Goal: Transaction & Acquisition: Purchase product/service

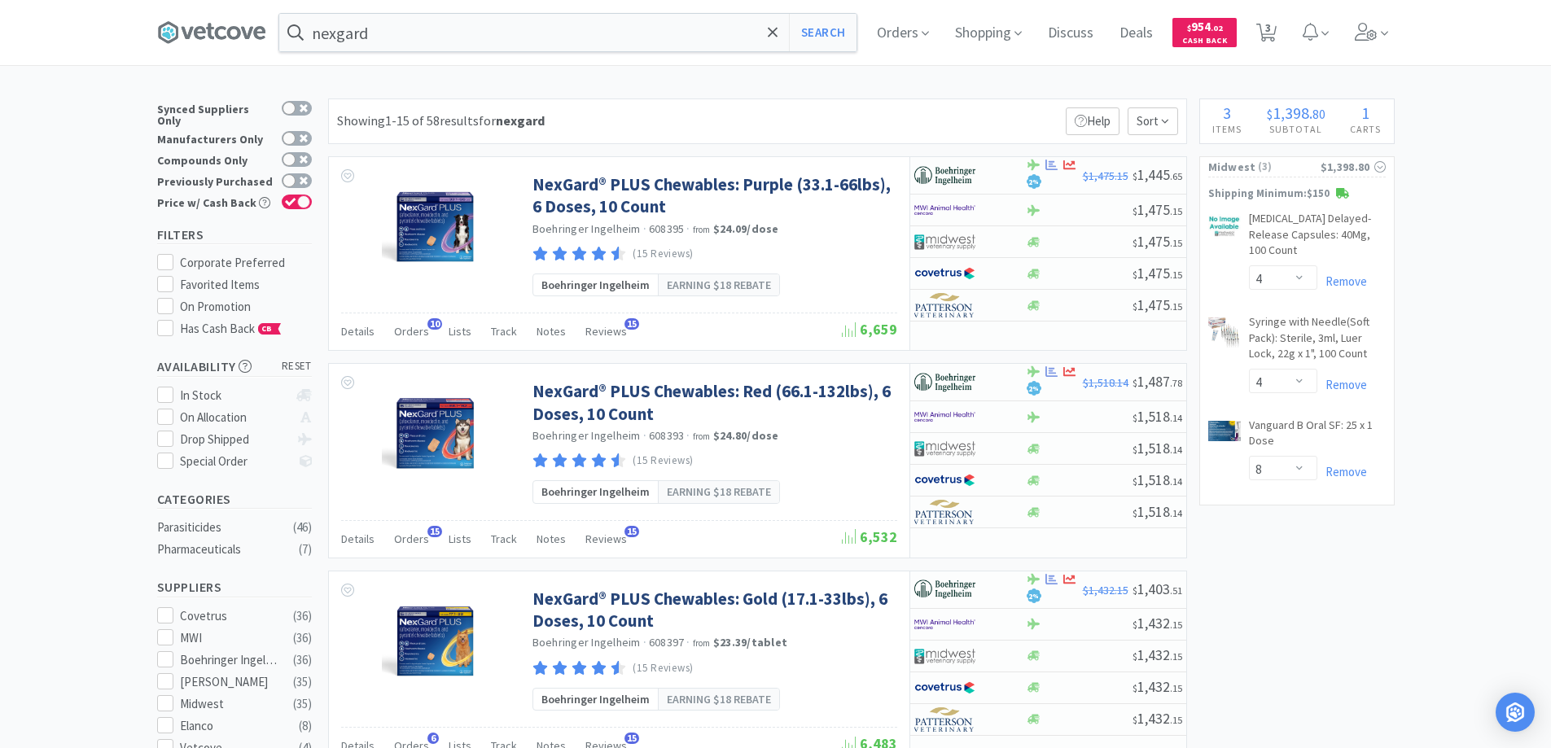
select select "4"
select select "8"
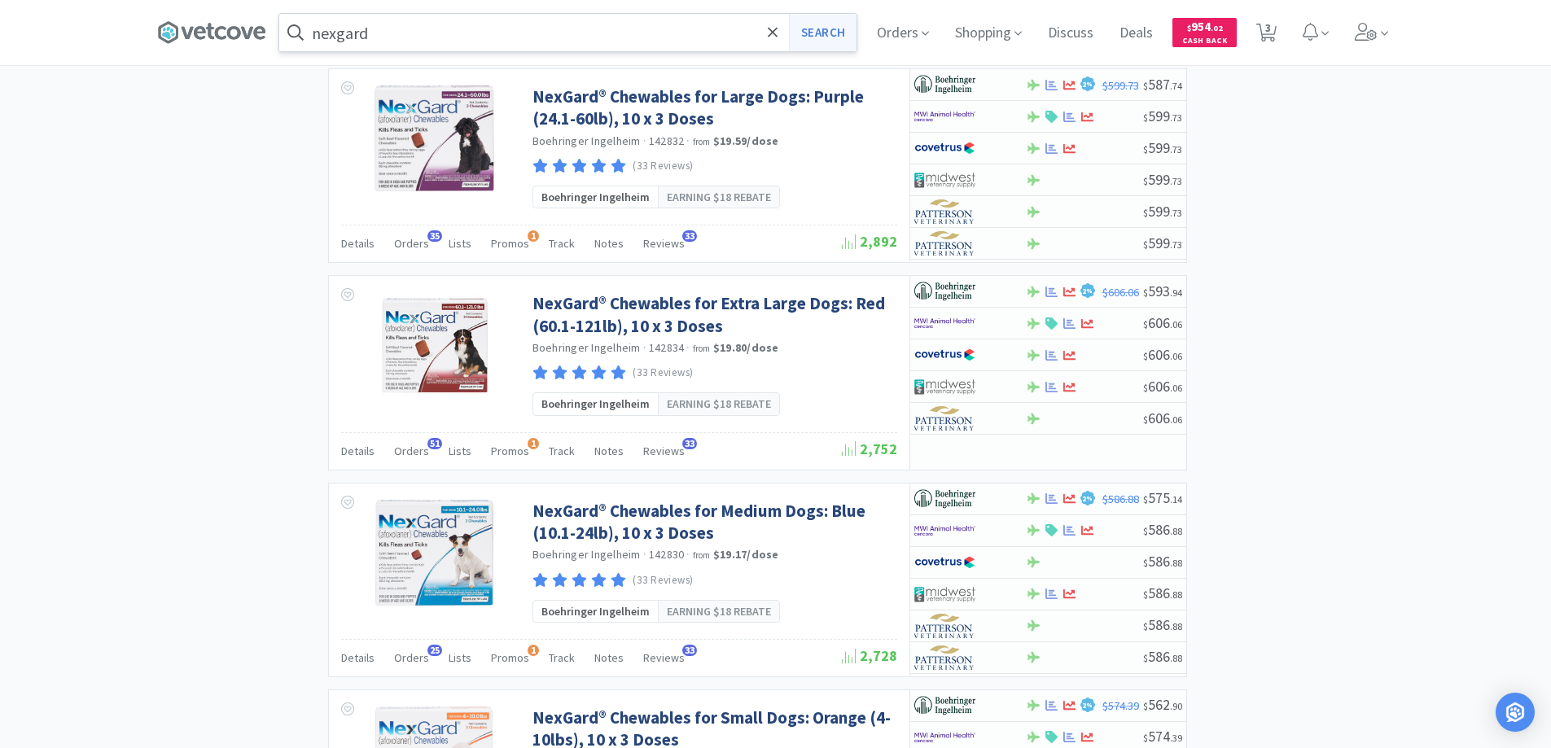
scroll to position [1954, 0]
click at [778, 29] on icon at bounding box center [773, 32] width 10 height 10
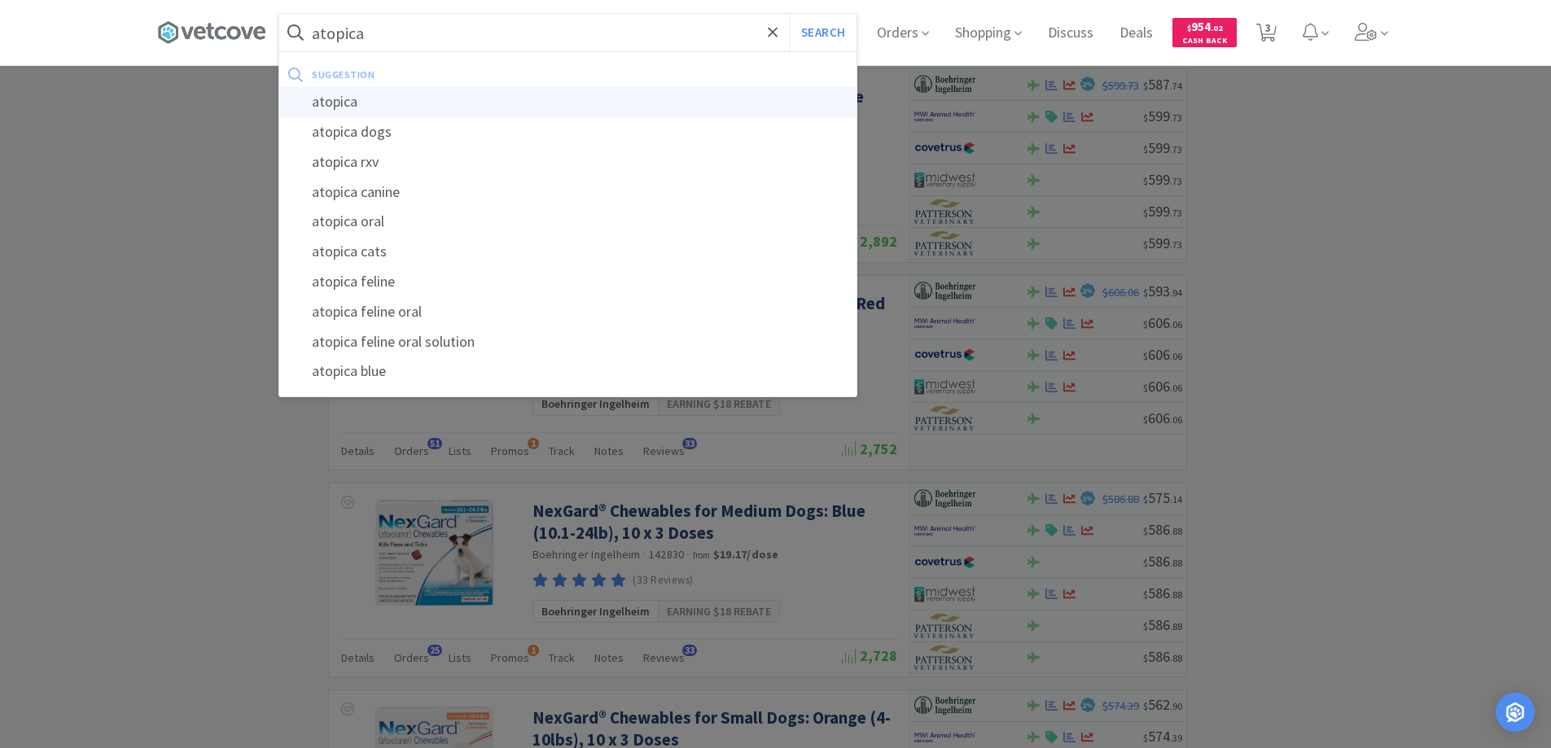
type input "atopica"
click at [357, 103] on div "atopica" at bounding box center [567, 102] width 577 height 30
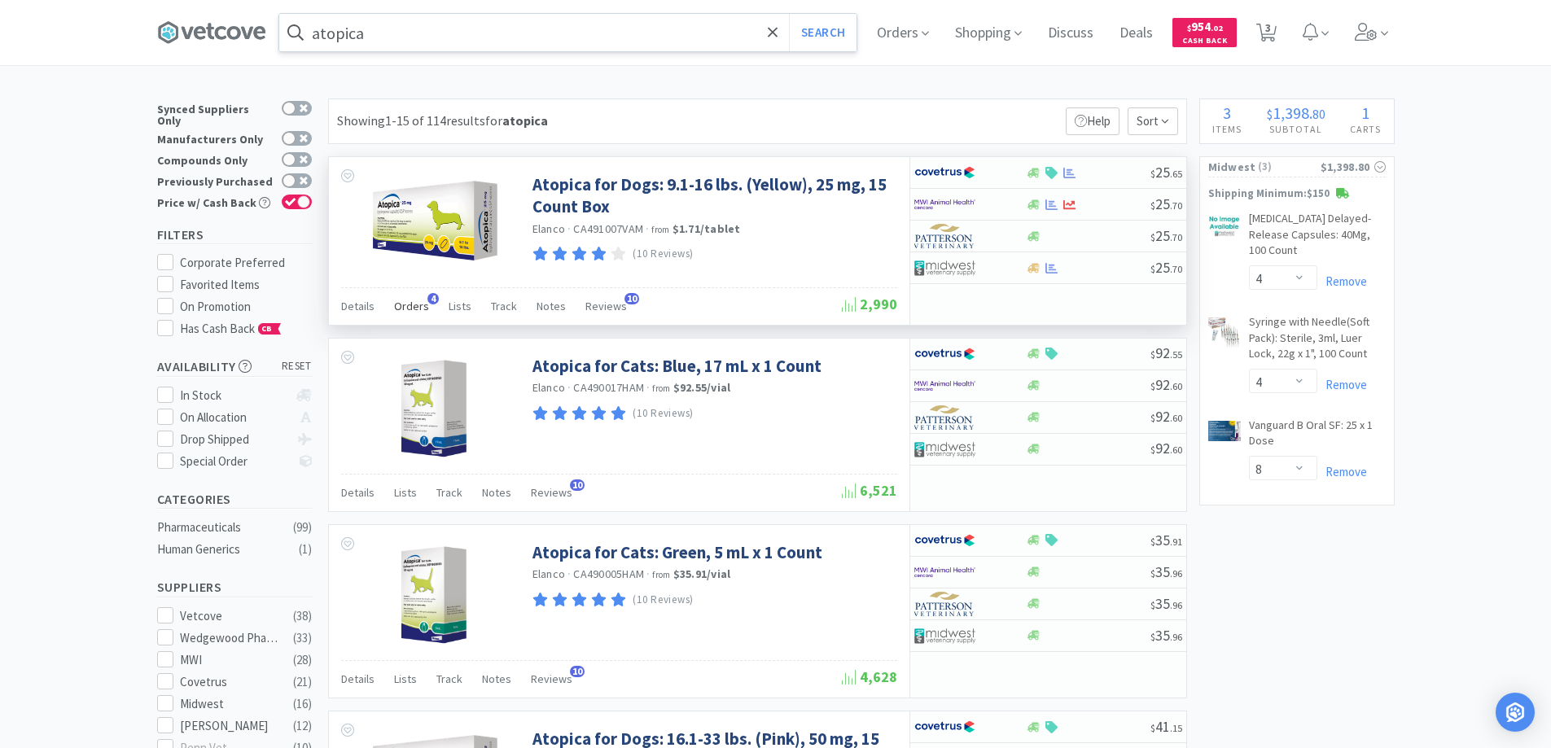
click at [430, 298] on span "4" at bounding box center [432, 298] width 11 height 11
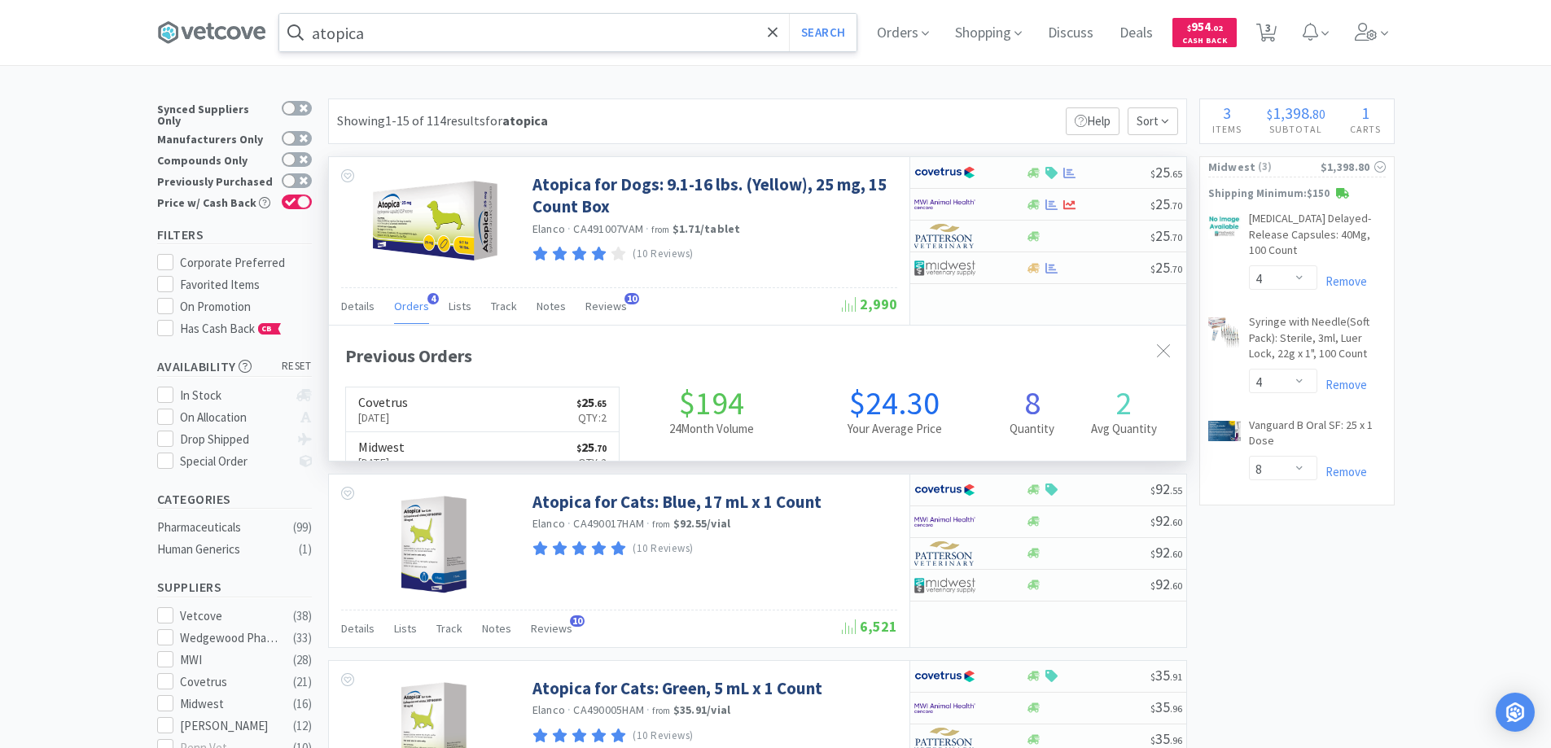
scroll to position [422, 857]
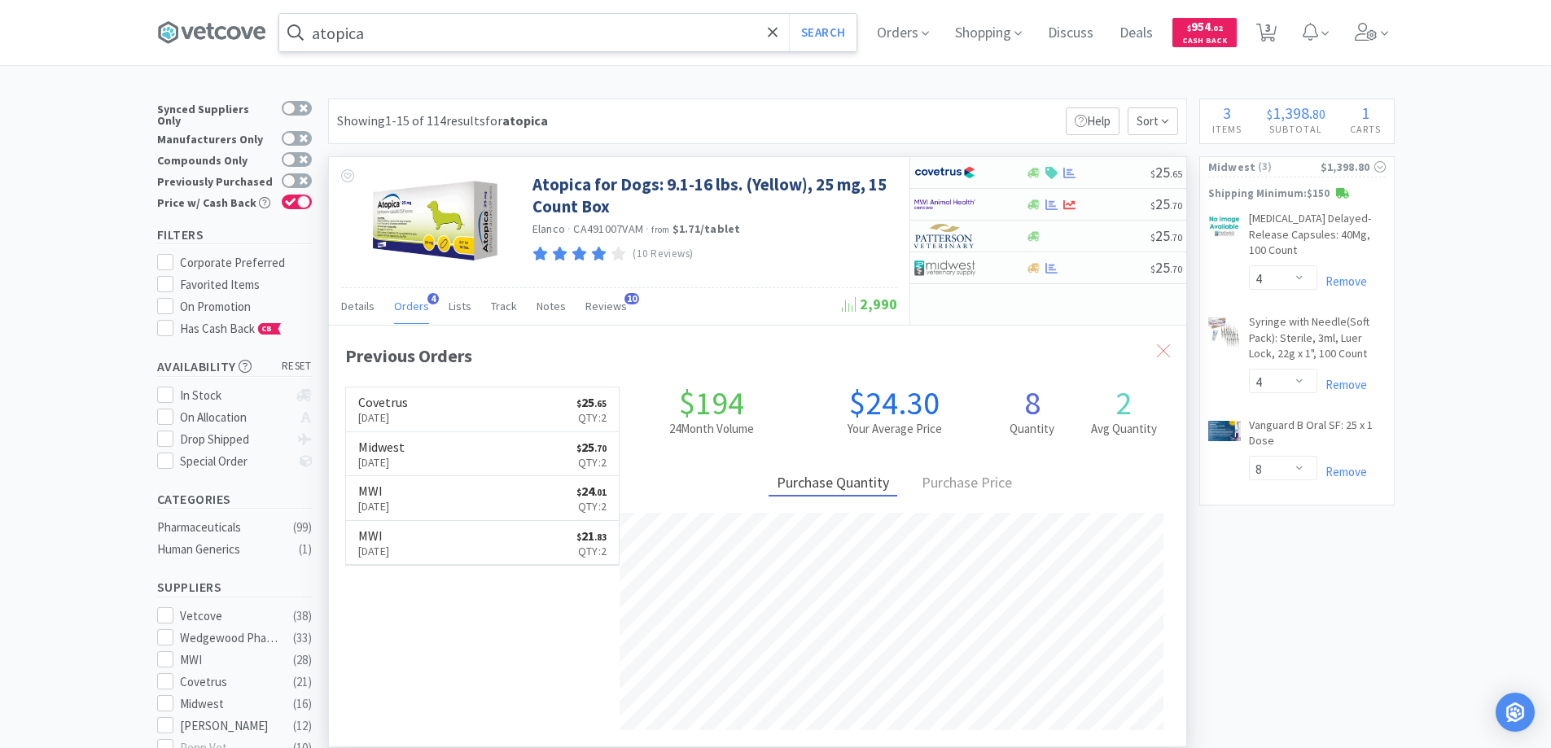
click at [1164, 348] on icon at bounding box center [1163, 350] width 13 height 13
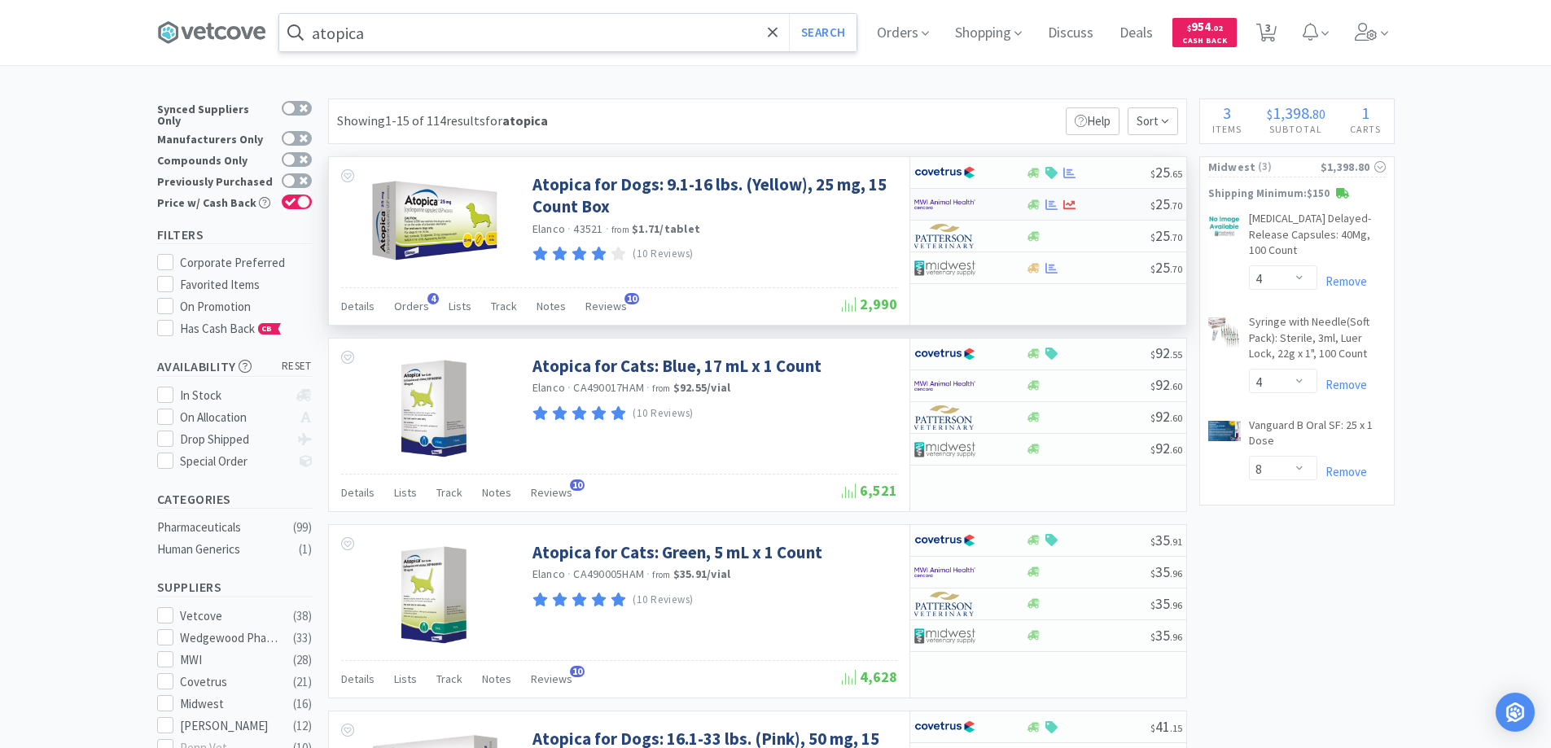
click at [1007, 198] on div at bounding box center [970, 205] width 112 height 28
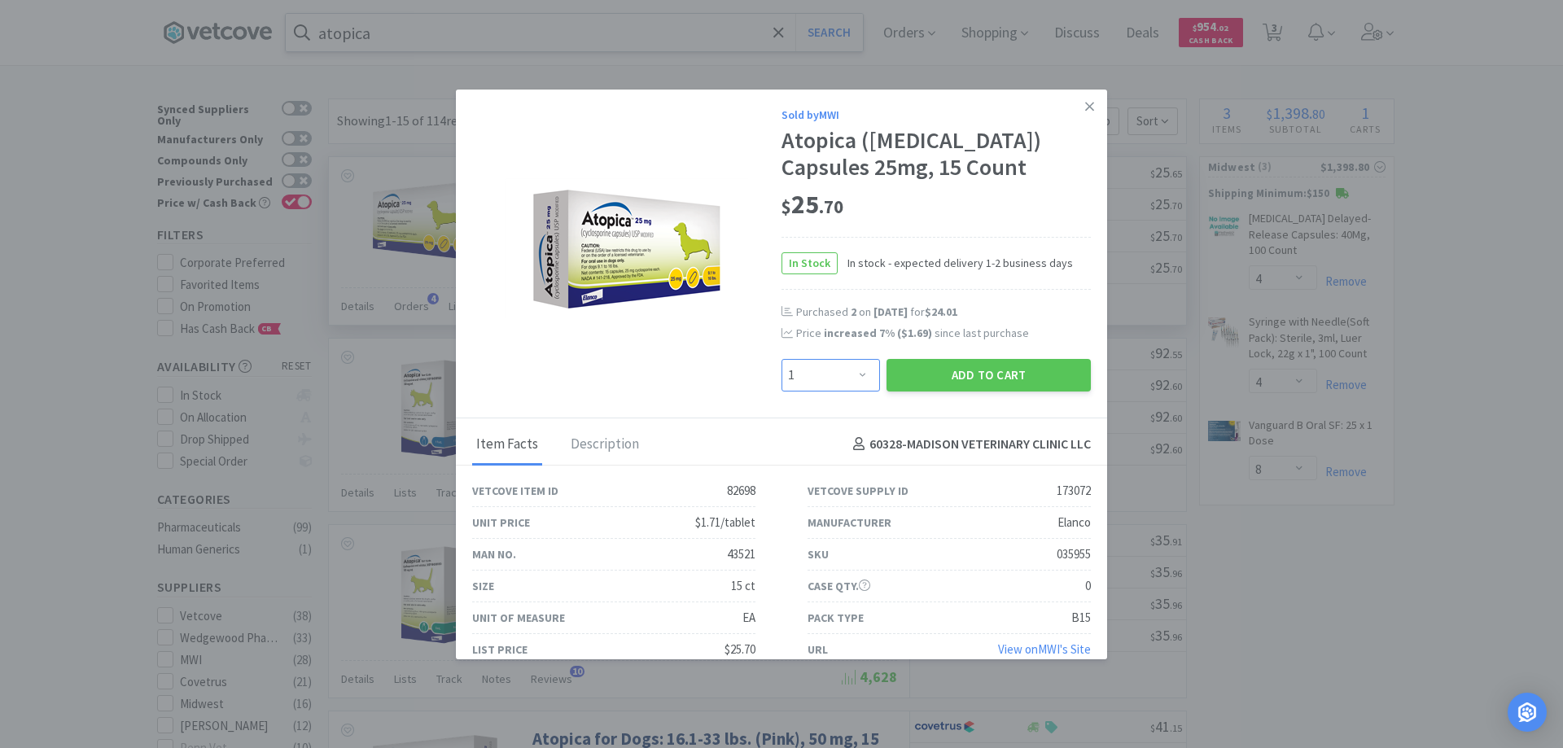
click at [851, 373] on select "Enter Quantity 1 2 3 4 5 6 7 8 9 10 11 12 13 14 15 16 17 18 19 20 Enter Quantity" at bounding box center [831, 375] width 99 height 33
select select "2"
click at [782, 359] on select "Enter Quantity 1 2 3 4 5 6 7 8 9 10 11 12 13 14 15 16 17 18 19 20 Enter Quantity" at bounding box center [831, 375] width 99 height 33
click at [944, 375] on button "Add to Cart" at bounding box center [989, 375] width 204 height 33
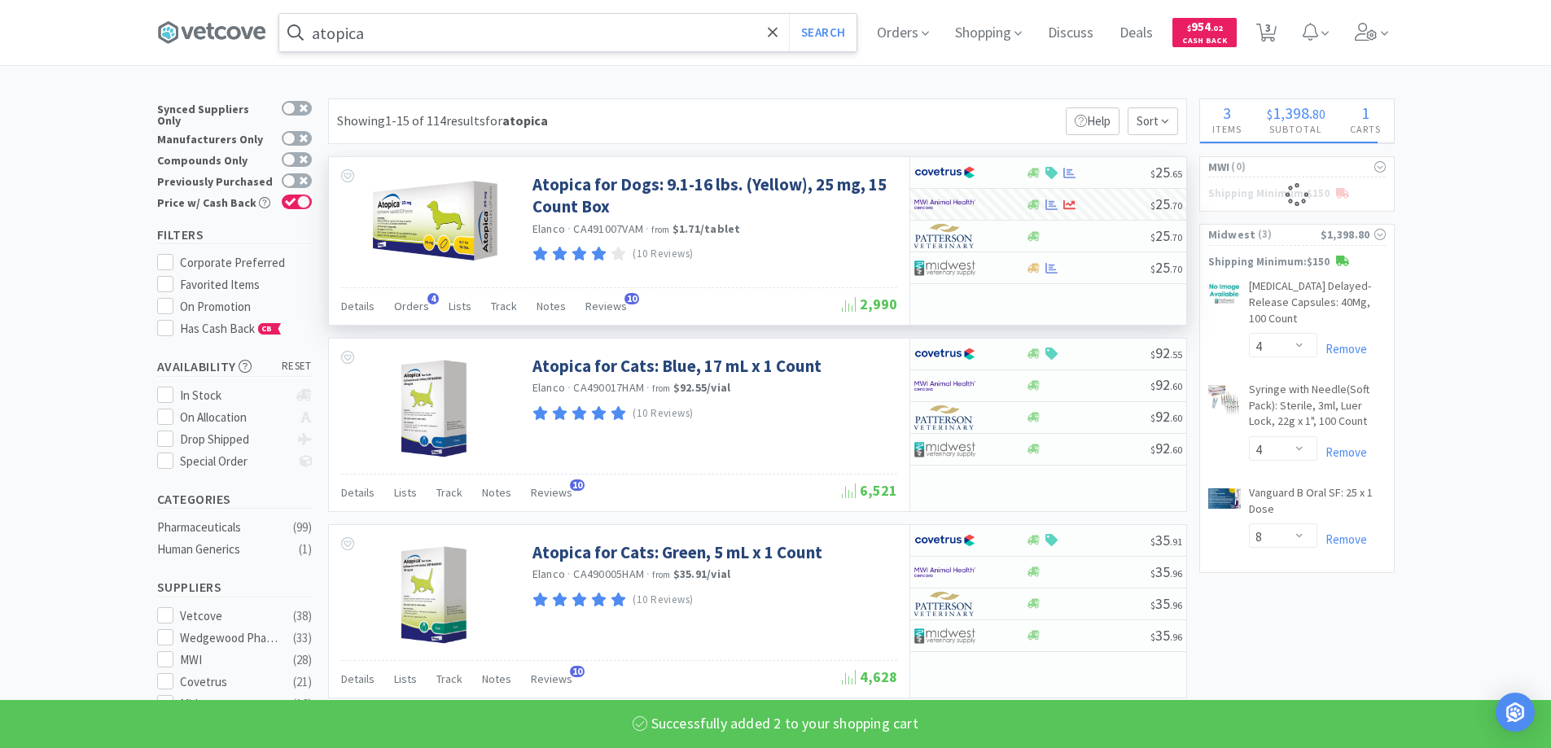
select select "2"
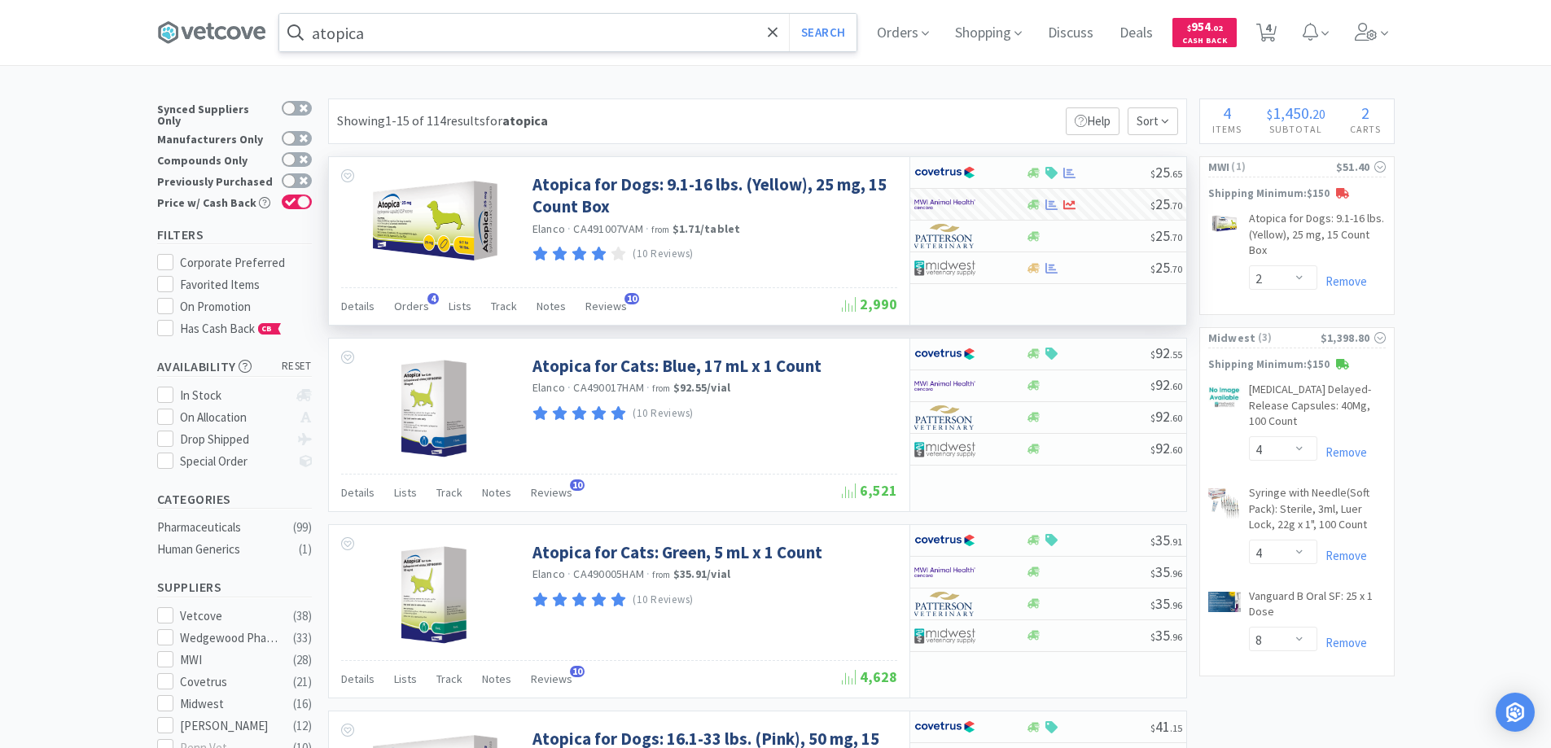
drag, startPoint x: 780, startPoint y: 33, endPoint x: 761, endPoint y: 33, distance: 18.7
click at [776, 33] on icon at bounding box center [773, 32] width 11 height 16
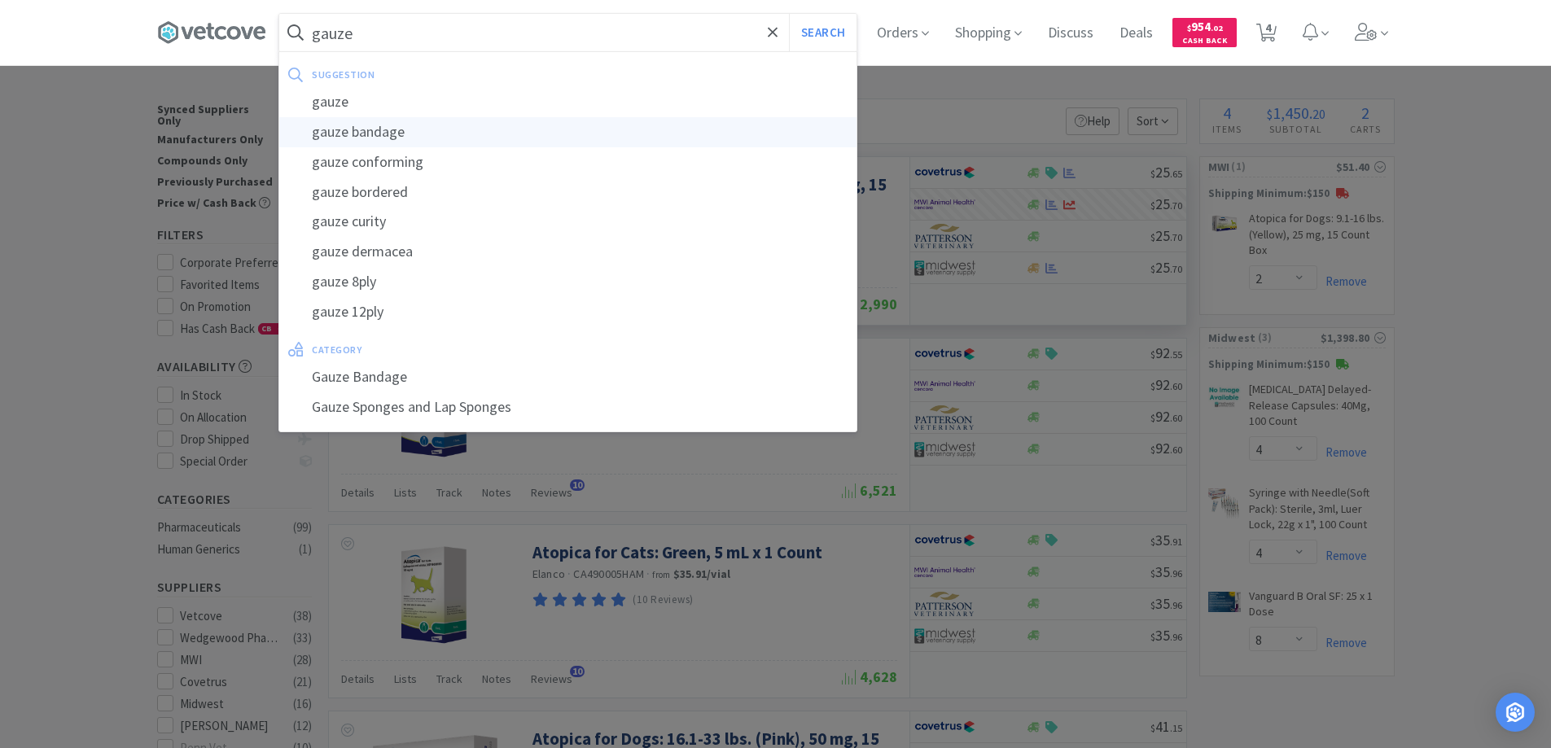
click at [368, 129] on div "gauze bandage" at bounding box center [567, 132] width 577 height 30
type input "gauze bandage"
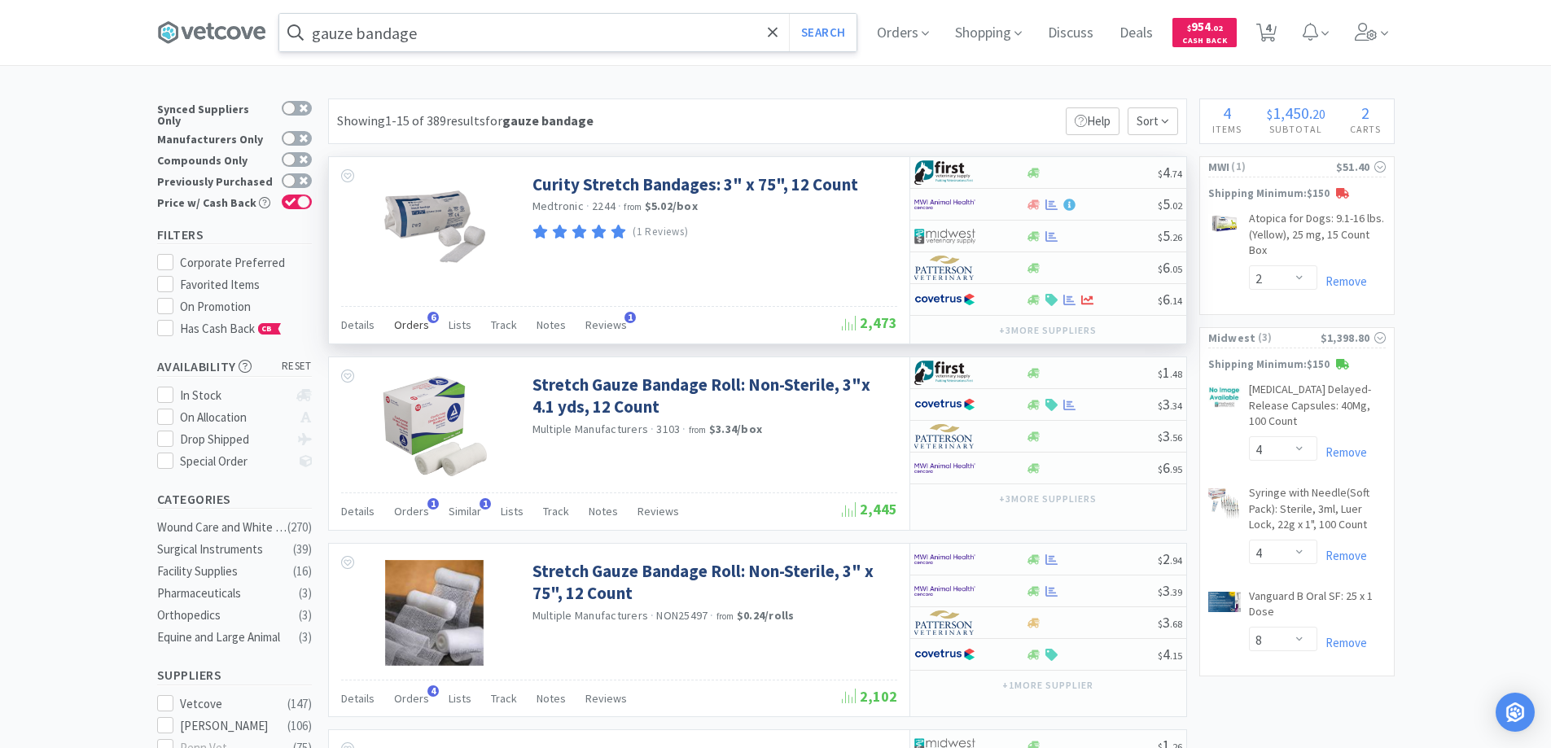
click at [428, 316] on span "6" at bounding box center [432, 317] width 11 height 11
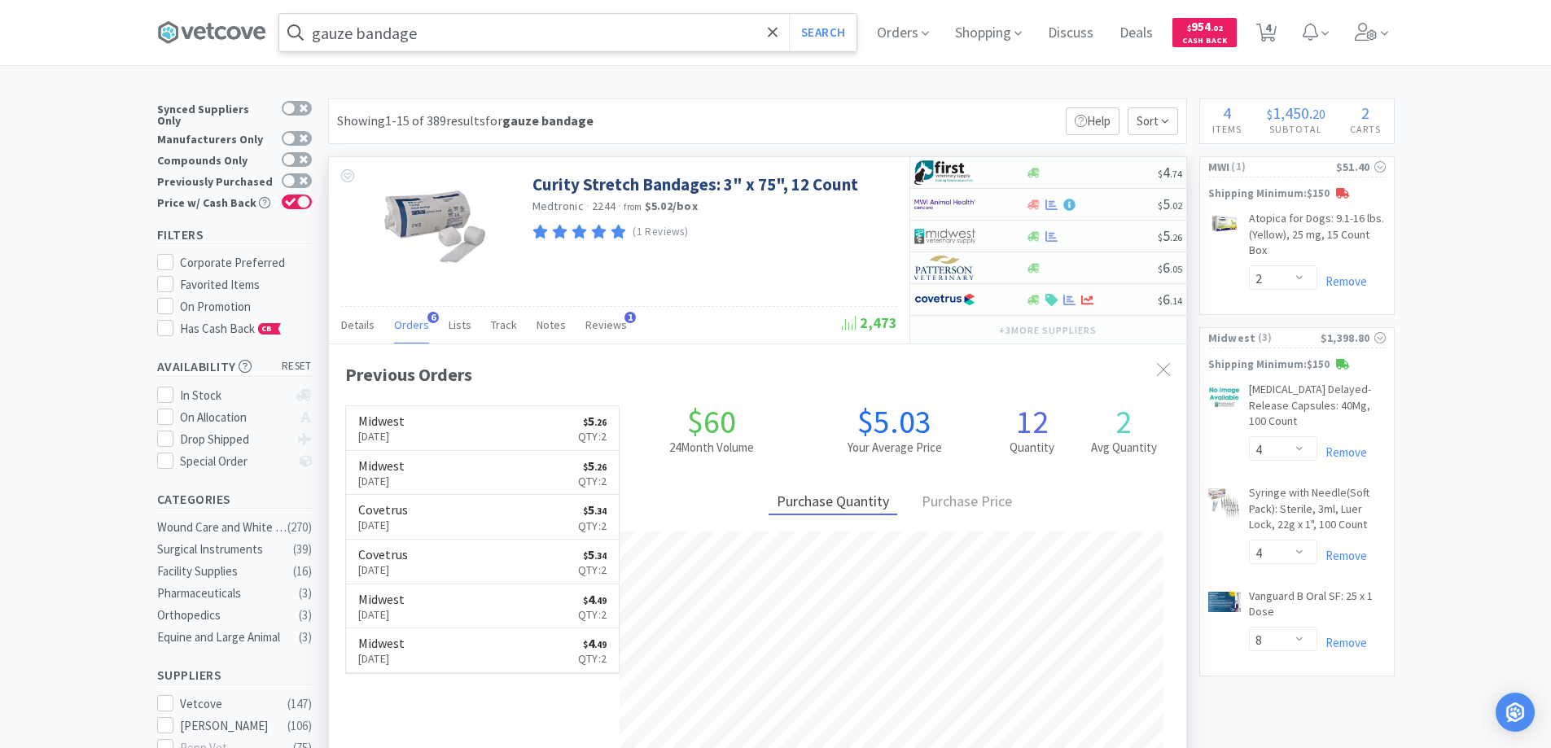
scroll to position [422, 857]
click at [997, 239] on div at bounding box center [959, 236] width 90 height 28
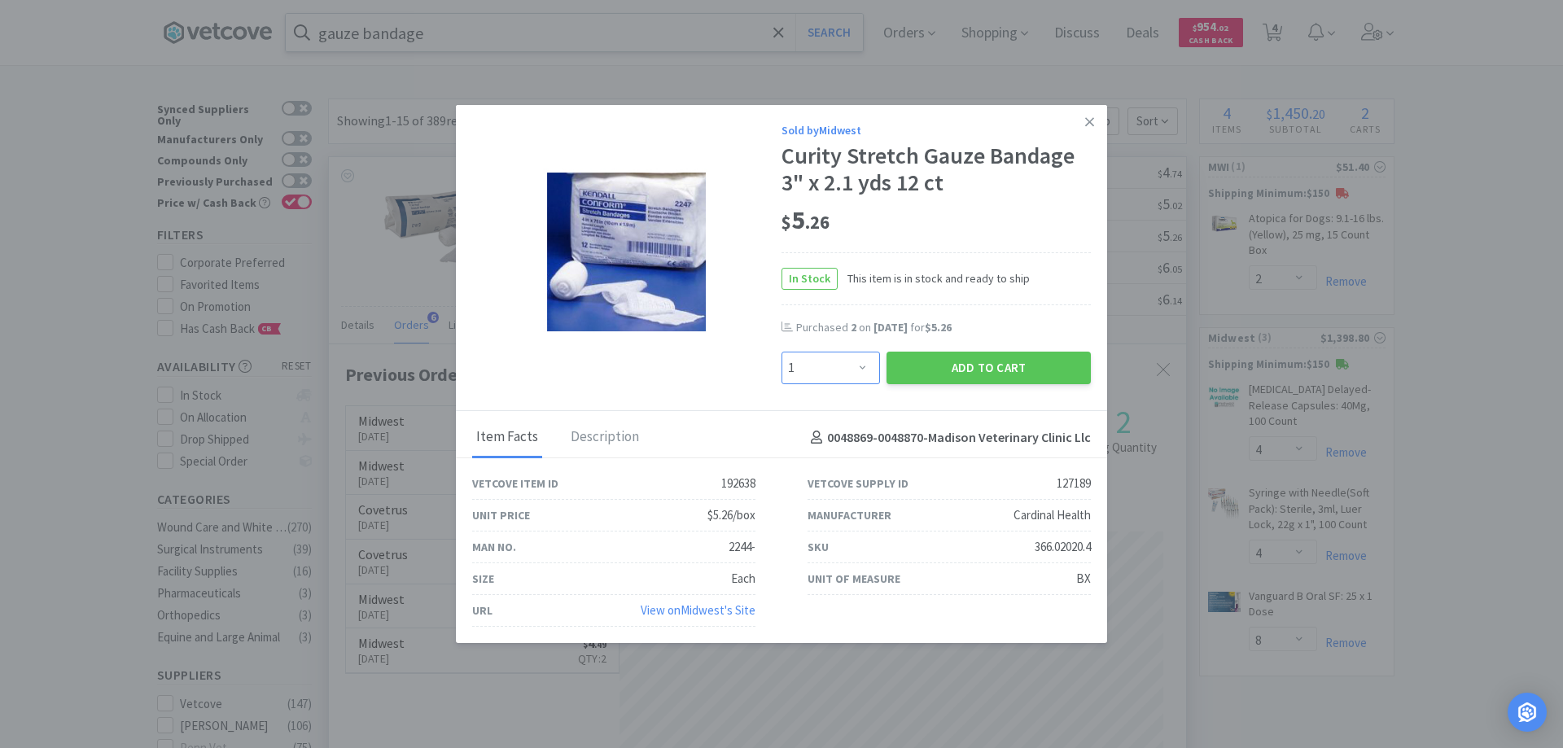
click at [859, 368] on select "Enter Quantity 1 2 3 4 5 6 7 8 9 10 11 12 13 14 15 16 17 18 19 20 Enter Quantity" at bounding box center [831, 368] width 99 height 33
select select "2"
click at [782, 352] on select "Enter Quantity 1 2 3 4 5 6 7 8 9 10 11 12 13 14 15 16 17 18 19 20 Enter Quantity" at bounding box center [831, 368] width 99 height 33
click at [965, 360] on button "Add to Cart" at bounding box center [989, 368] width 204 height 33
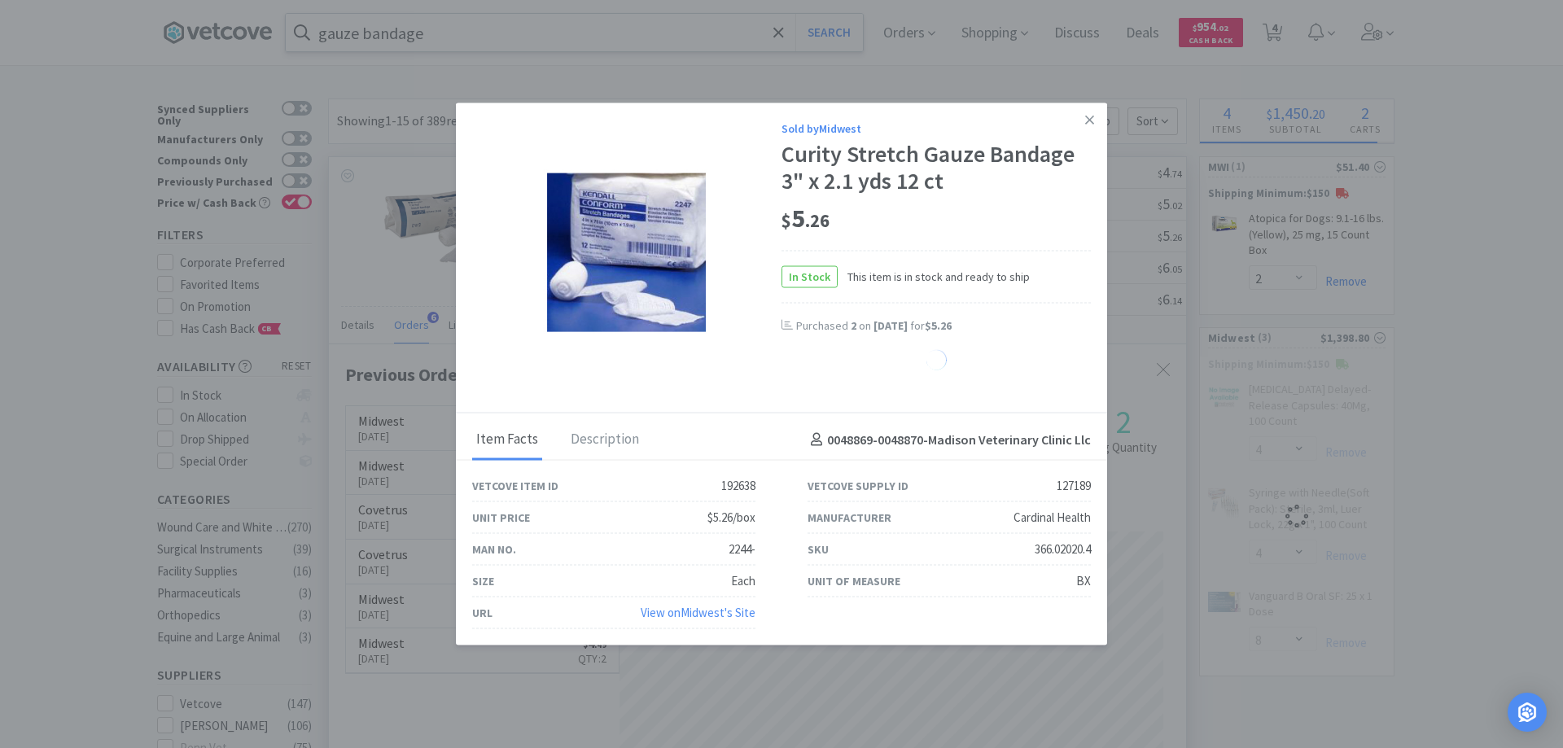
select select "2"
select select "4"
select select "8"
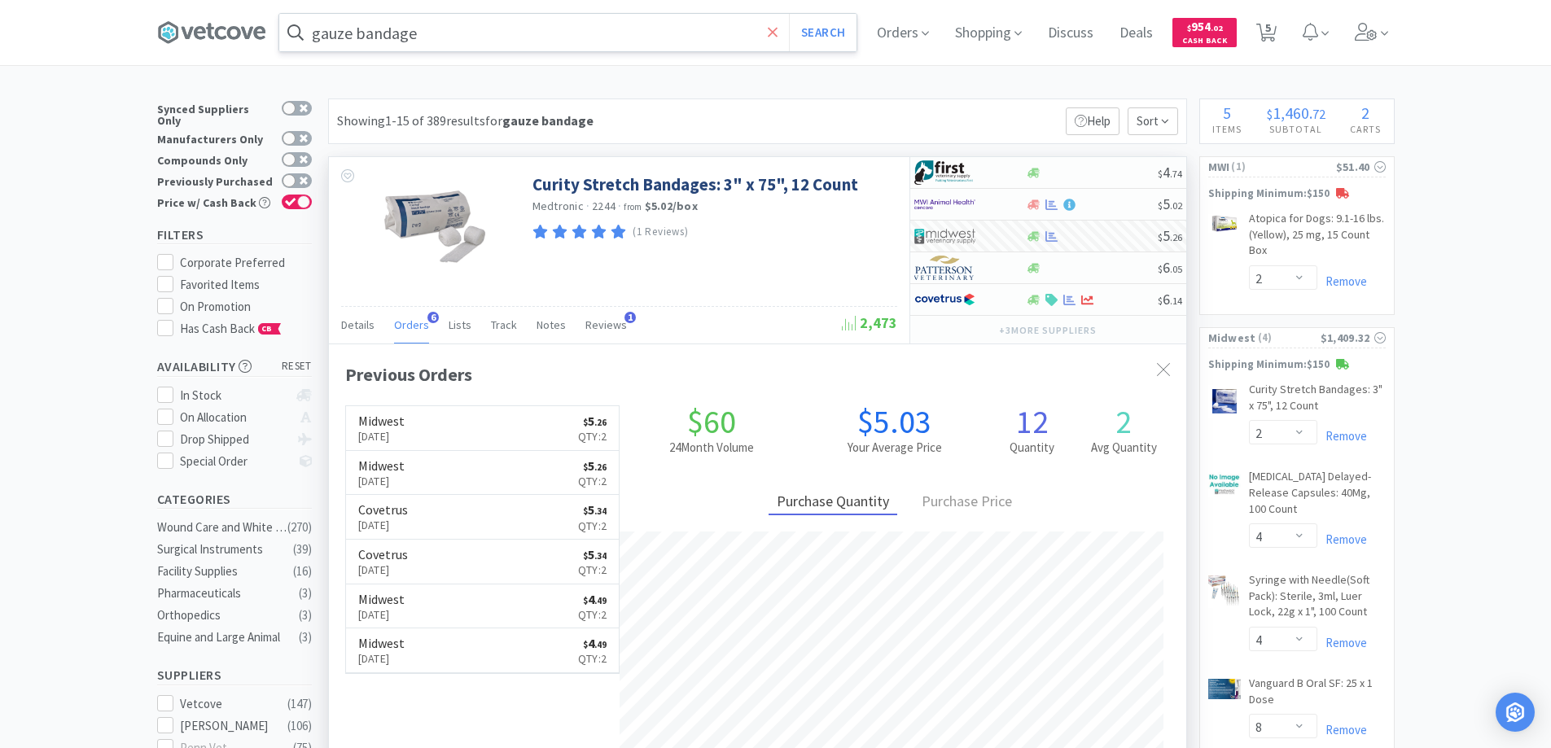
click at [776, 32] on icon at bounding box center [773, 32] width 11 height 16
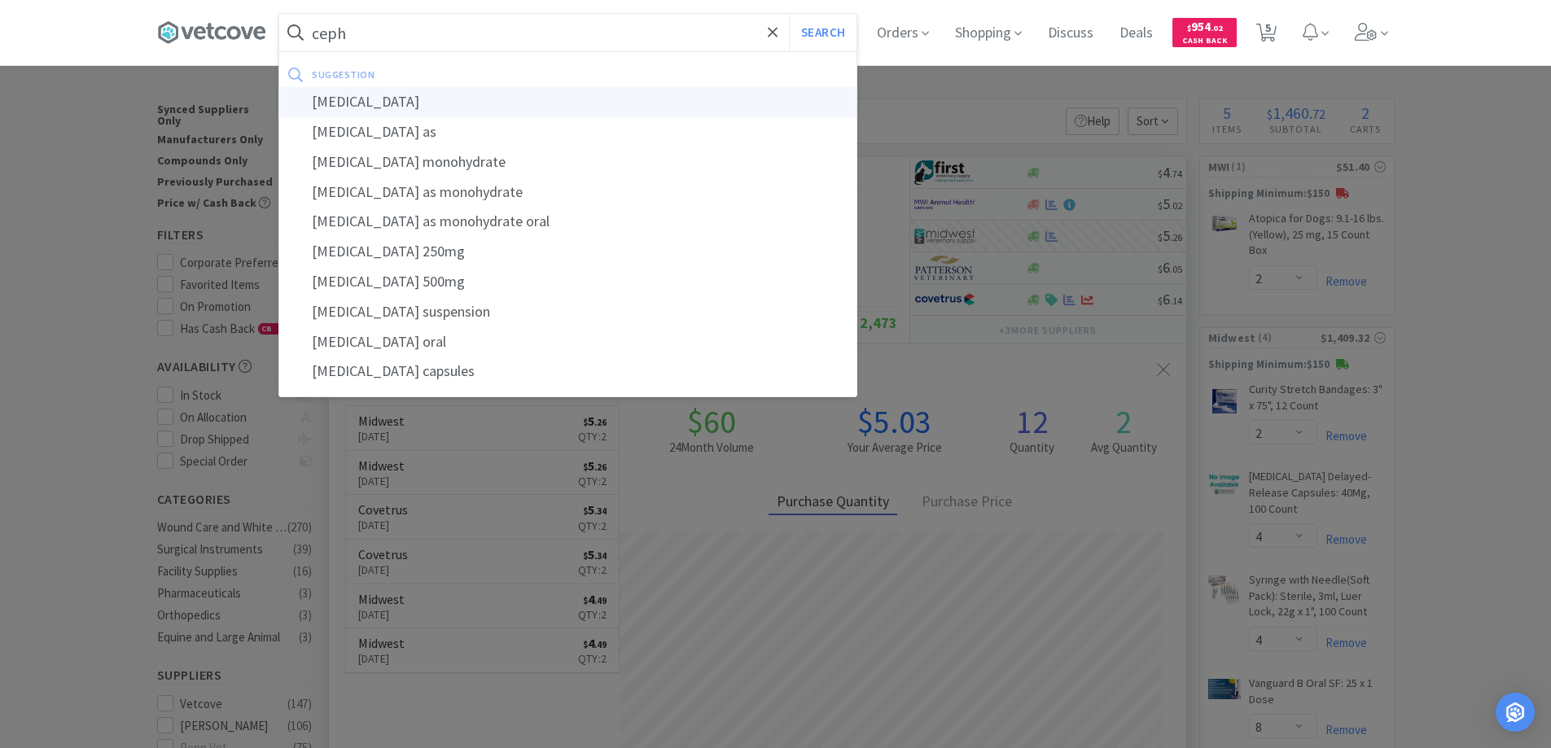
click at [355, 100] on div "[MEDICAL_DATA]" at bounding box center [567, 102] width 577 height 30
type input "[MEDICAL_DATA]"
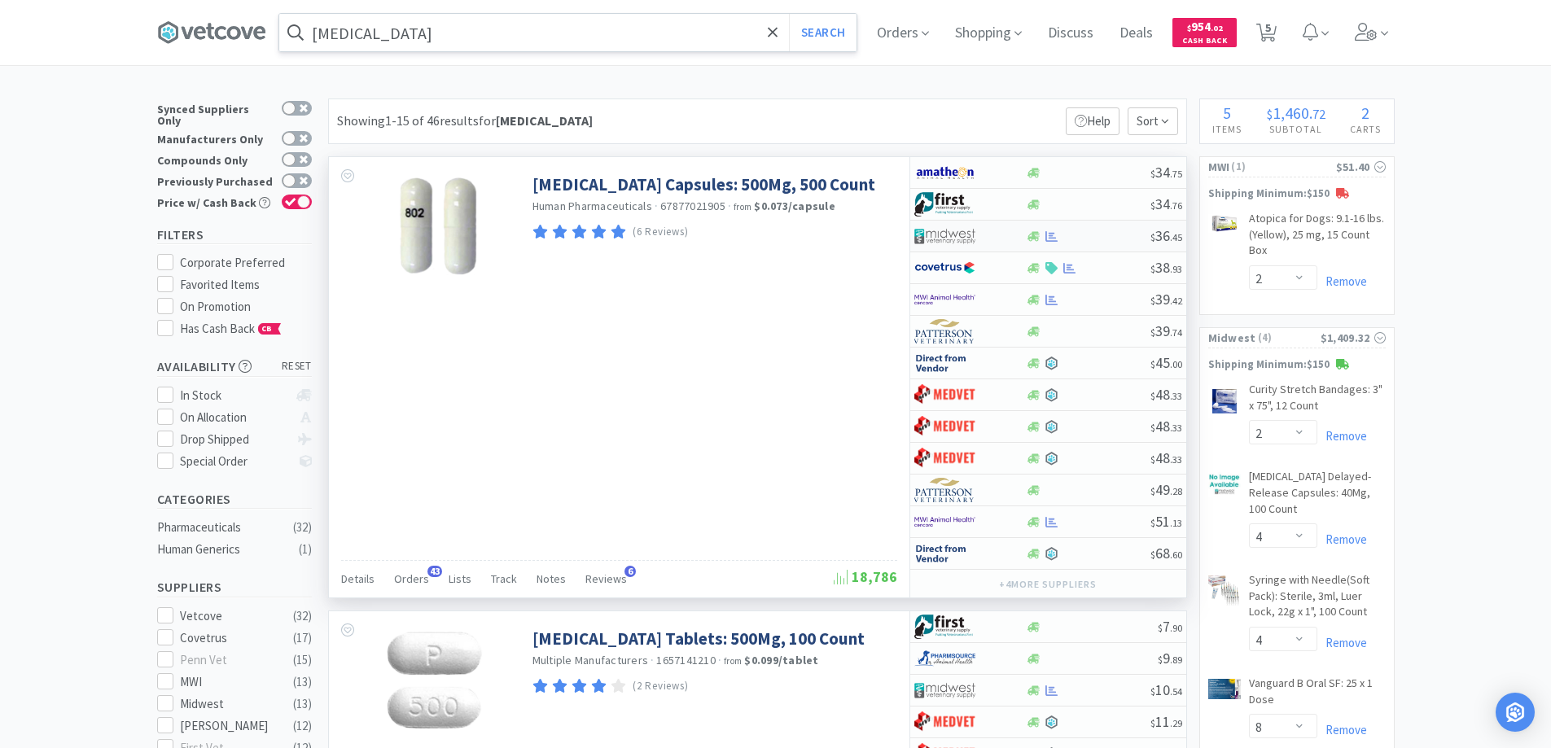
click at [971, 233] on img at bounding box center [944, 236] width 61 height 24
select select "1"
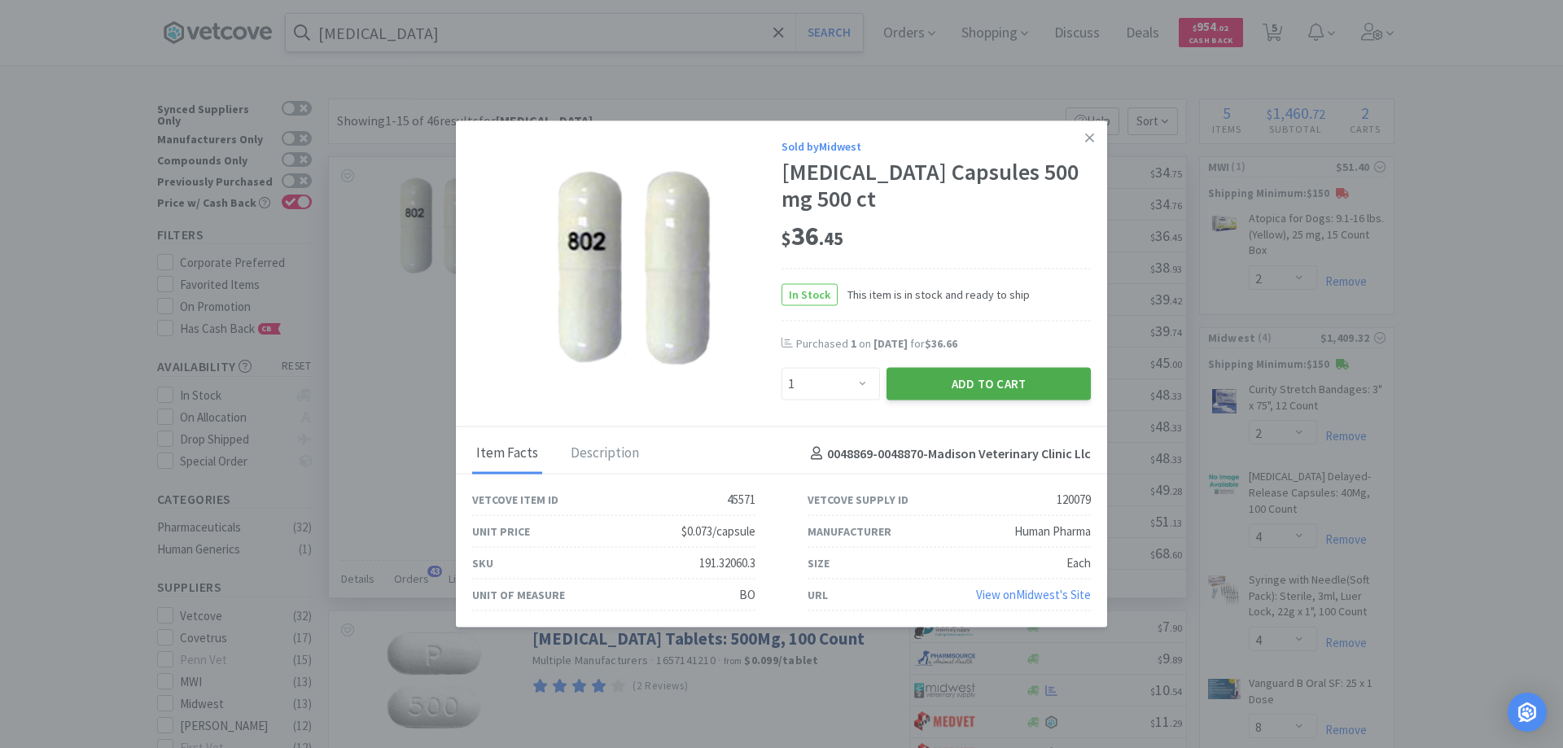
click at [962, 387] on button "Add to Cart" at bounding box center [989, 384] width 204 height 33
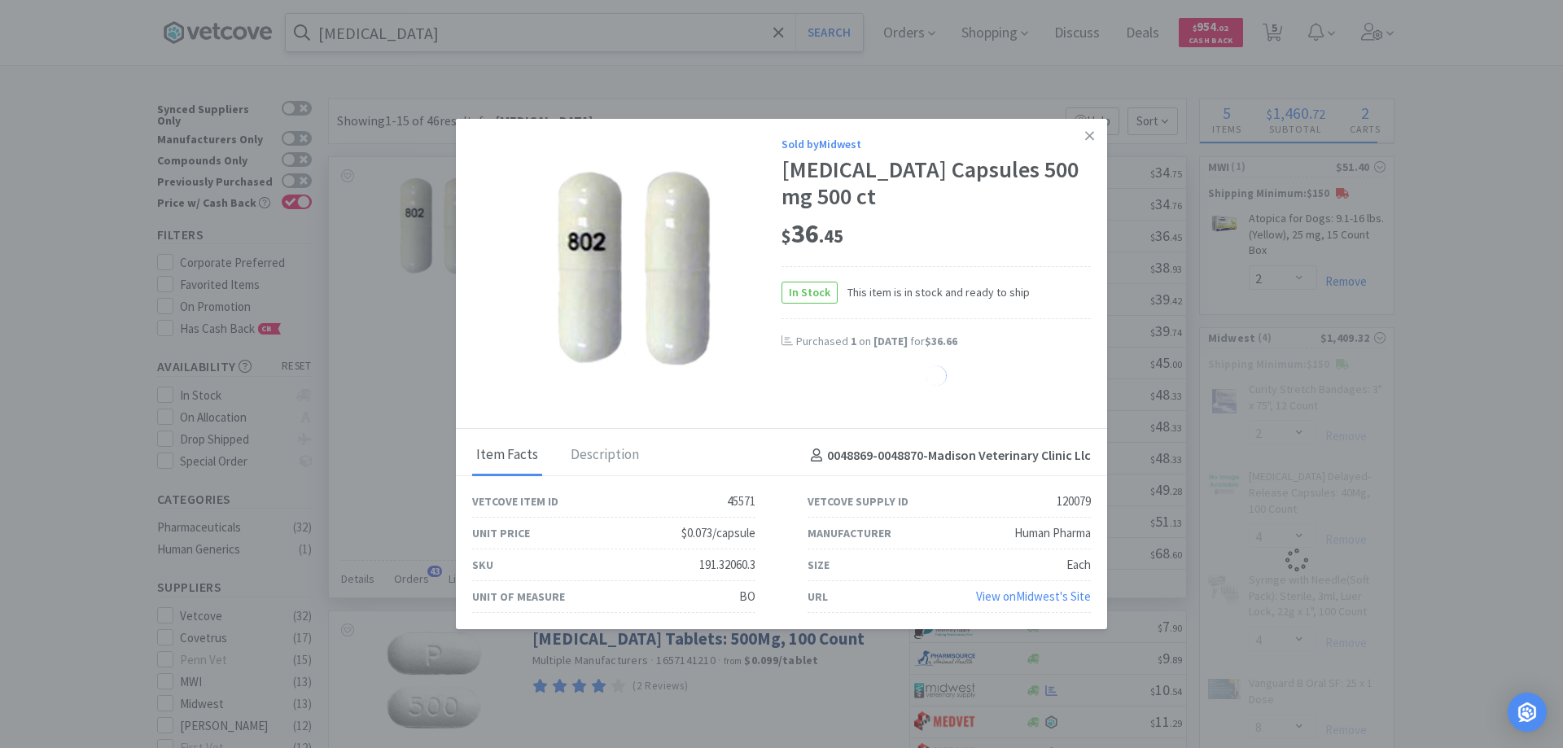
select select "1"
select select "2"
select select "4"
select select "8"
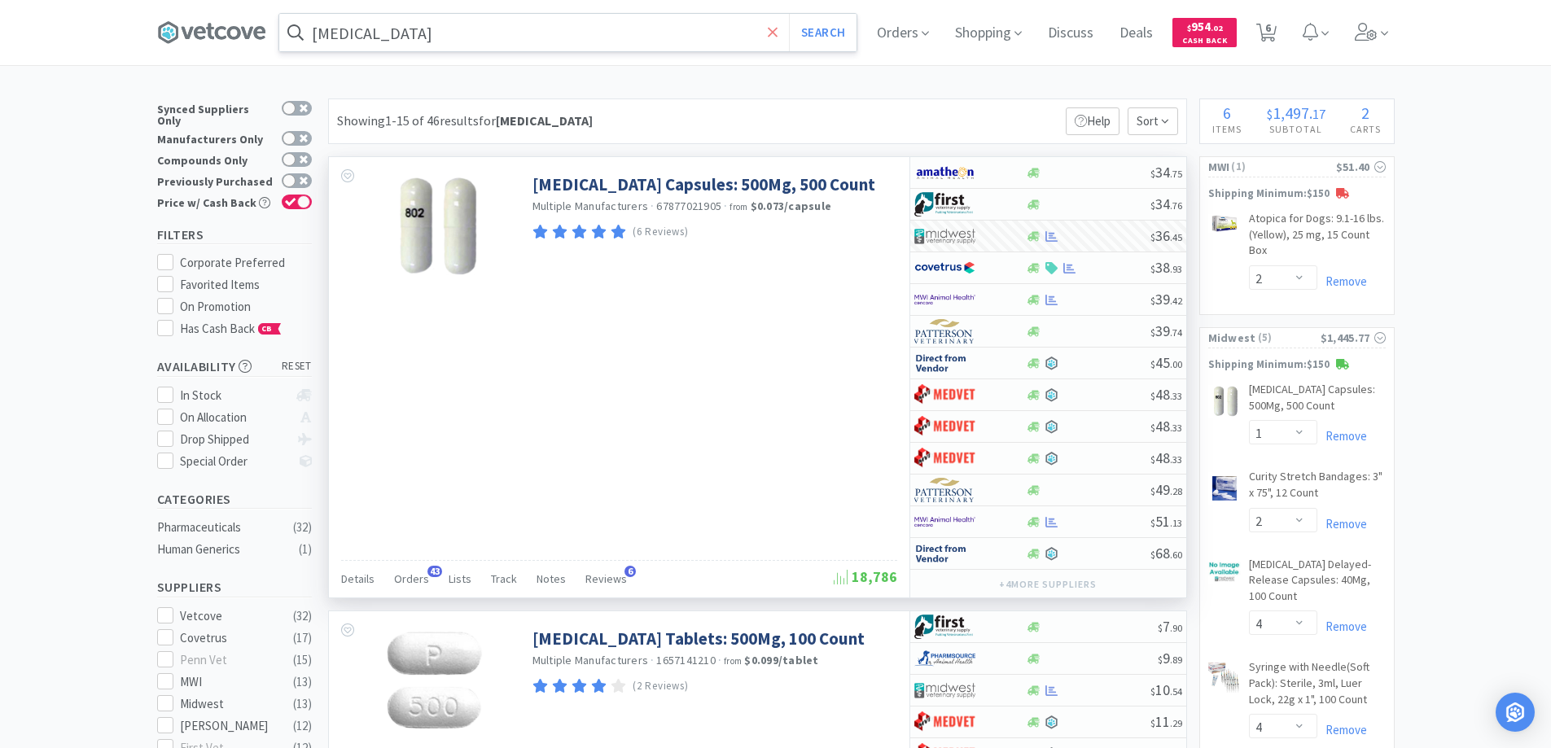
click at [778, 25] on icon at bounding box center [773, 32] width 11 height 16
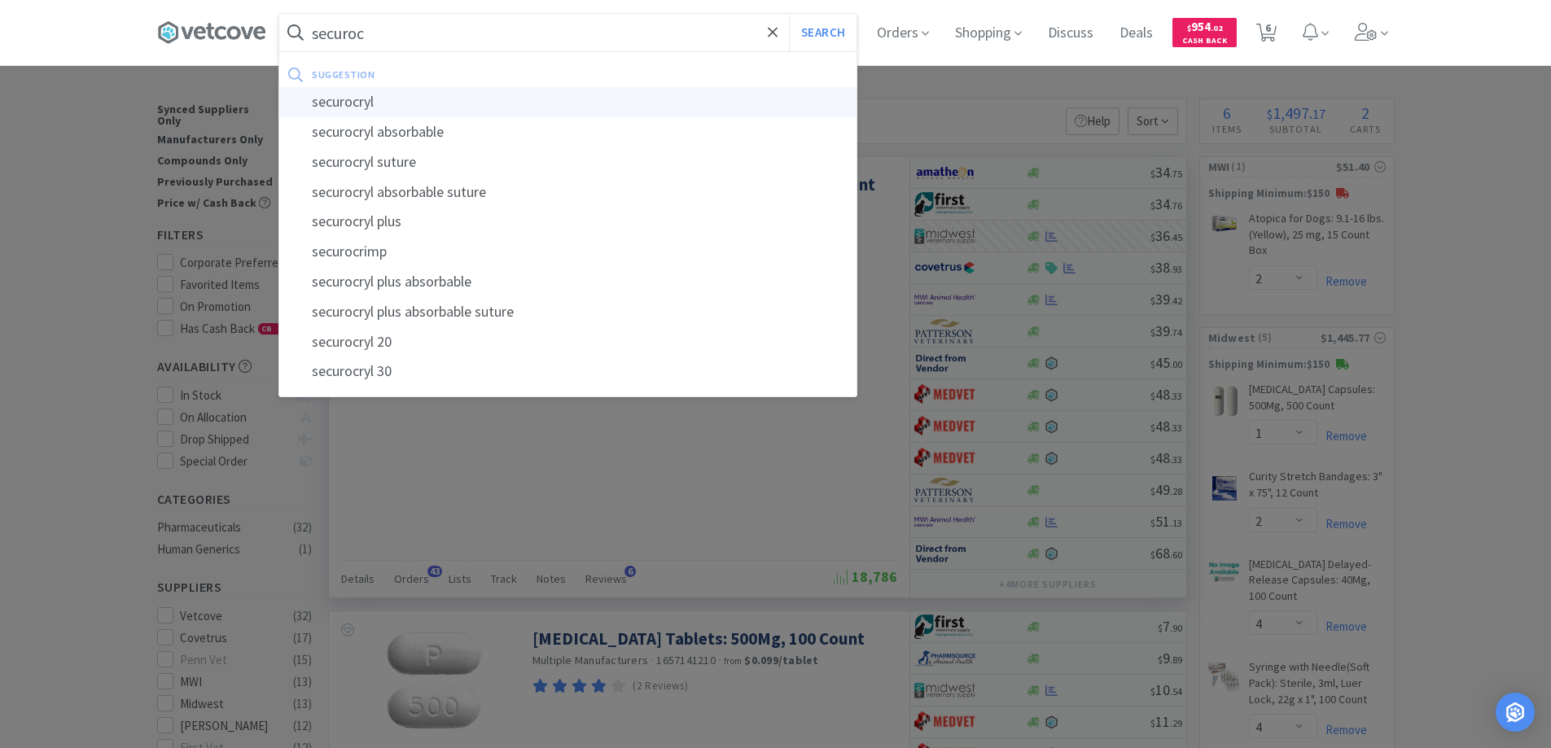
click at [349, 103] on div "securocryl" at bounding box center [567, 102] width 577 height 30
type input "securocryl"
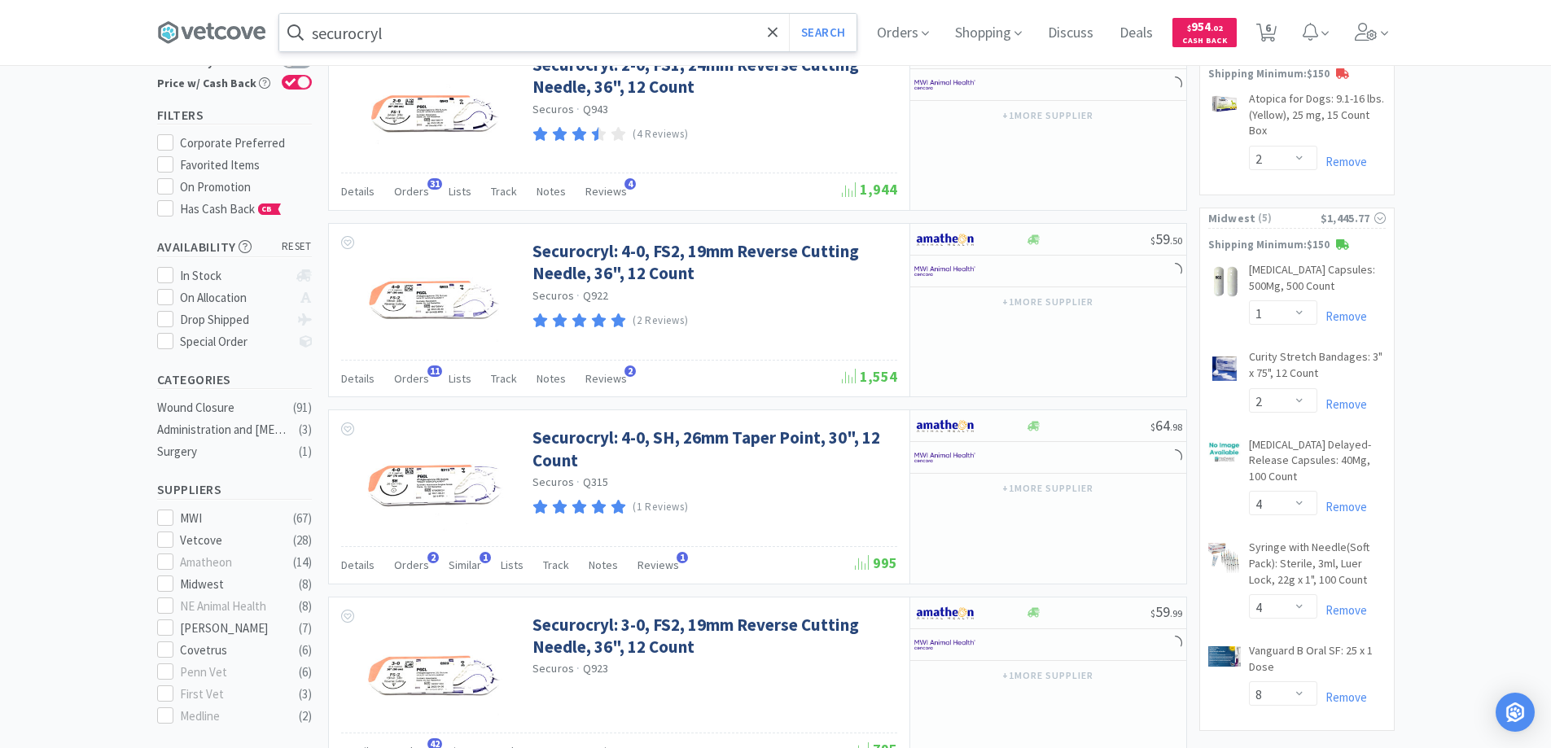
scroll to position [163, 0]
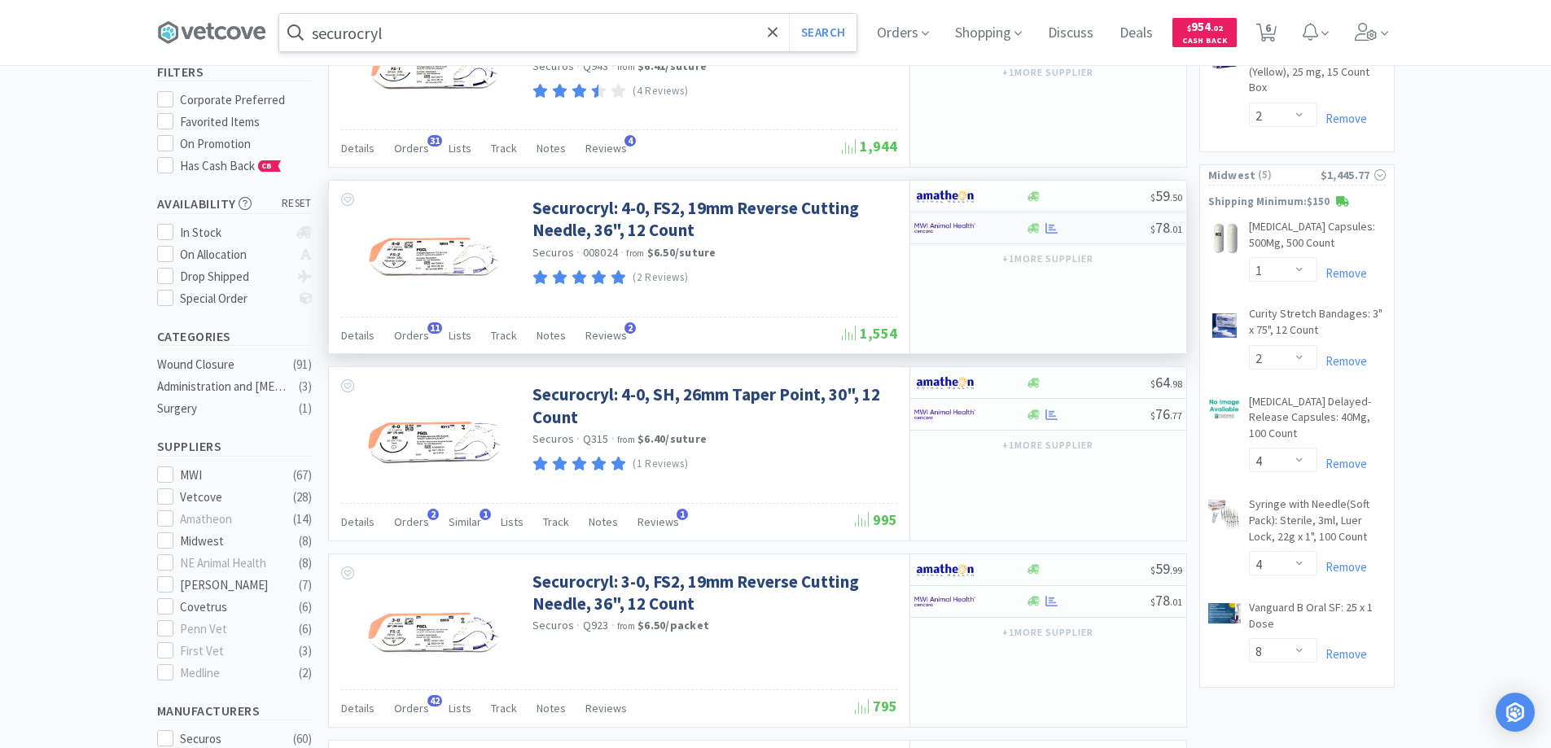
click at [999, 236] on div at bounding box center [959, 228] width 90 height 28
select select "1"
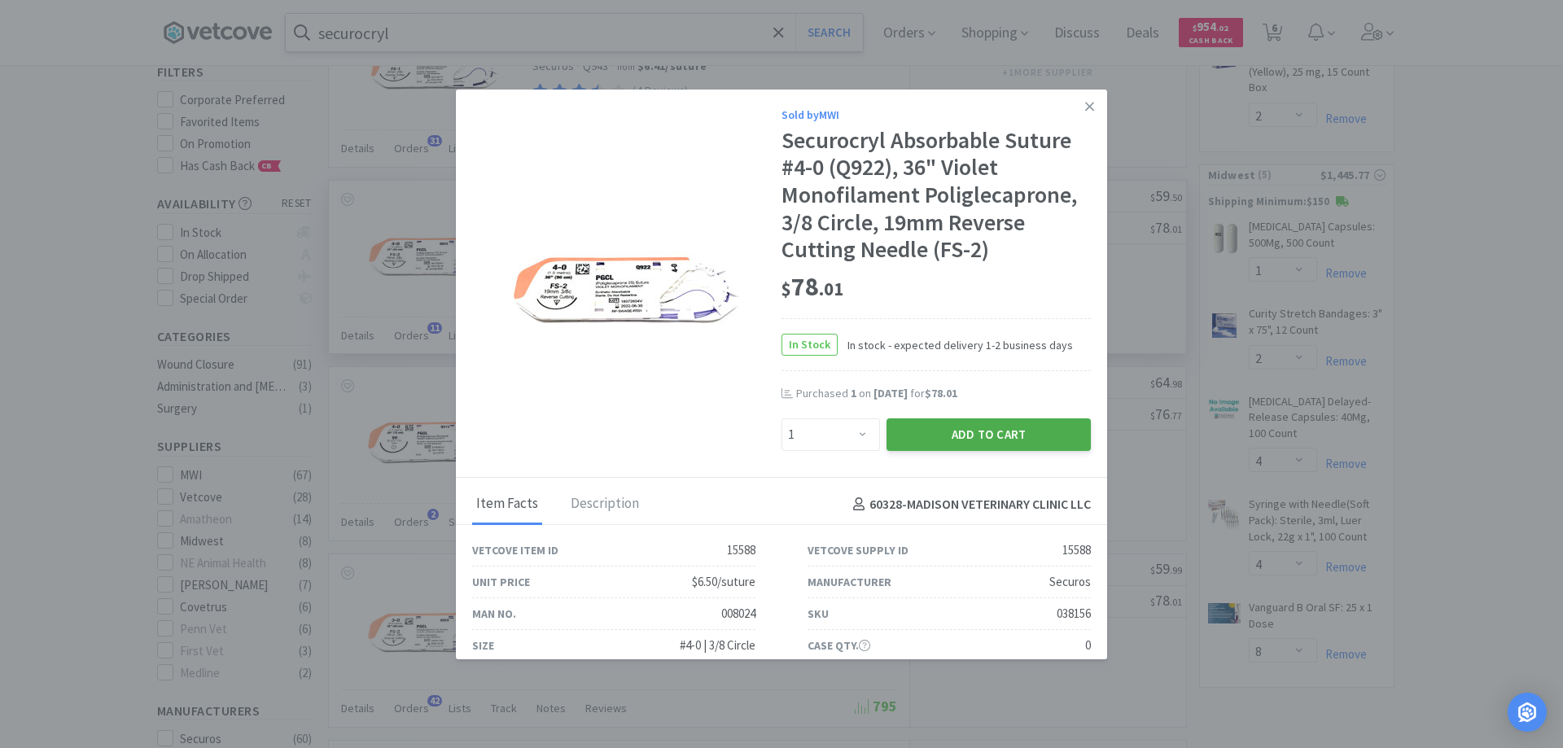
click at [944, 432] on button "Add to Cart" at bounding box center [989, 435] width 204 height 33
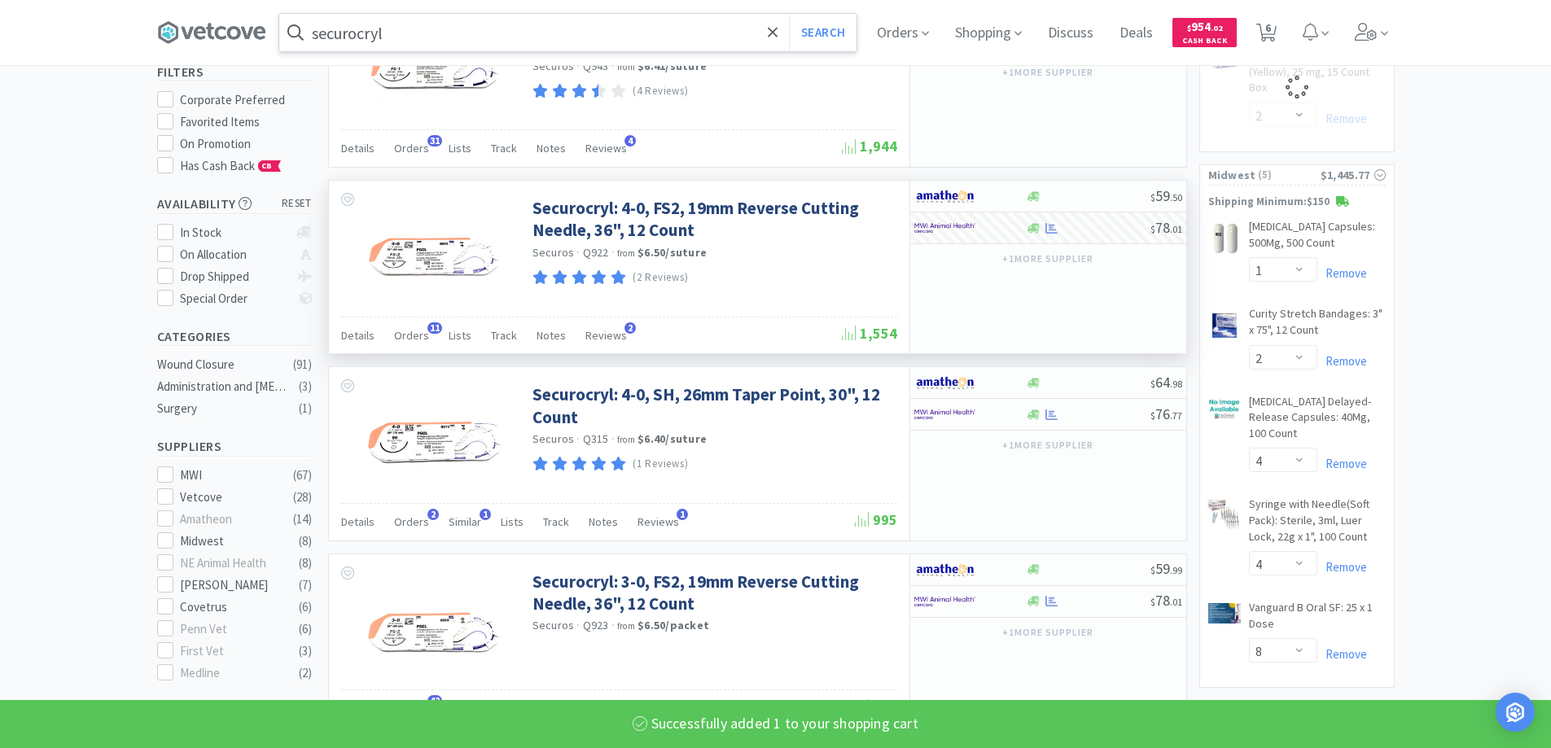
select select "1"
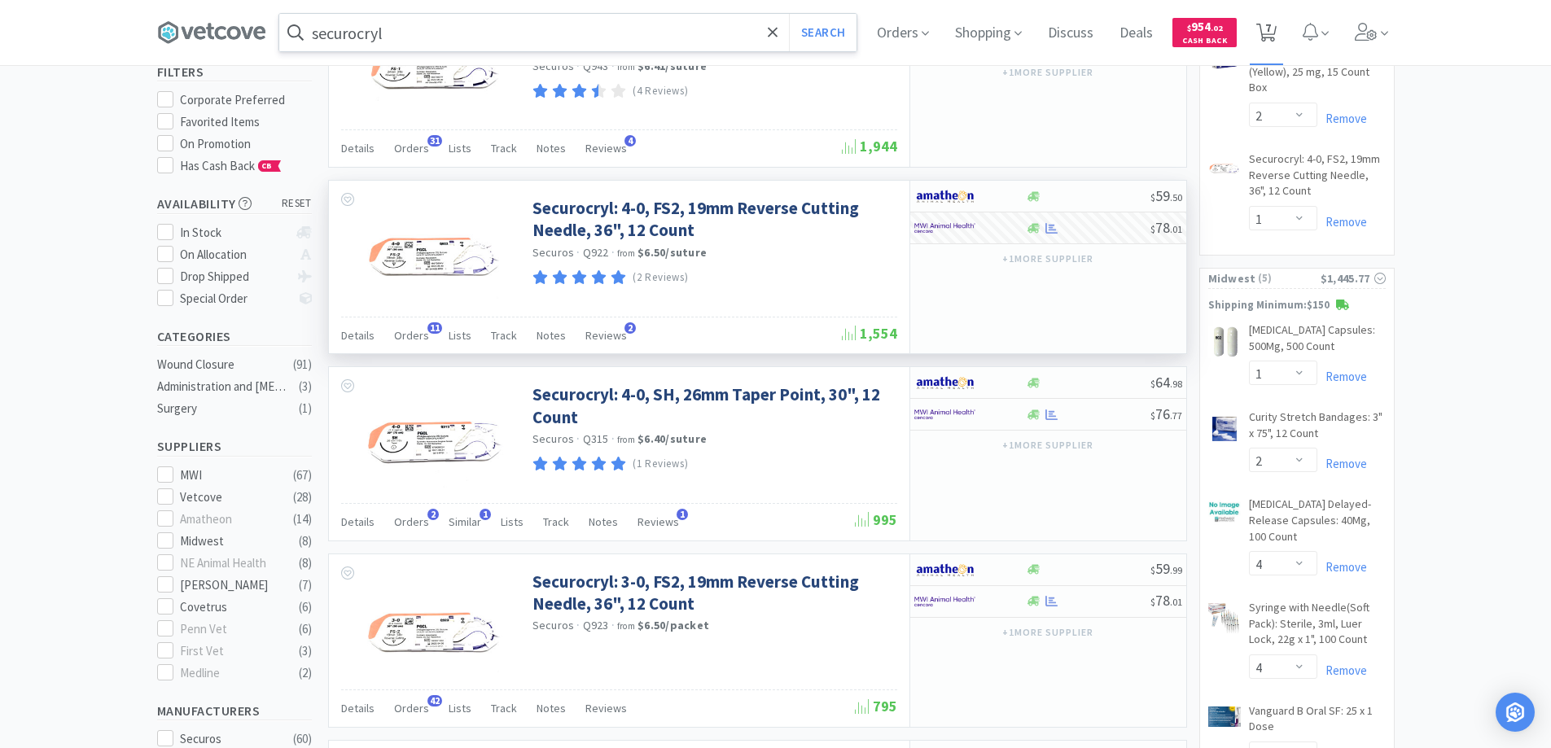
click at [1271, 28] on span "7" at bounding box center [1268, 27] width 6 height 65
select select "2"
select select "1"
select select "2"
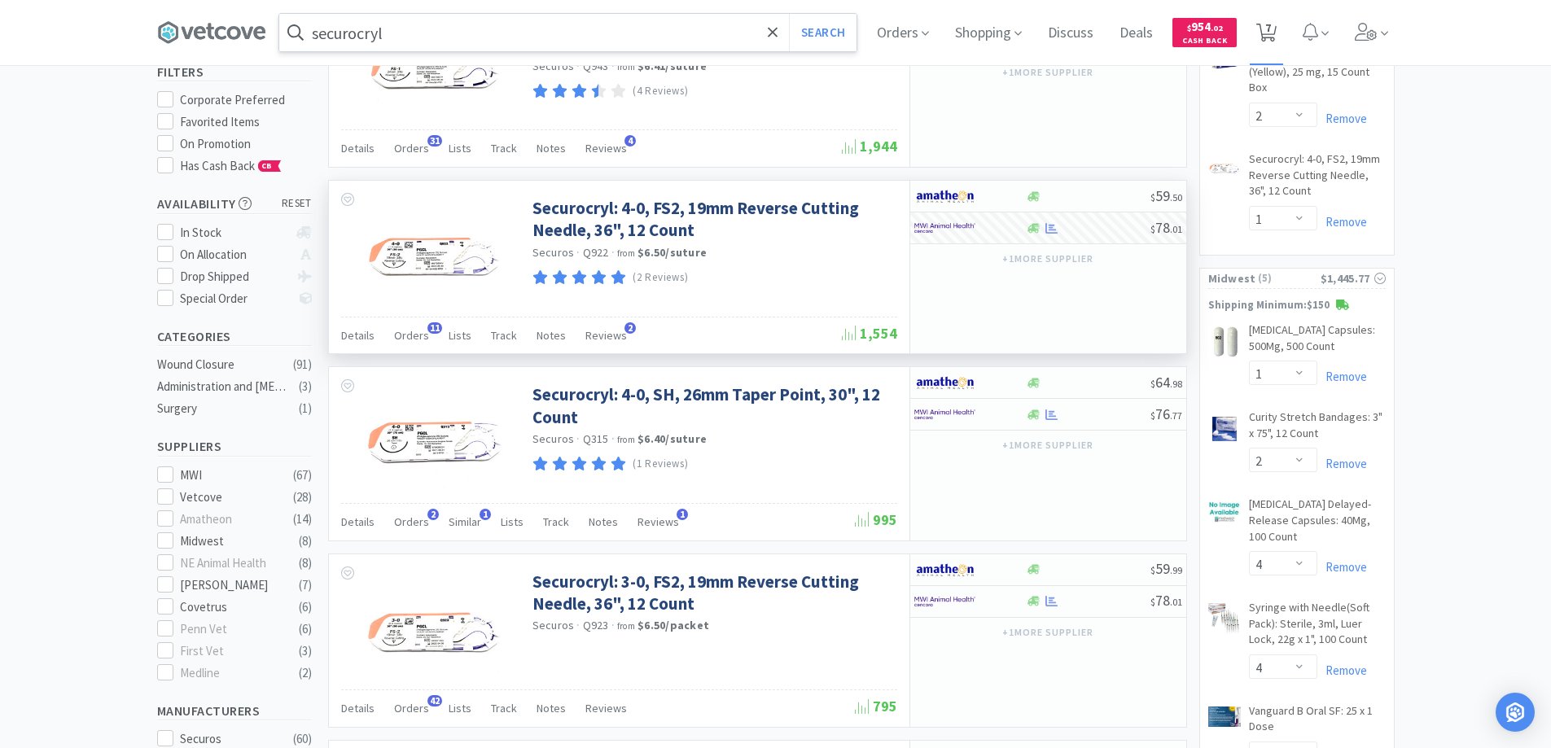
select select "4"
select select "8"
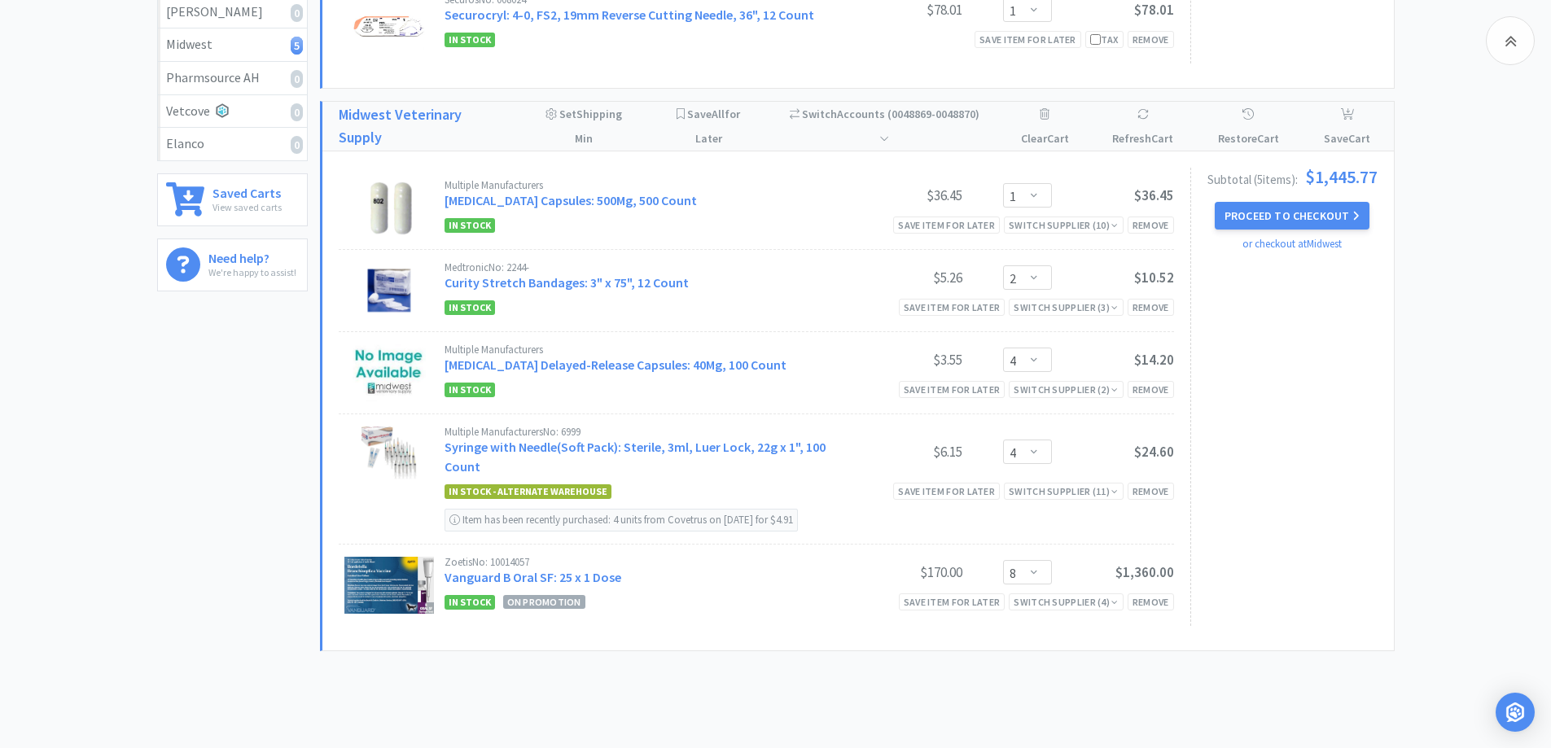
scroll to position [489, 0]
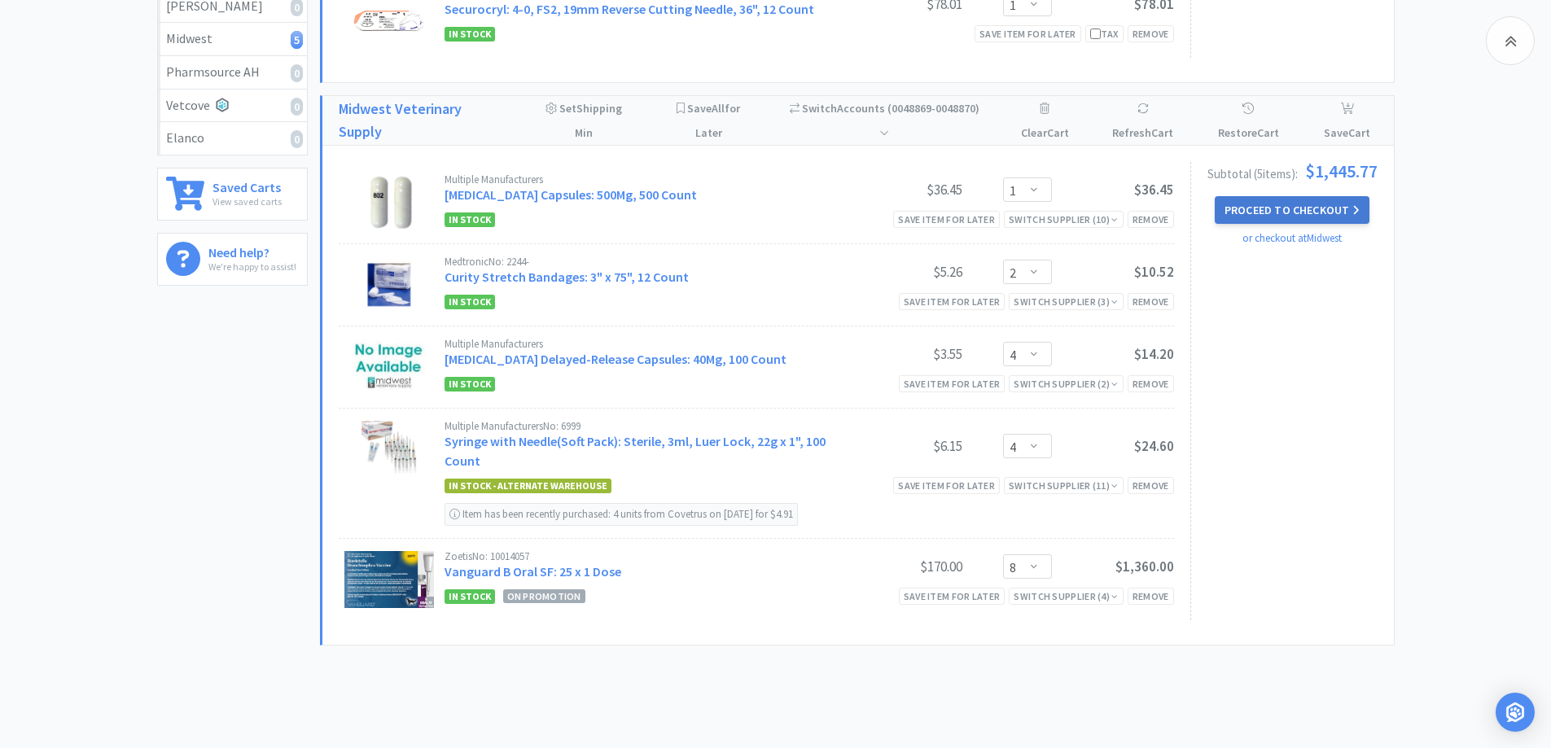
click at [1248, 207] on button "Proceed to Checkout" at bounding box center [1292, 210] width 155 height 28
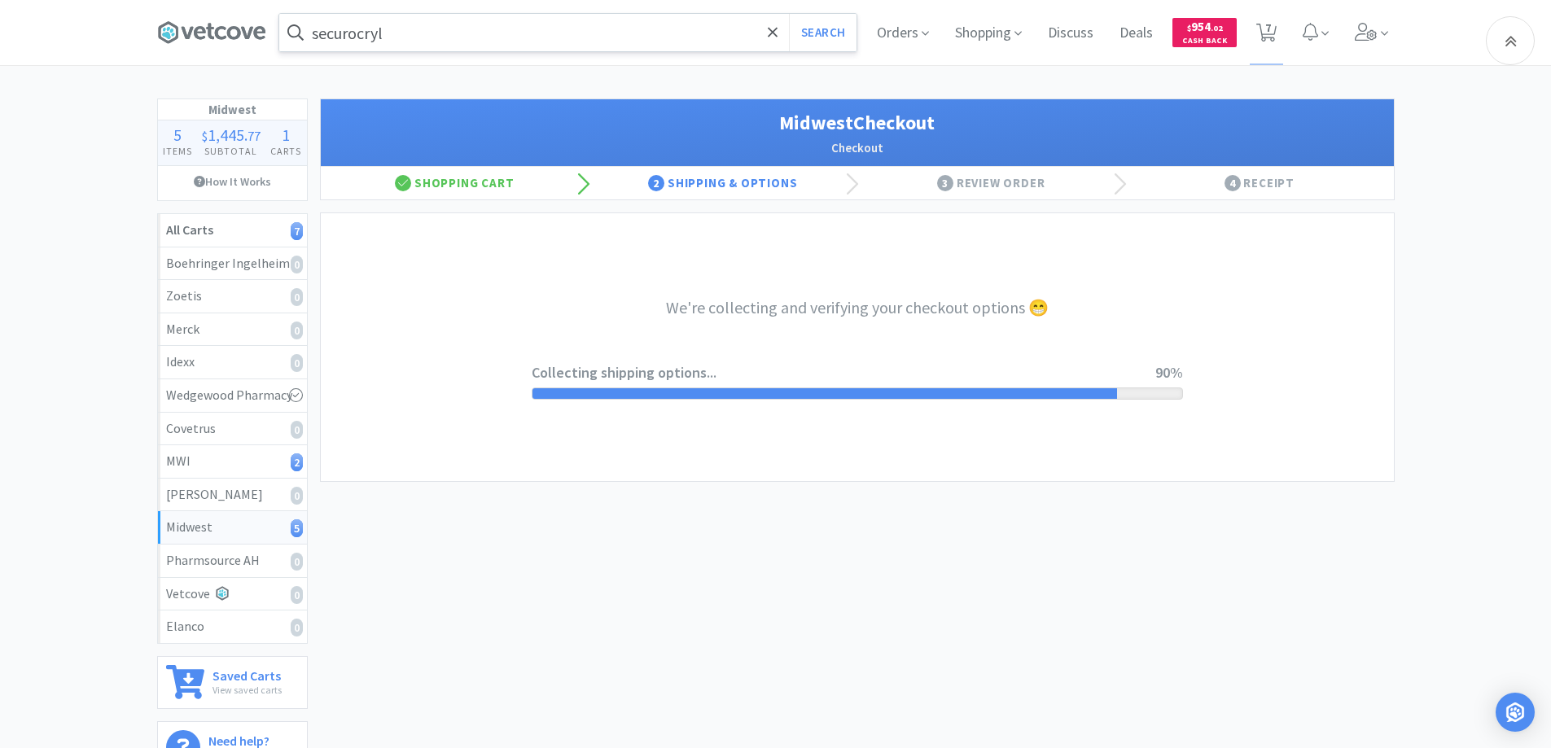
select select "3"
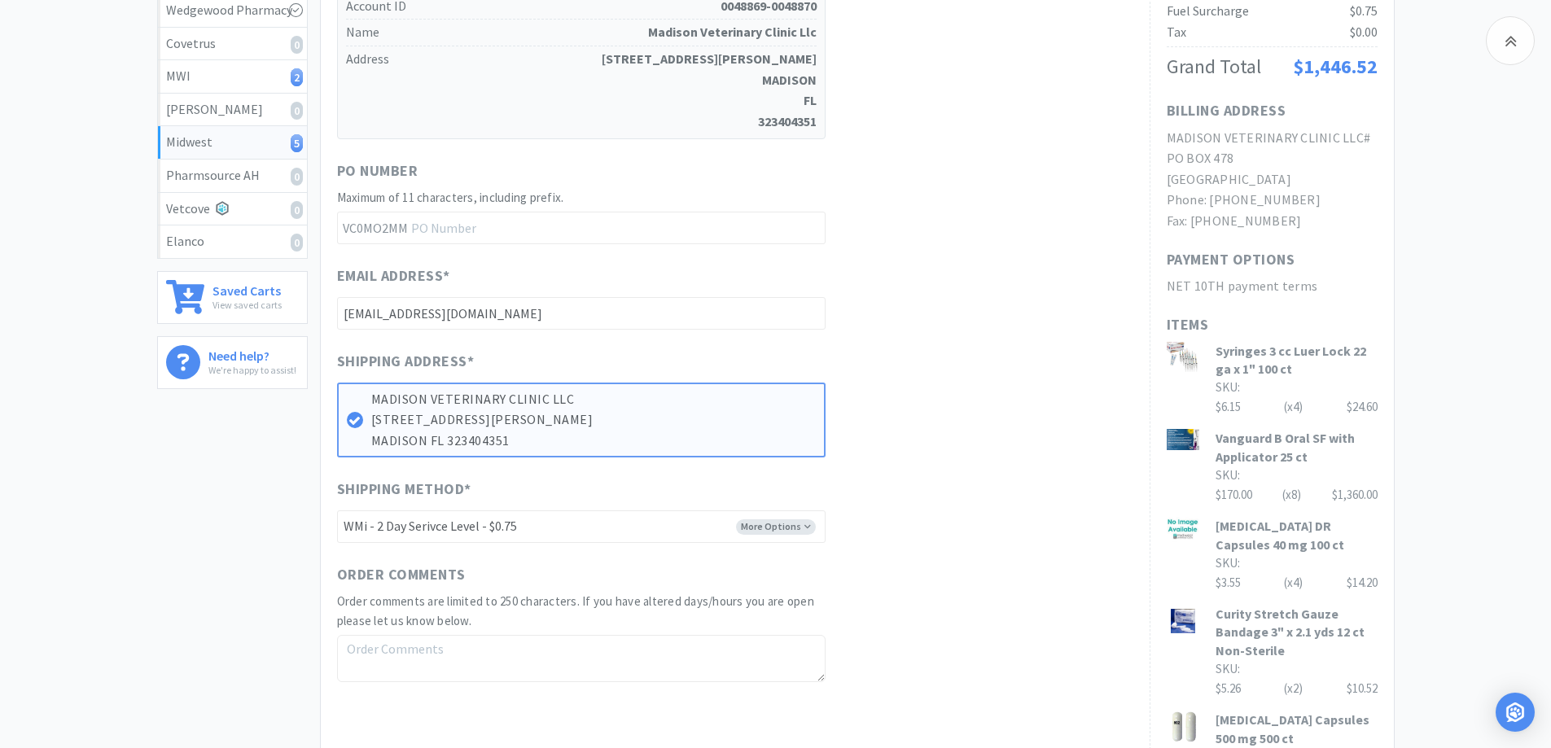
scroll to position [570, 0]
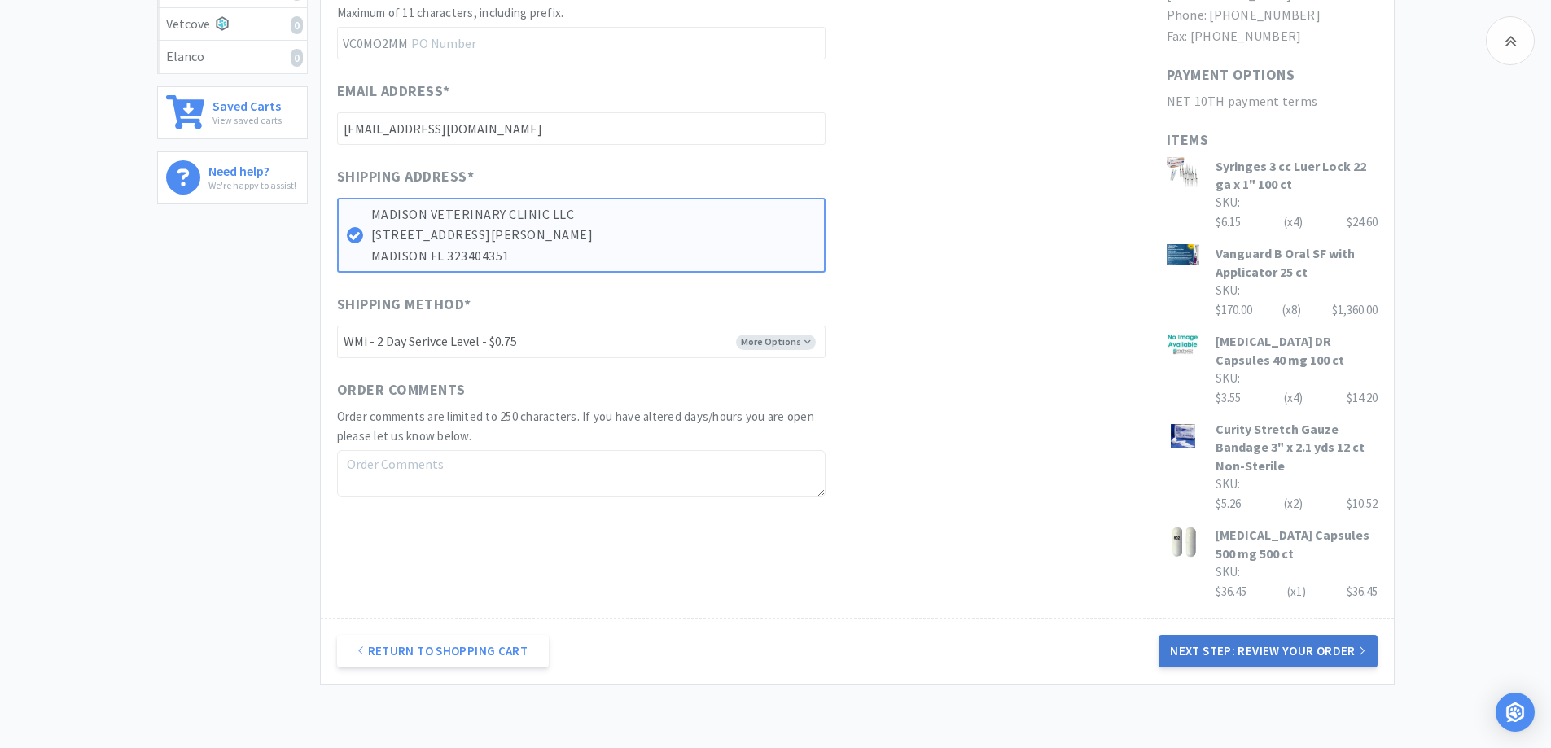
click at [1255, 646] on button "Next Step: Review Your Order" at bounding box center [1268, 651] width 218 height 33
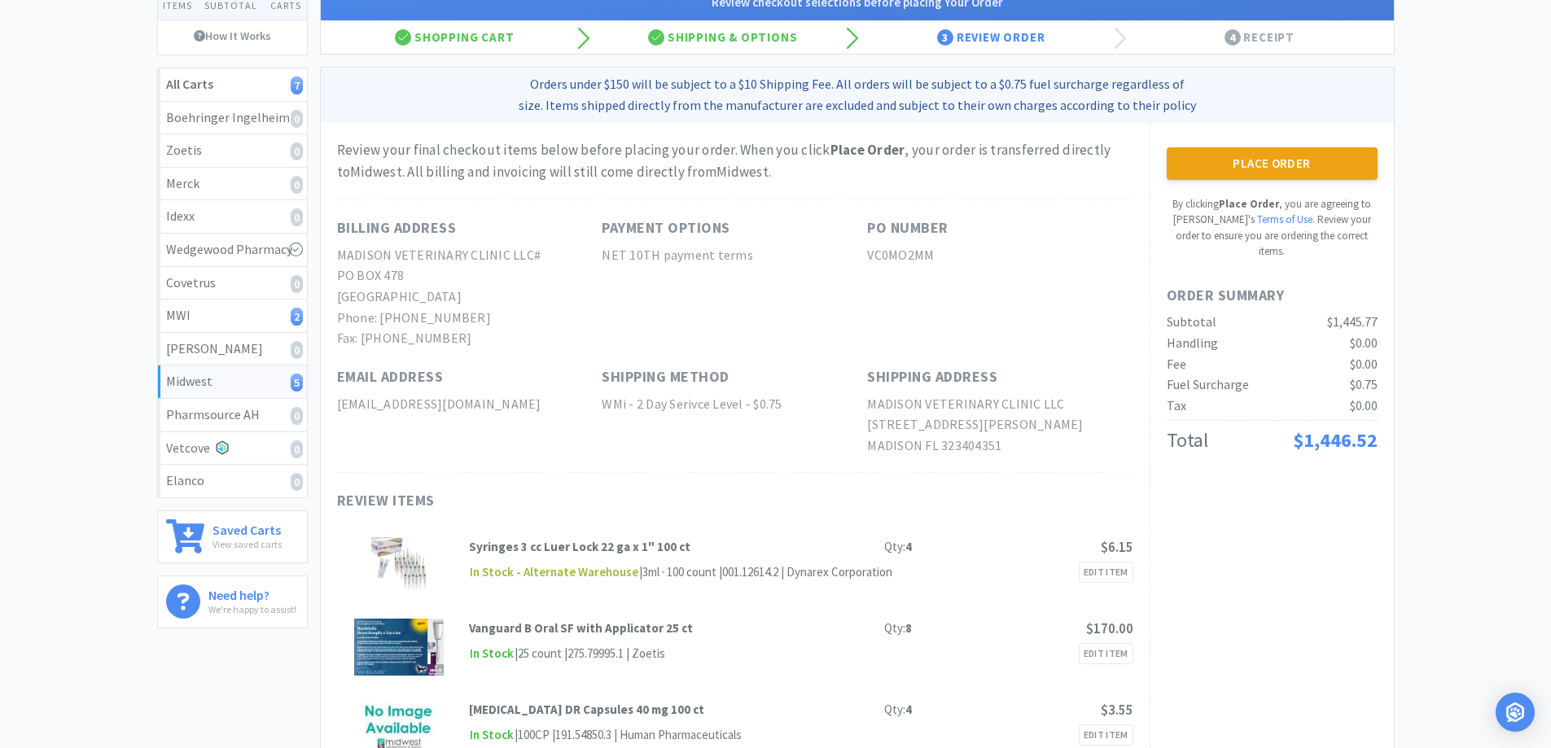
scroll to position [0, 0]
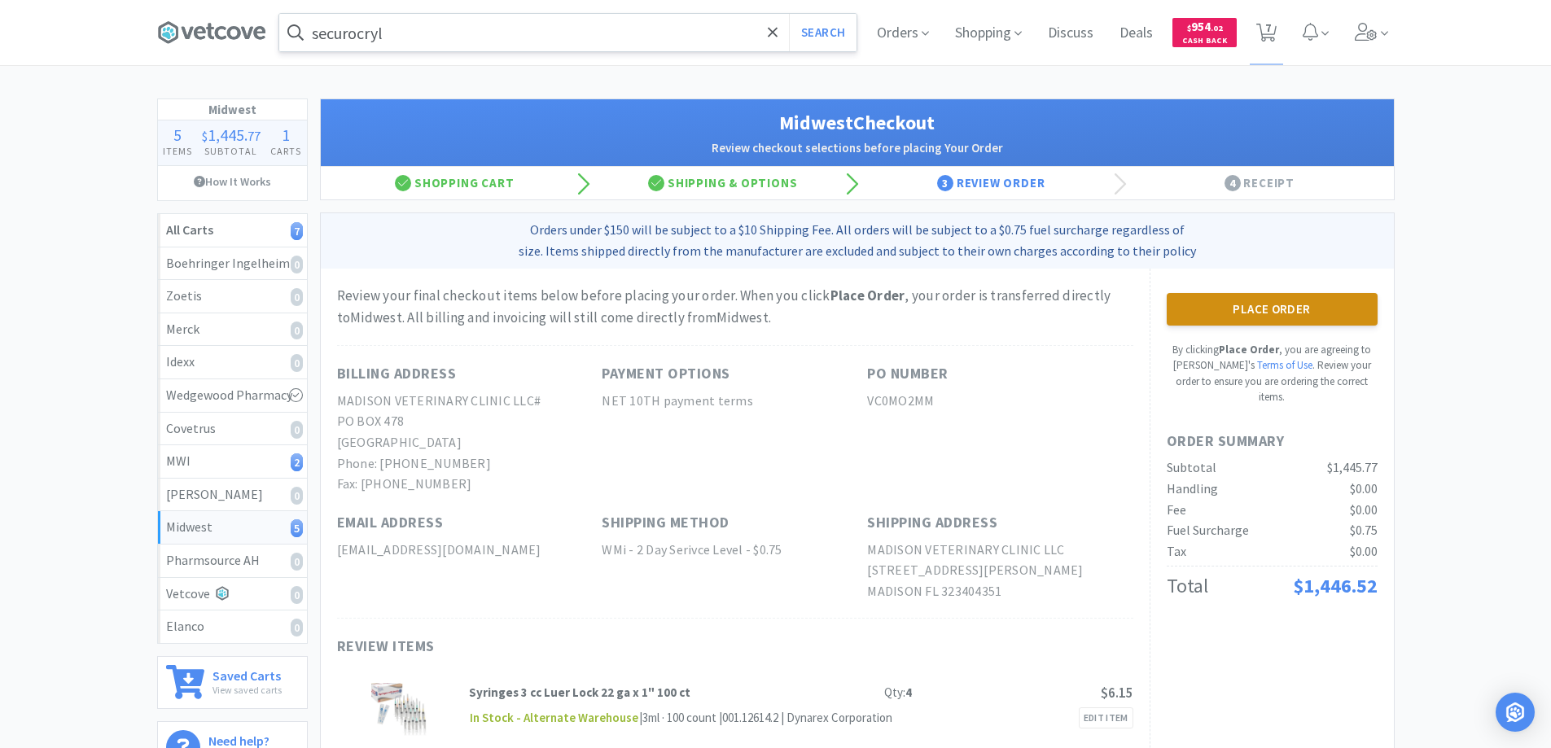
click at [1243, 306] on button "Place Order" at bounding box center [1272, 309] width 211 height 33
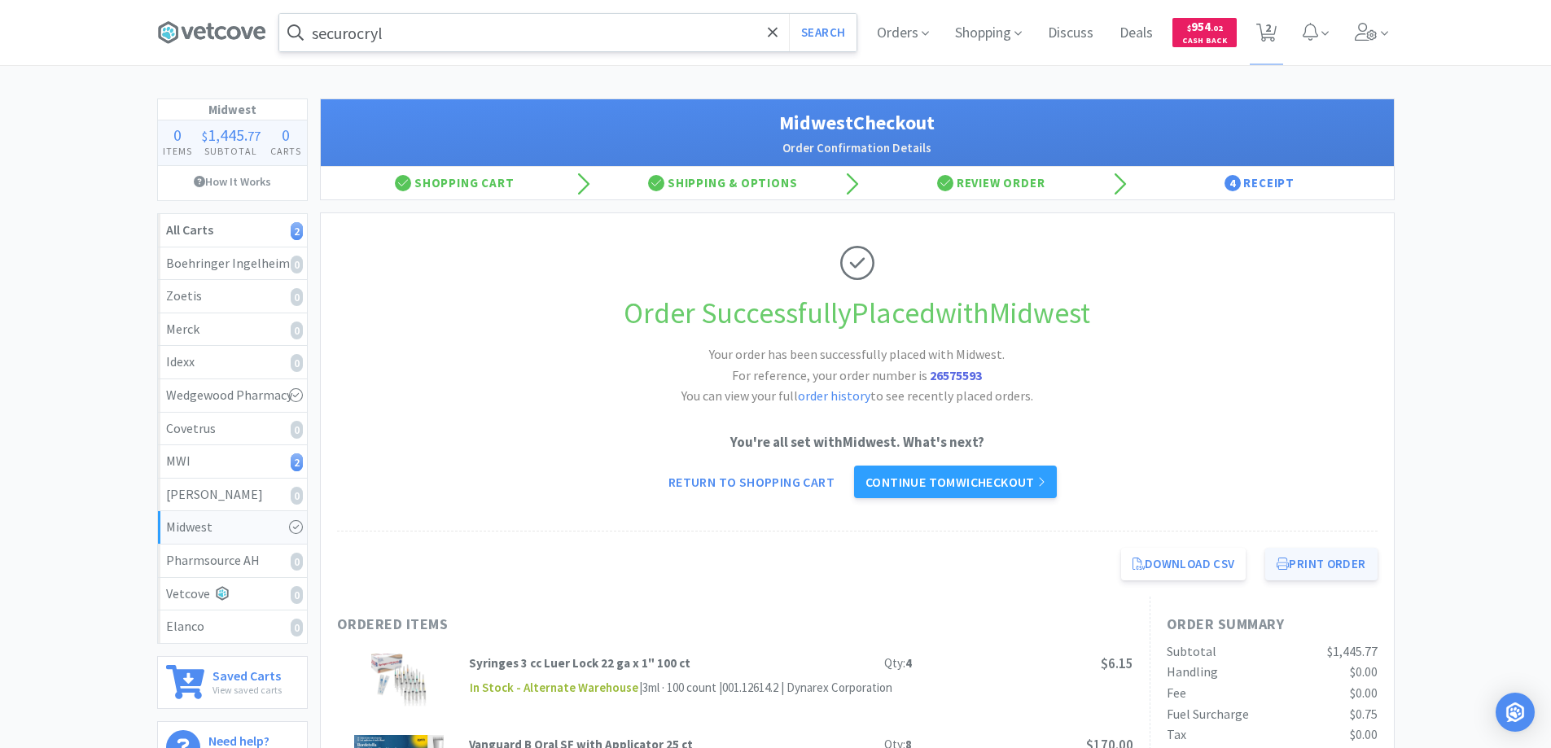
click at [1306, 566] on button "Print Order" at bounding box center [1321, 564] width 112 height 33
click at [1265, 25] on span "2" at bounding box center [1268, 27] width 6 height 65
select select "2"
select select "1"
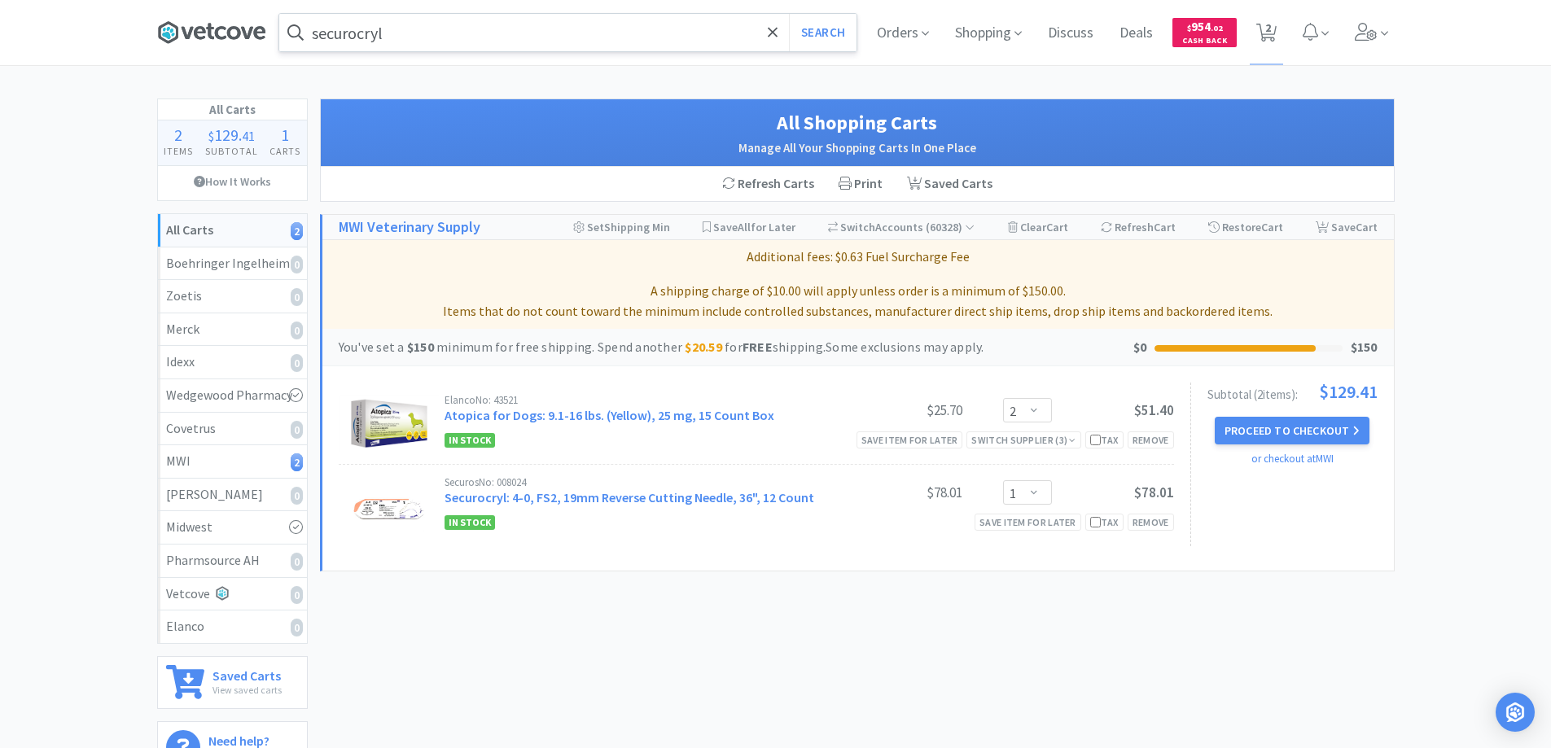
click at [212, 33] on icon at bounding box center [211, 32] width 109 height 24
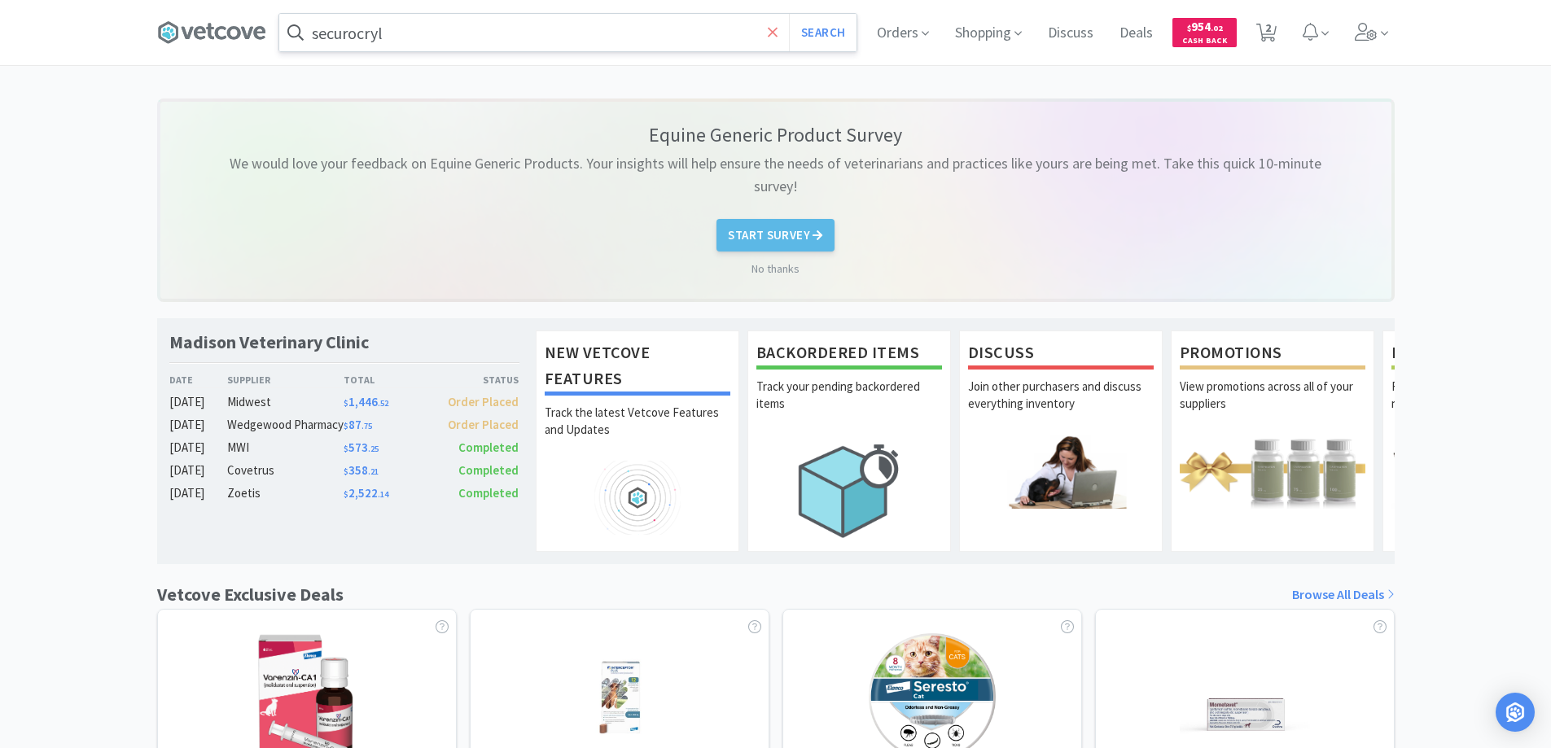
click at [770, 28] on icon at bounding box center [773, 32] width 11 height 16
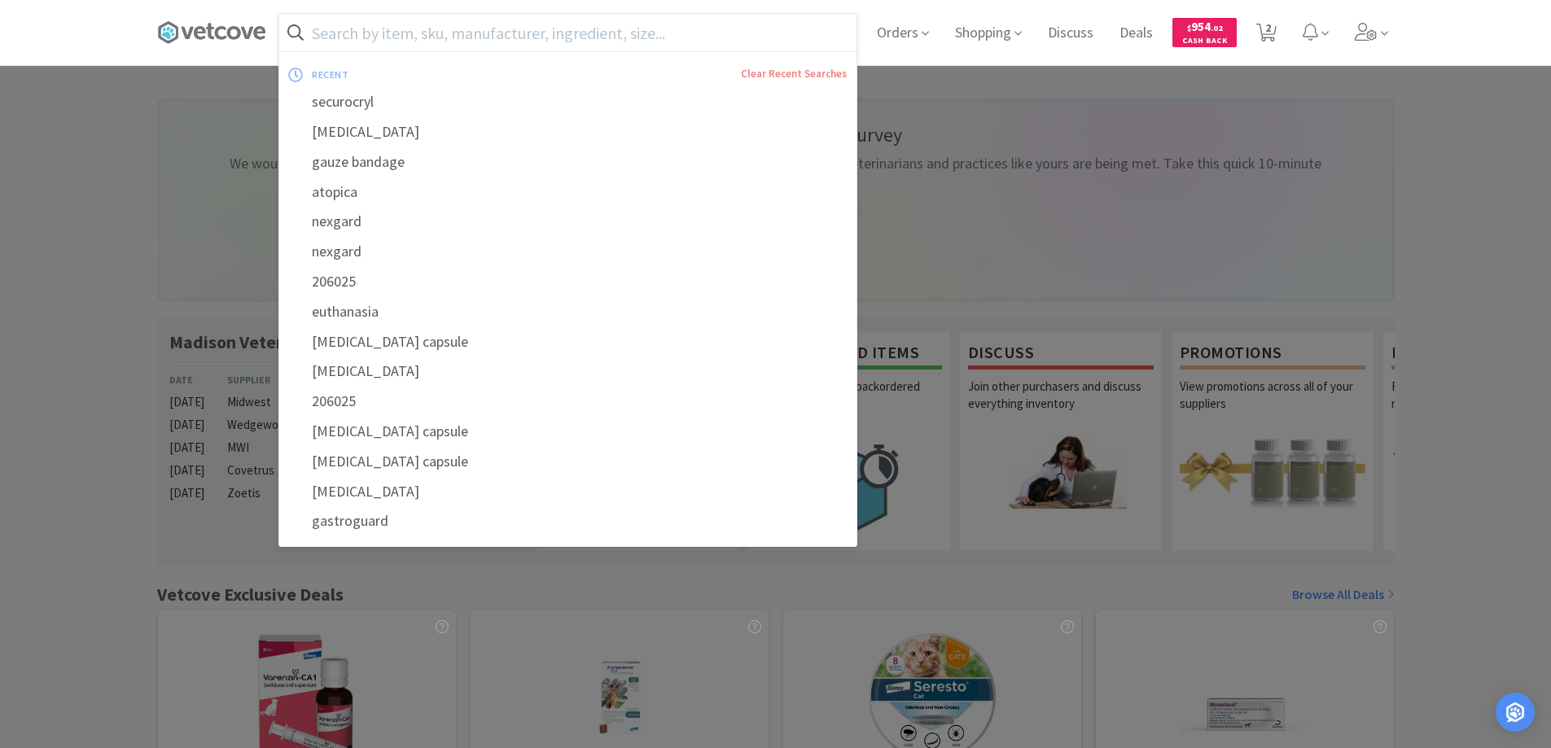
click at [134, 224] on div at bounding box center [775, 374] width 1551 height 748
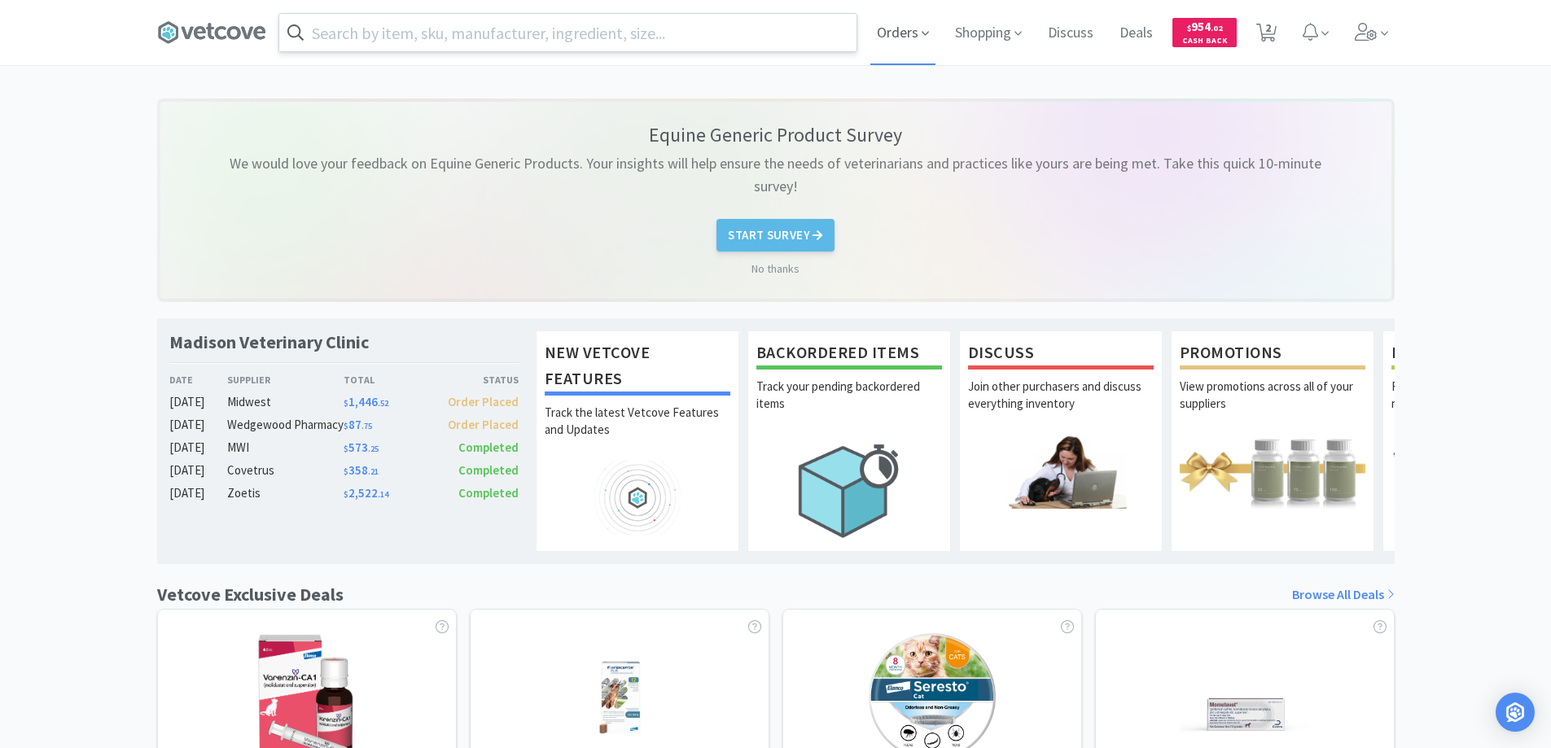
click at [892, 33] on span "Orders" at bounding box center [902, 32] width 65 height 65
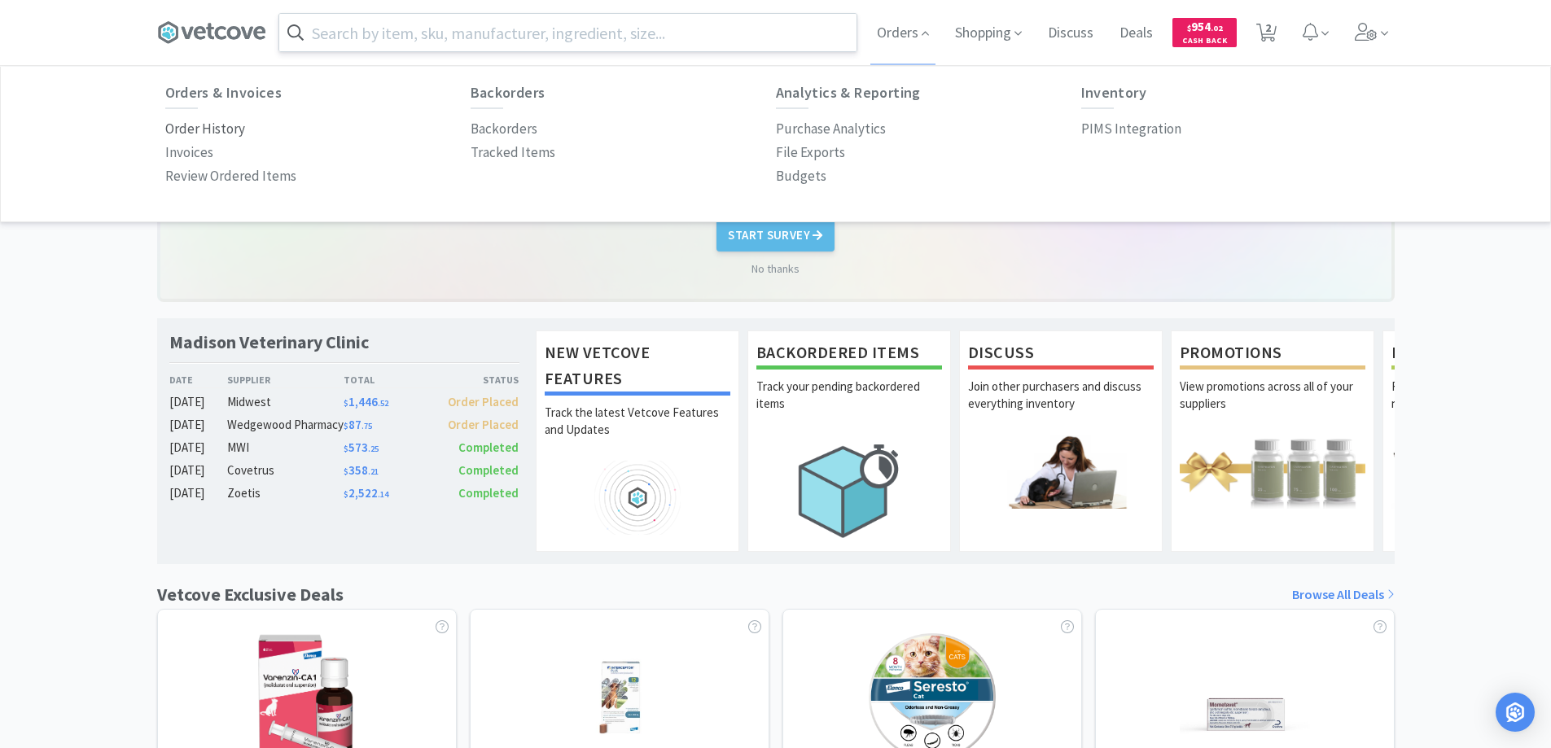
click at [234, 129] on p "Order History" at bounding box center [205, 129] width 80 height 22
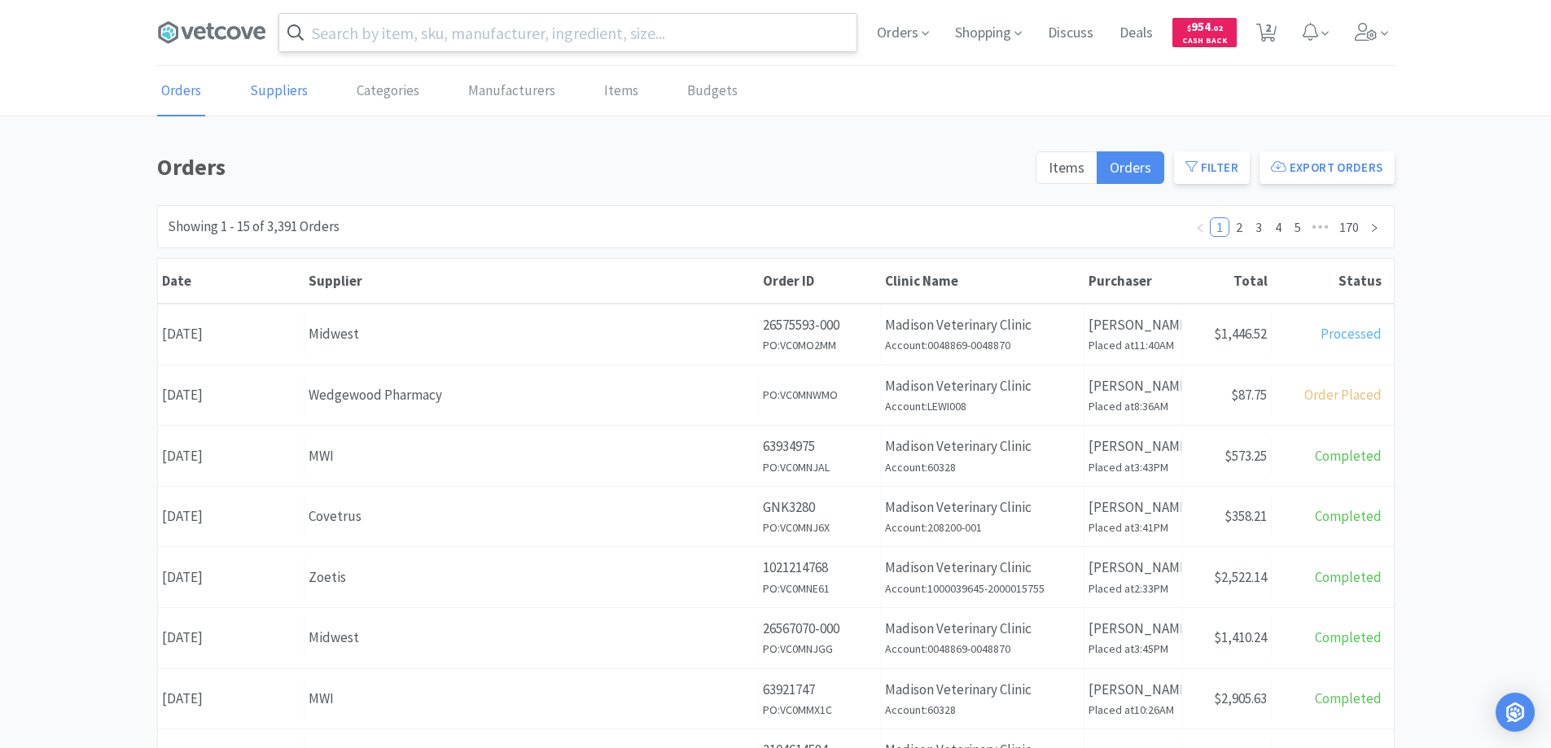
click at [286, 91] on link "Suppliers" at bounding box center [279, 92] width 66 height 50
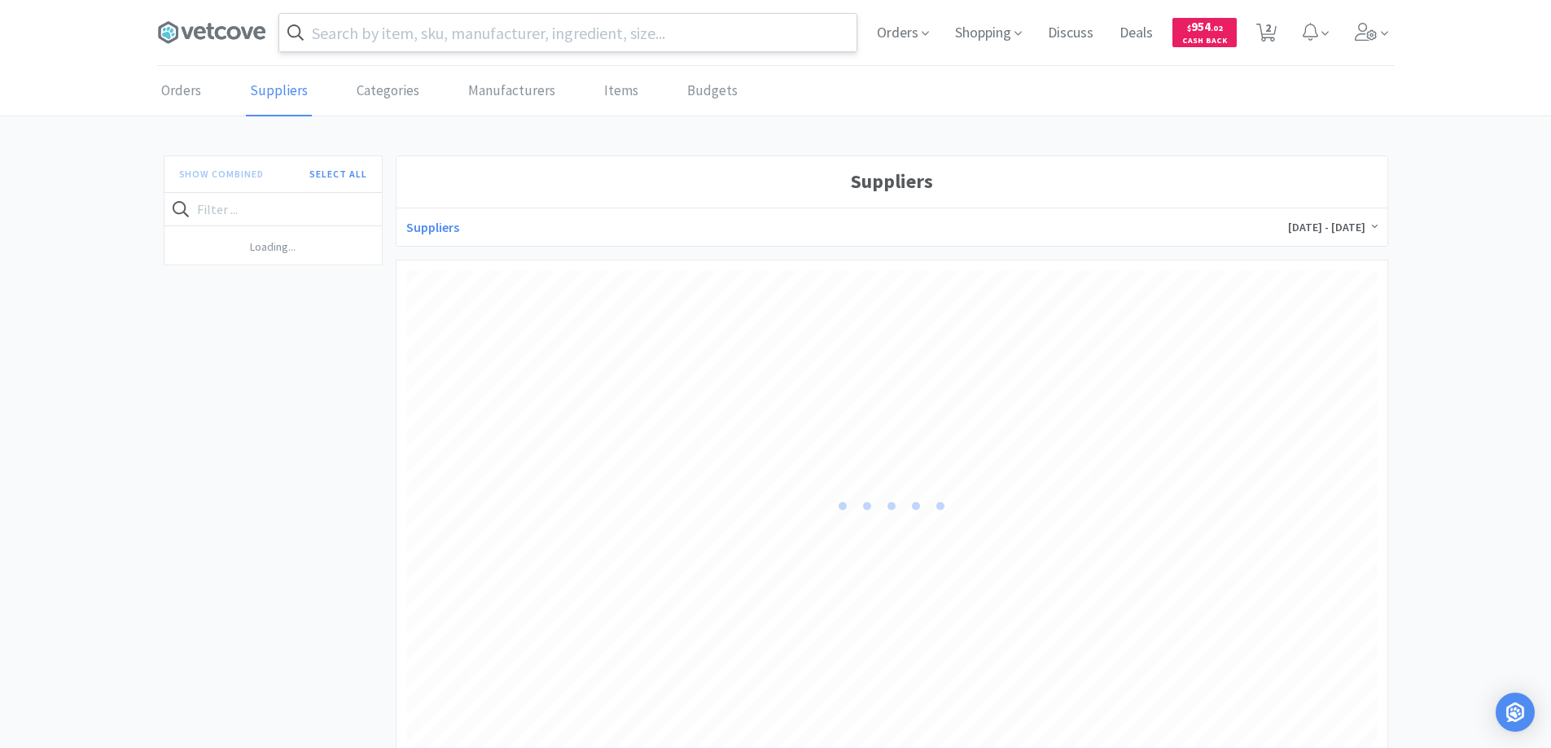
scroll to position [485, 971]
click at [256, 366] on h4 "Covetrus" at bounding box center [261, 372] width 180 height 21
click at [183, 99] on link "Orders" at bounding box center [181, 92] width 48 height 50
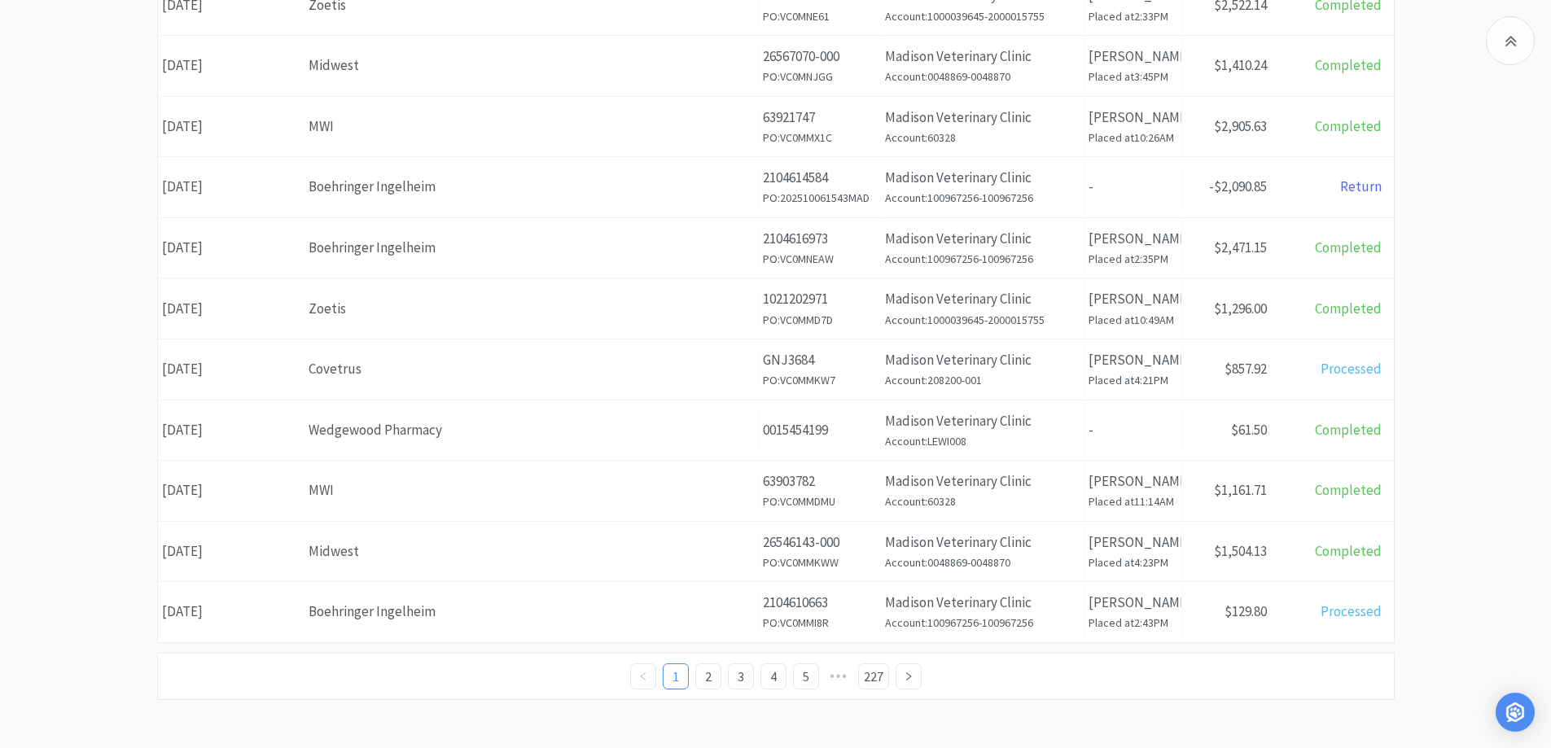
scroll to position [573, 0]
click at [743, 674] on link "3" at bounding box center [741, 676] width 24 height 24
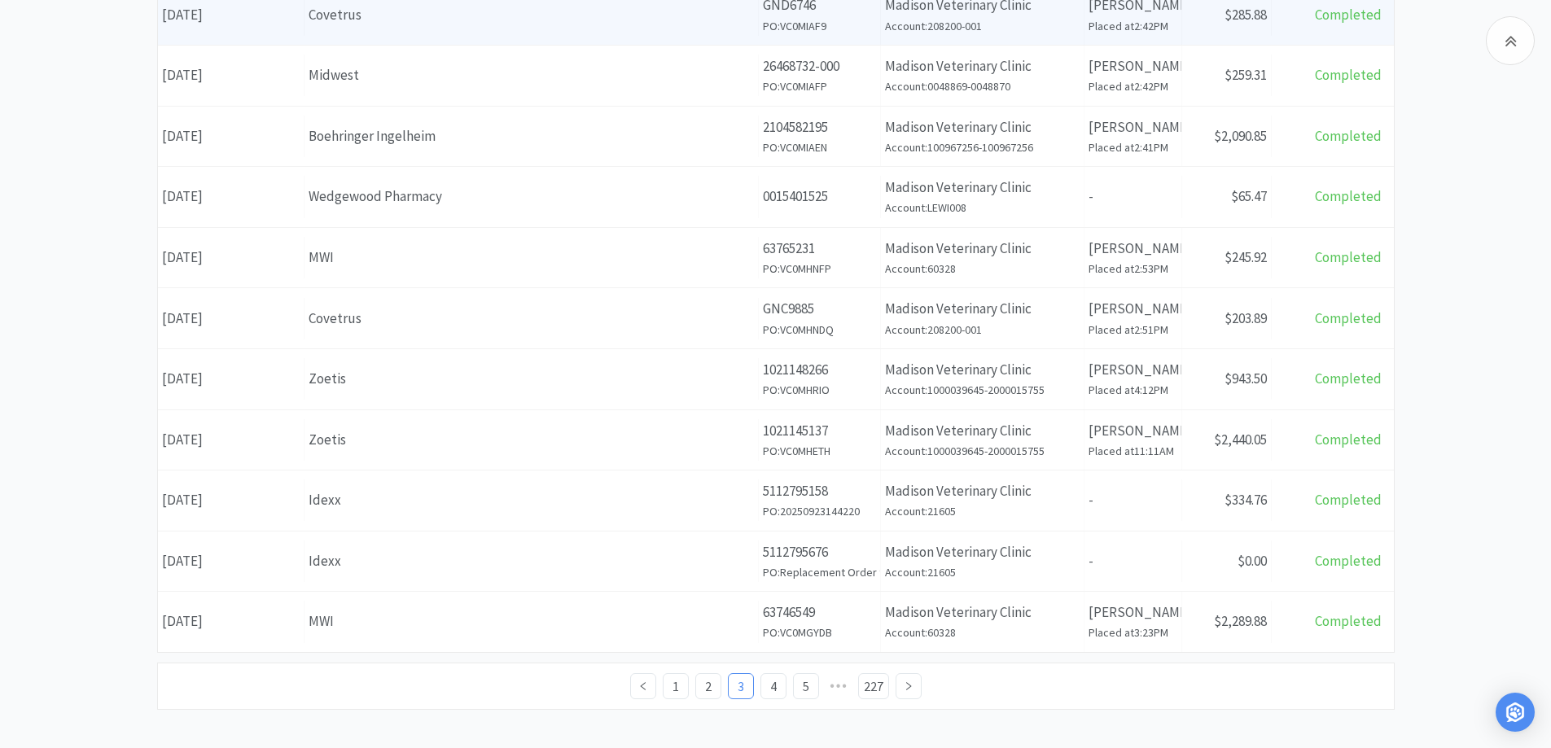
scroll to position [573, 0]
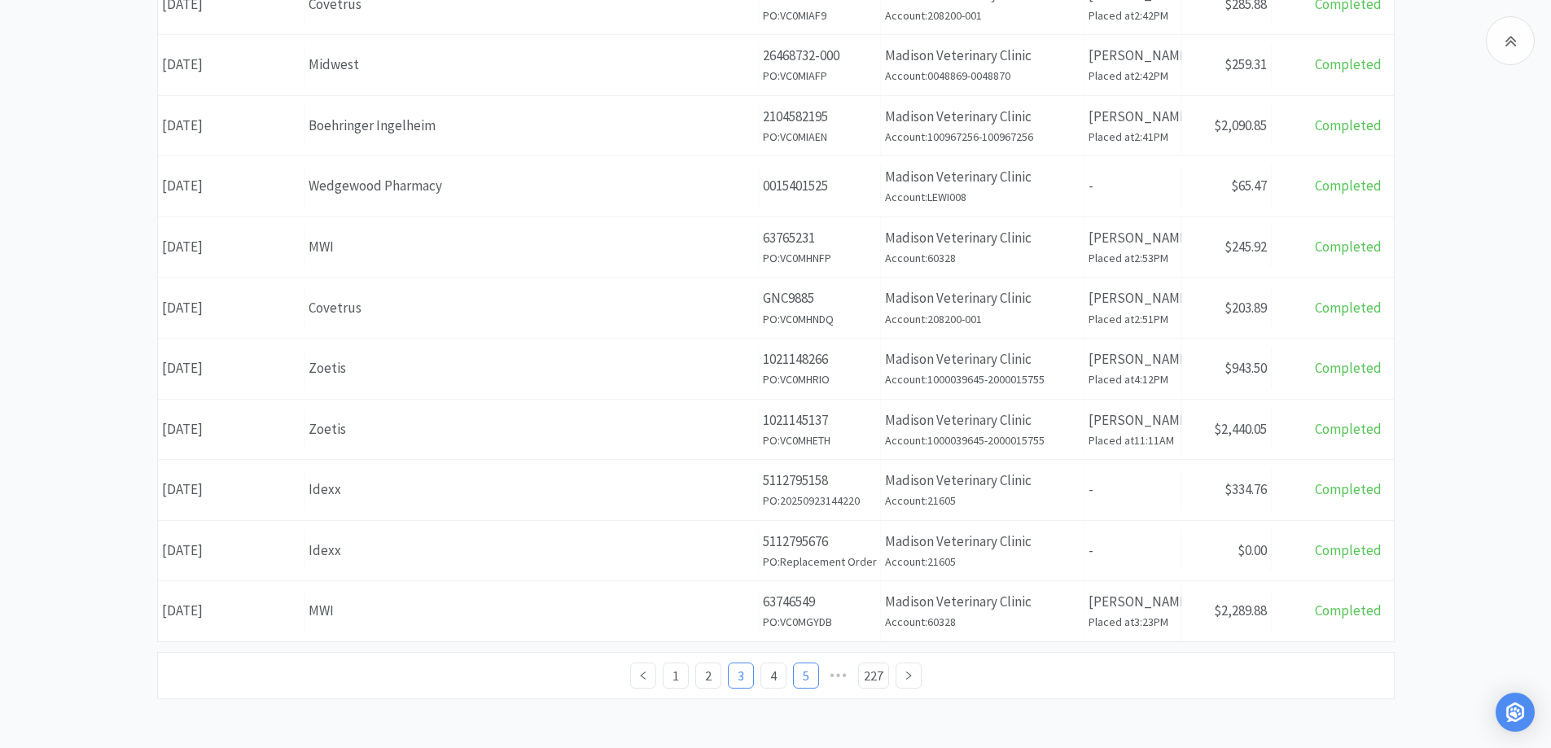
click at [802, 672] on link "5" at bounding box center [806, 676] width 24 height 24
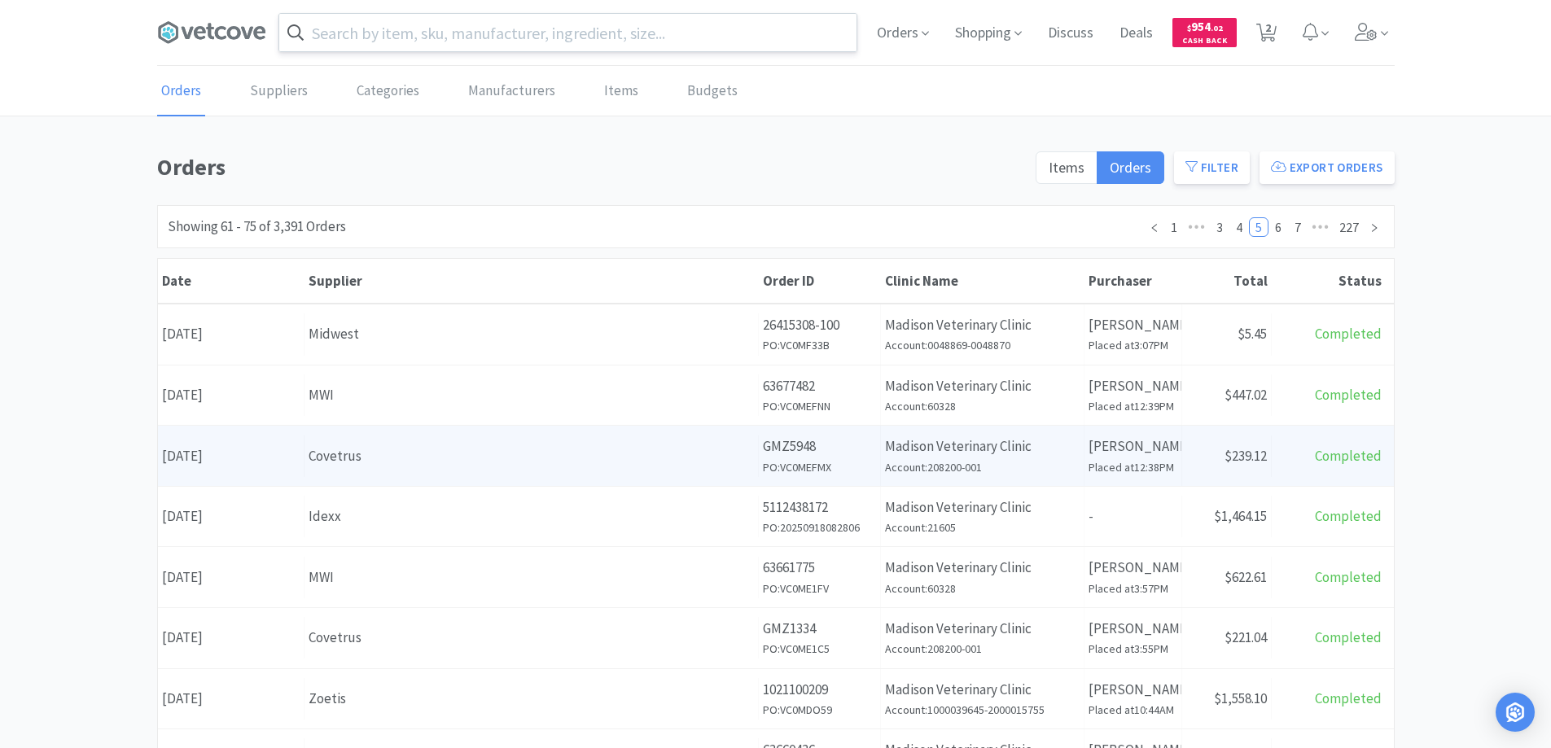
click at [413, 454] on div "Covetrus" at bounding box center [531, 456] width 445 height 22
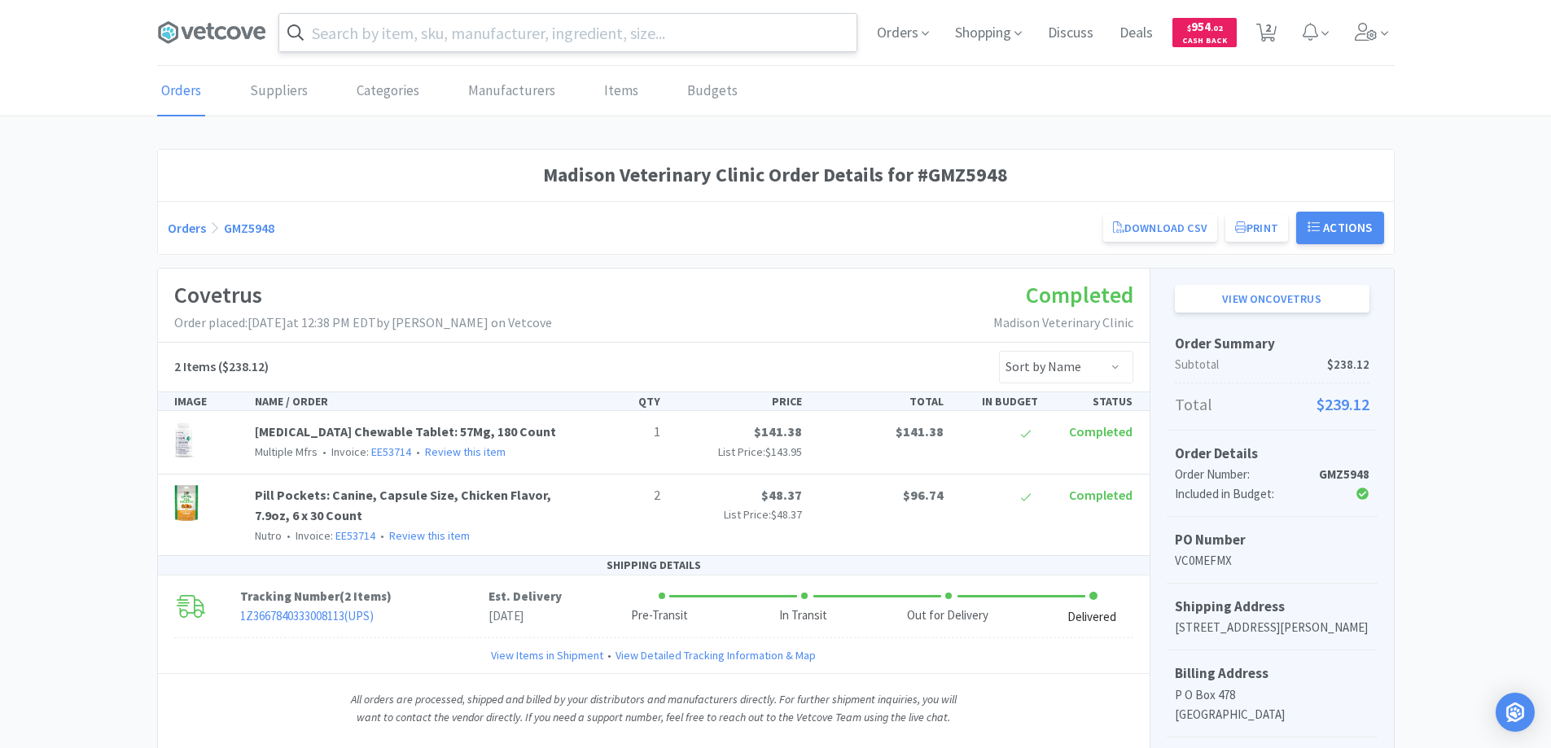
click at [187, 228] on link "Orders" at bounding box center [187, 228] width 38 height 16
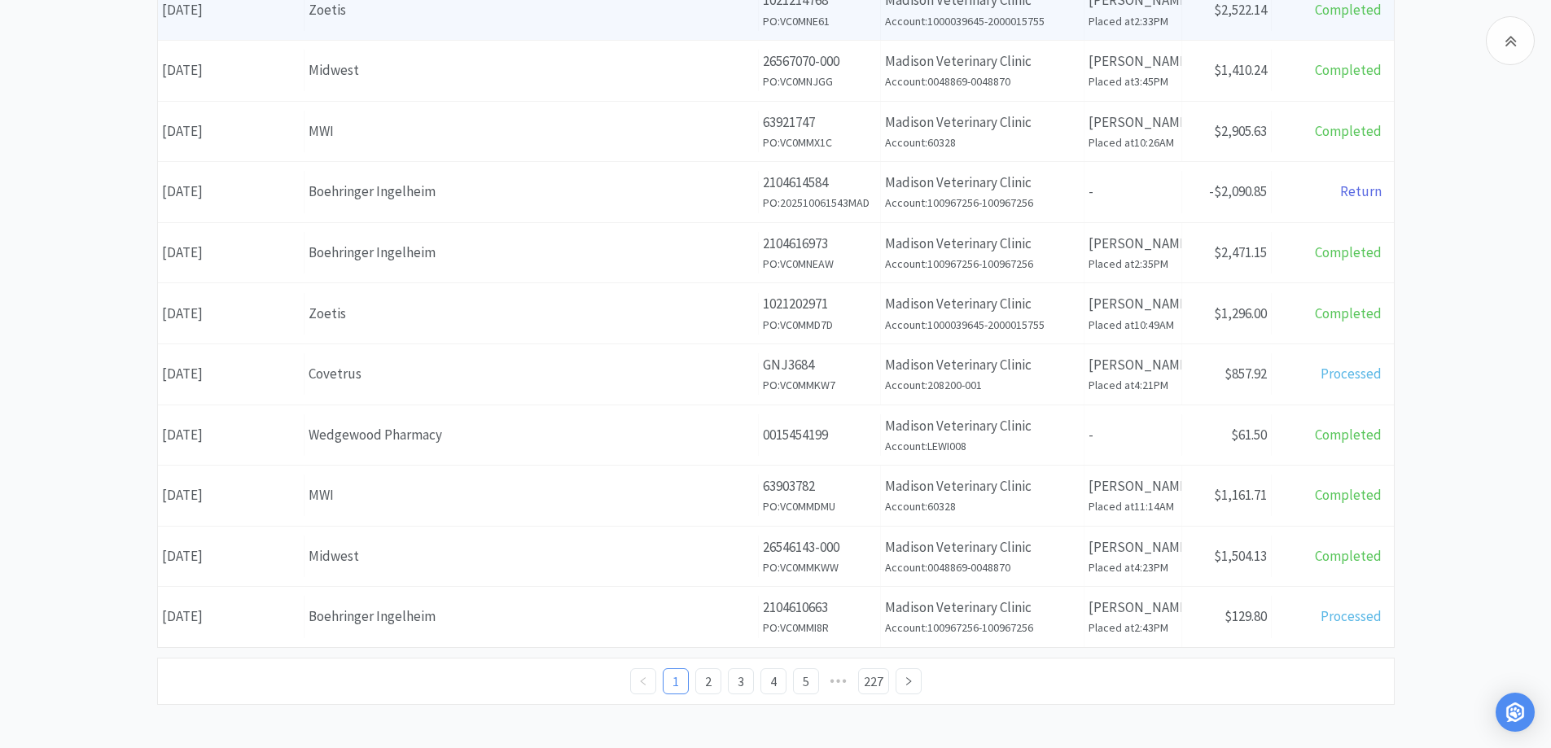
scroll to position [573, 0]
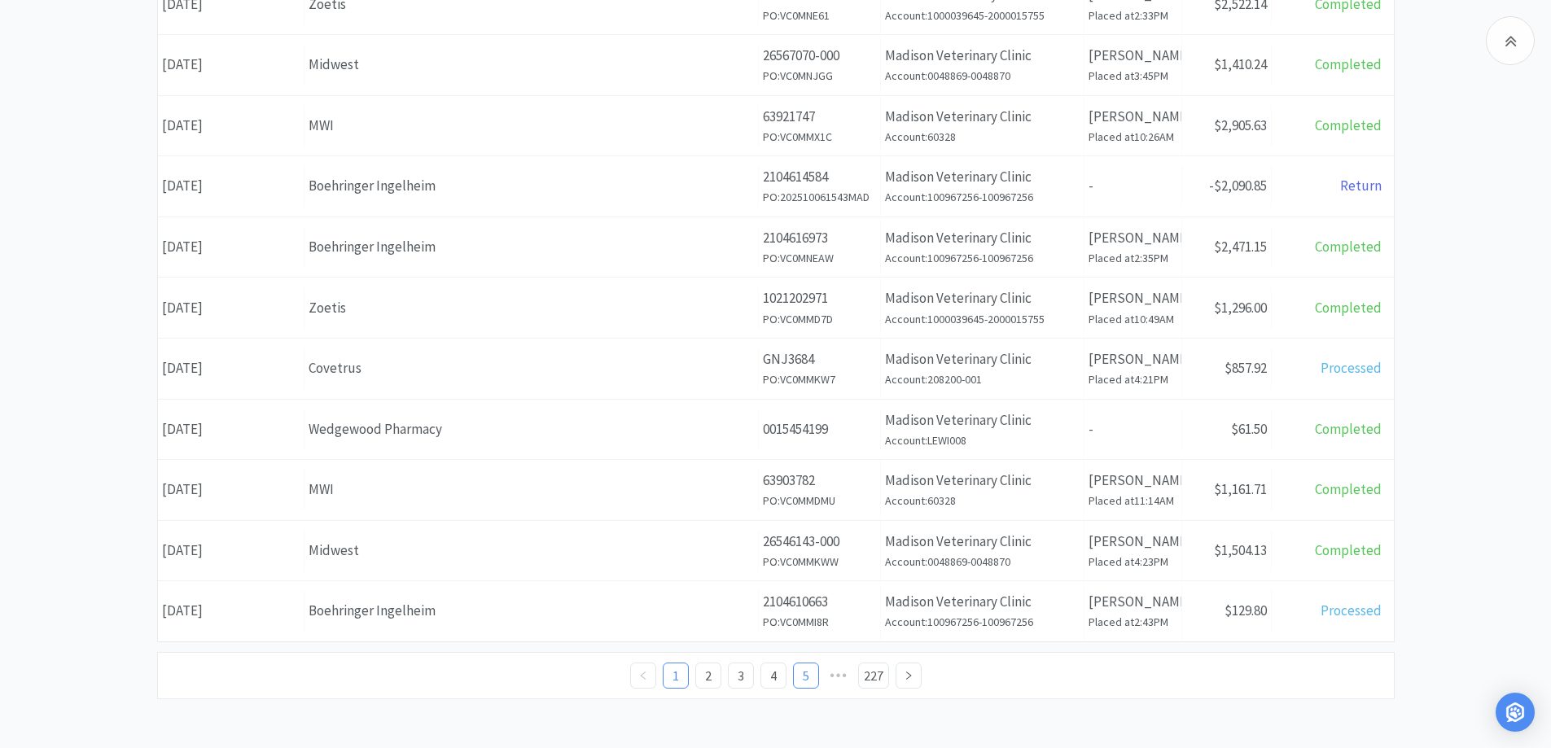
click at [806, 672] on link "5" at bounding box center [806, 676] width 24 height 24
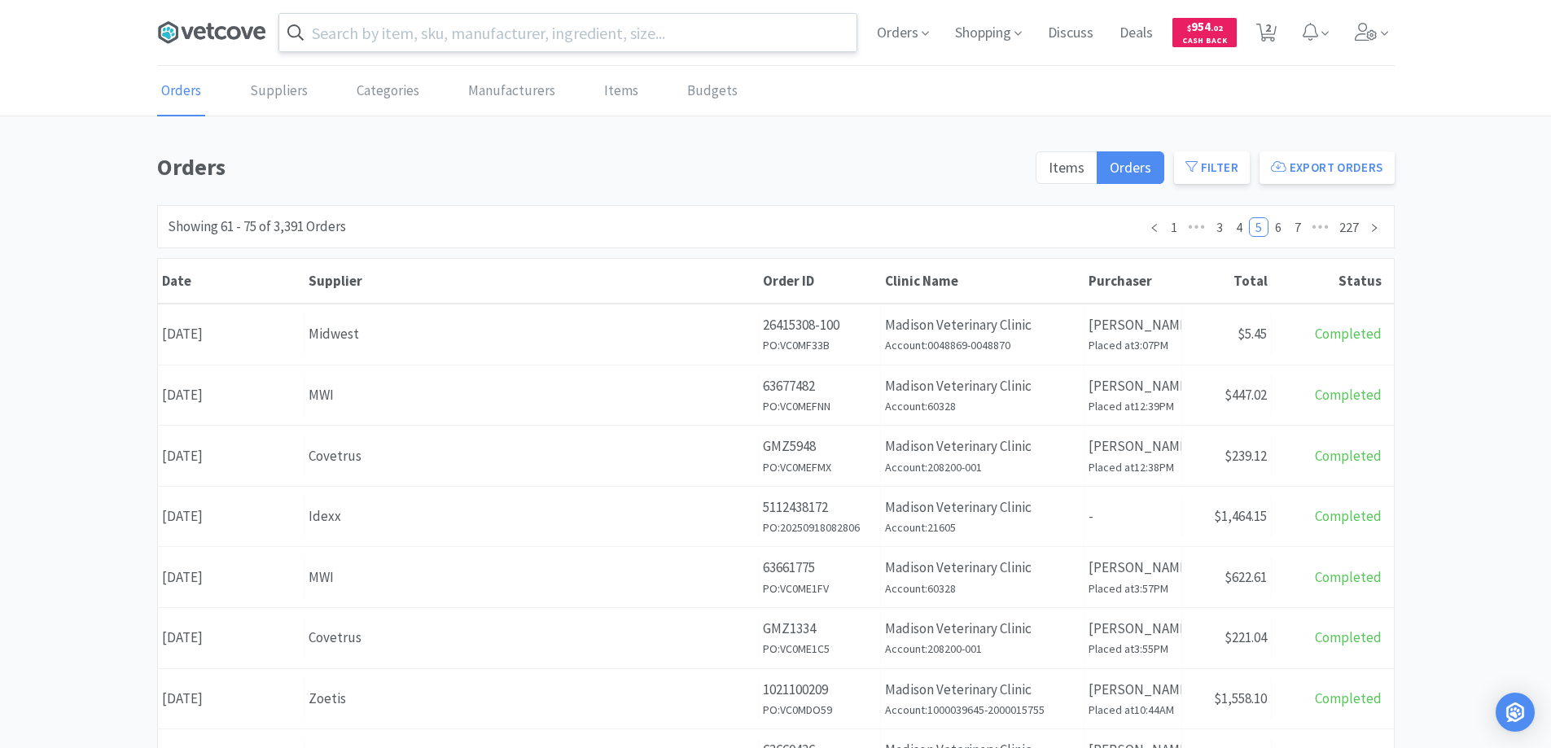
click at [224, 28] on icon at bounding box center [220, 32] width 11 height 13
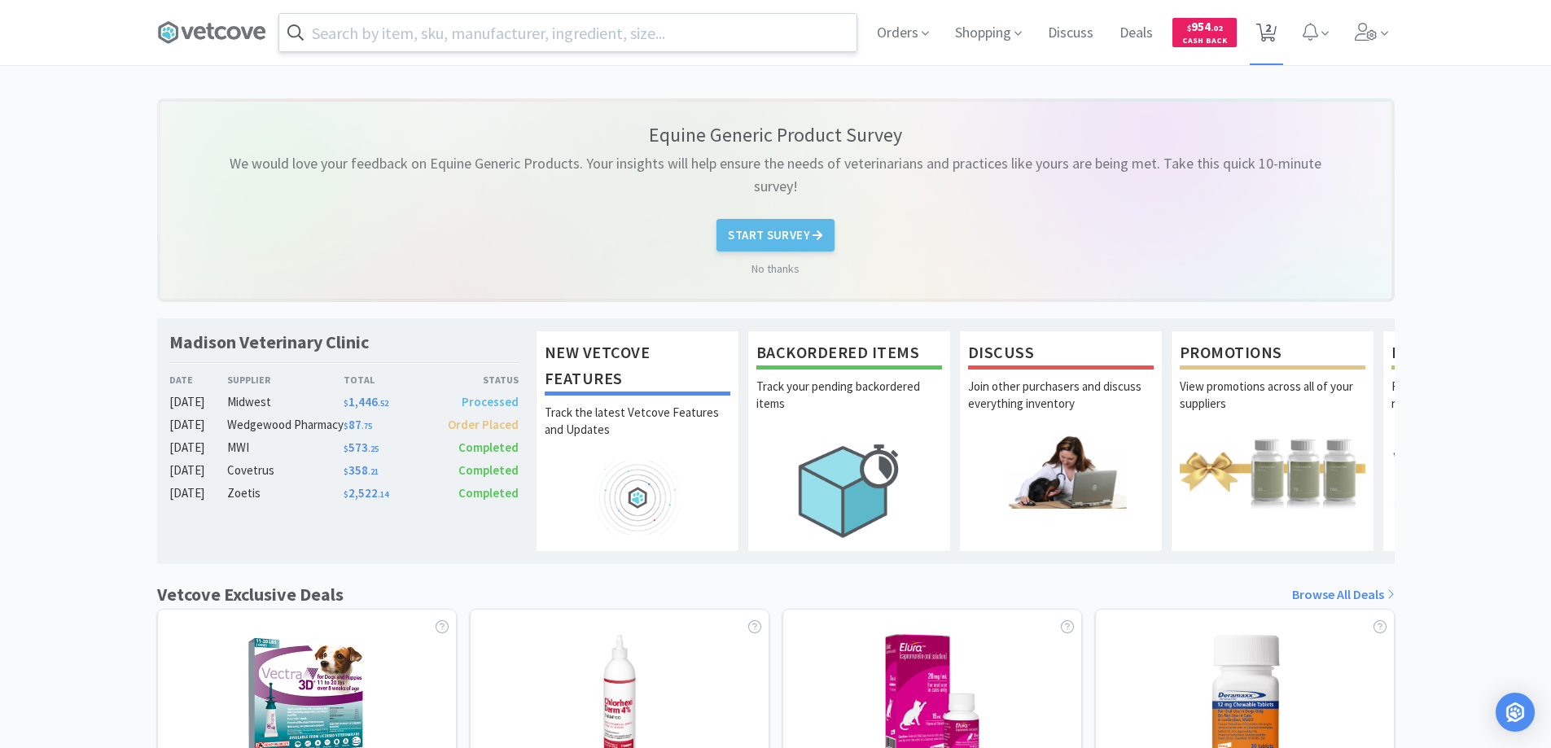
click at [1267, 28] on span "2" at bounding box center [1268, 27] width 6 height 65
select select "2"
select select "1"
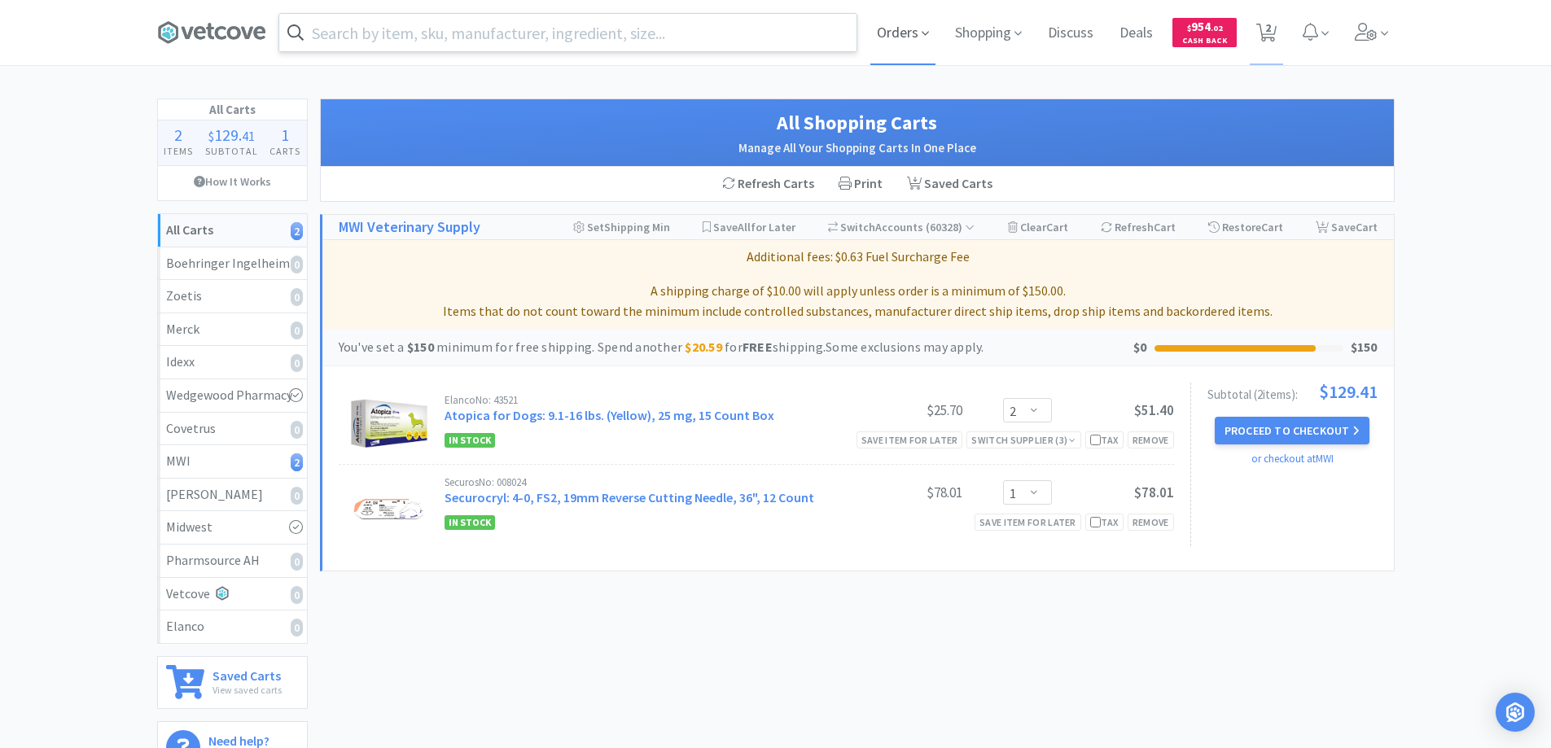
click at [893, 31] on span "Orders" at bounding box center [902, 32] width 65 height 65
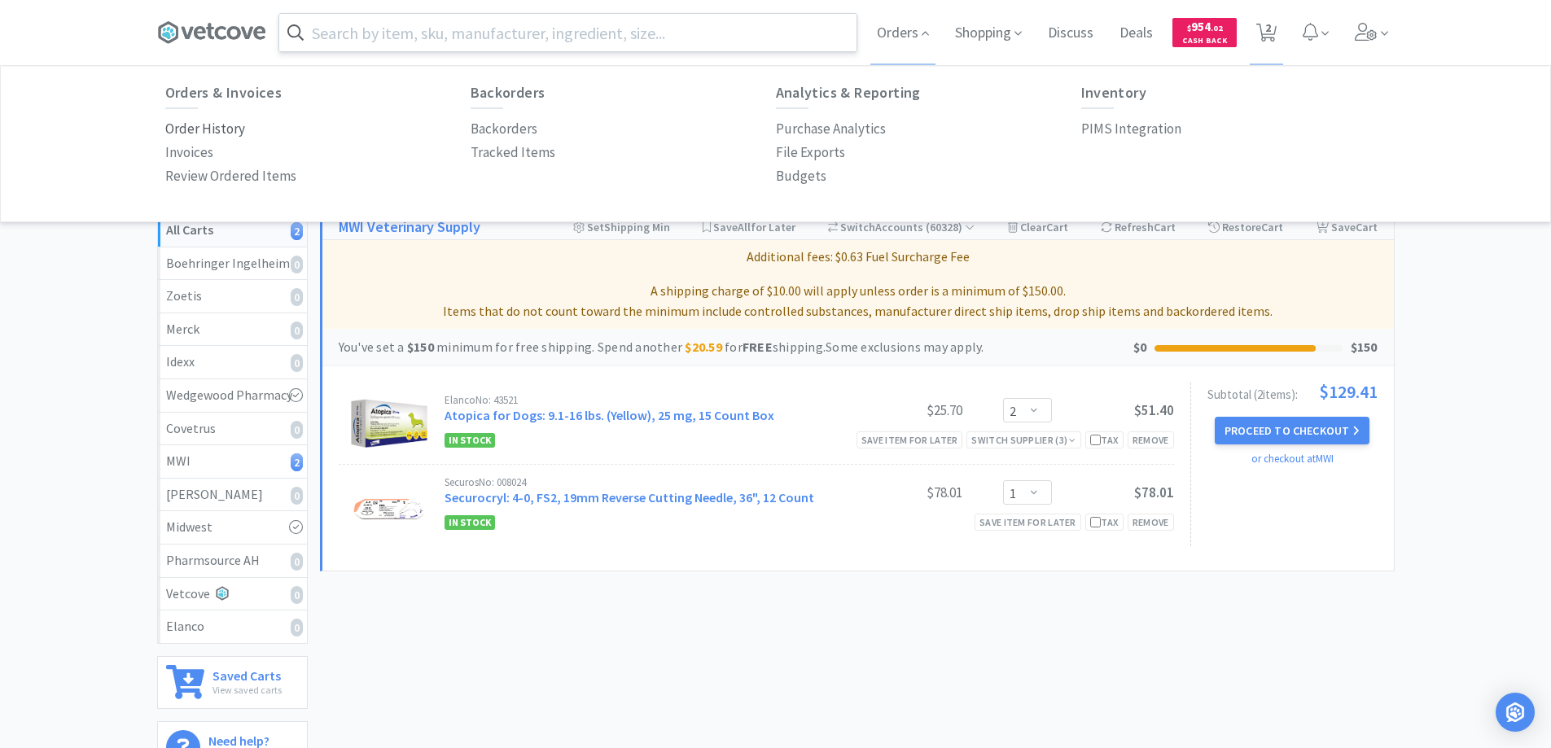
click at [221, 127] on p "Order History" at bounding box center [205, 129] width 80 height 22
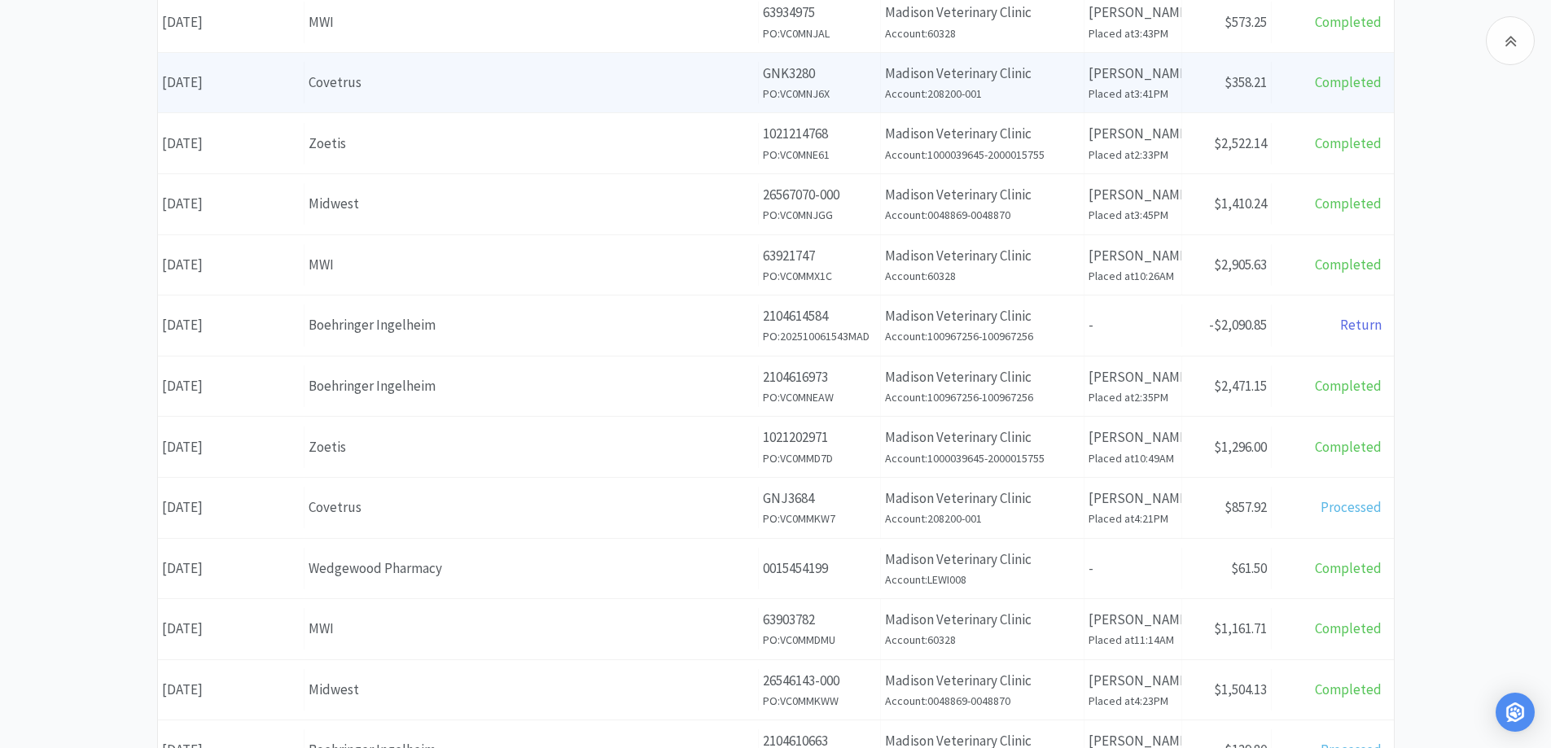
scroll to position [570, 0]
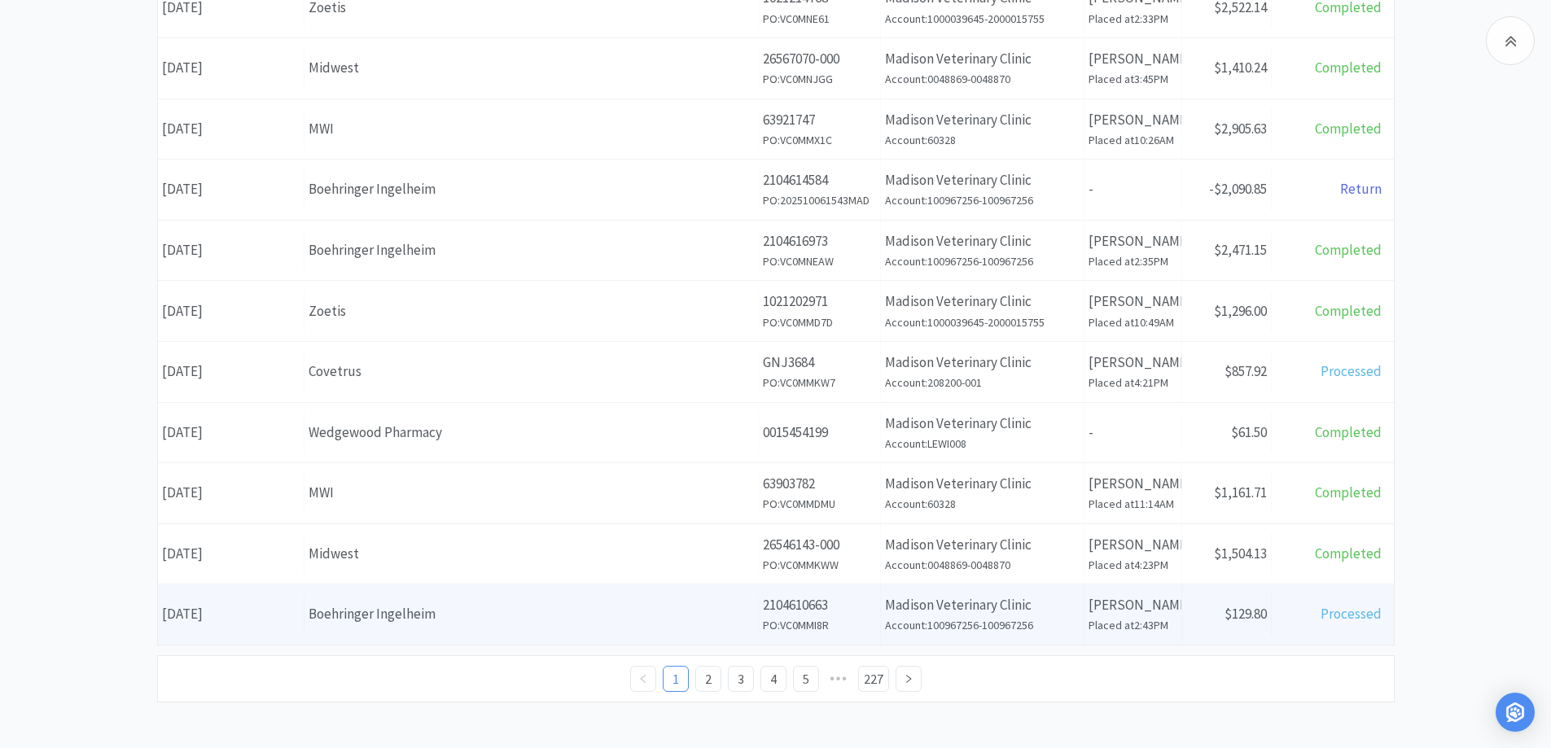
click at [492, 629] on div "Supplier Boehringer Ingelheim" at bounding box center [532, 615] width 454 height 42
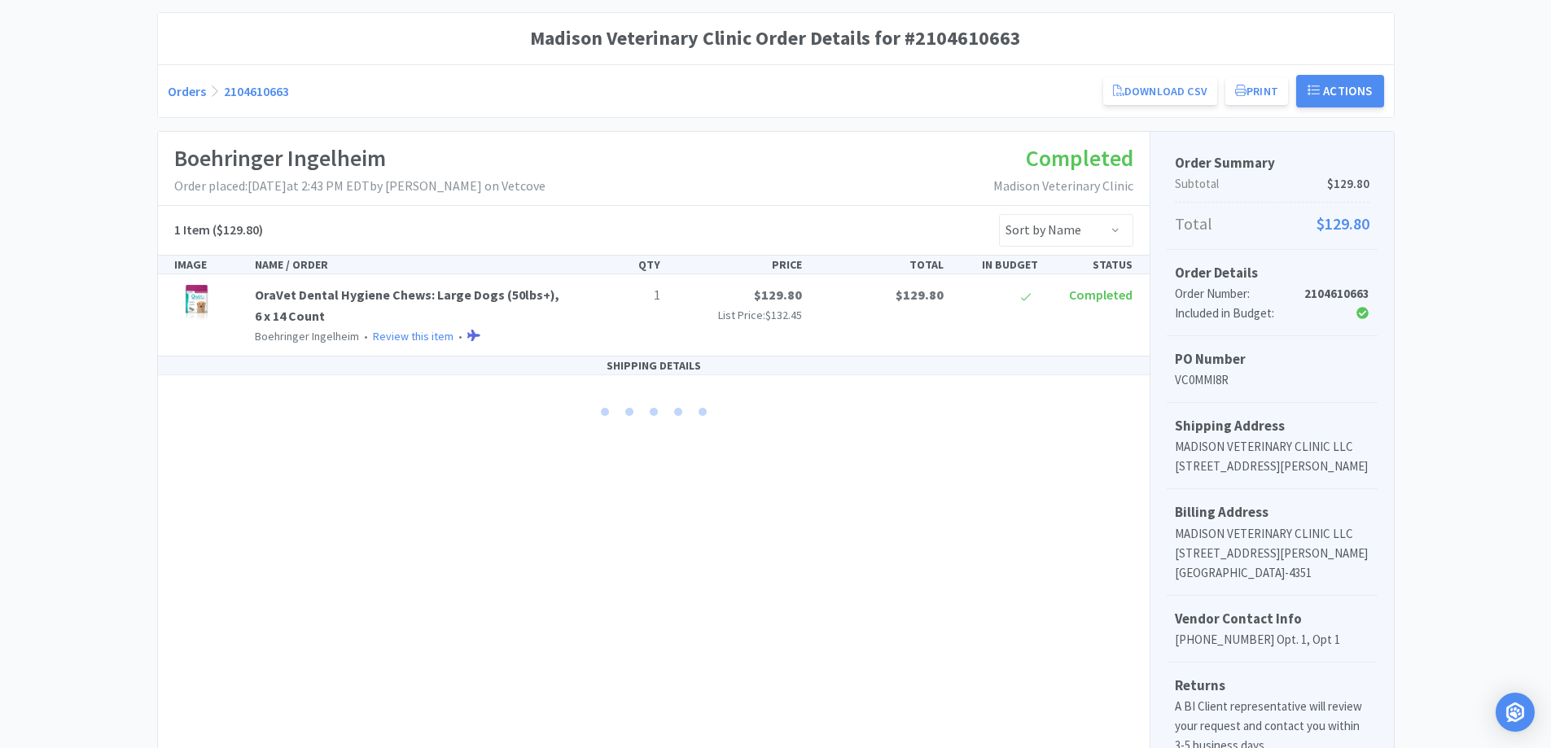
scroll to position [274, 0]
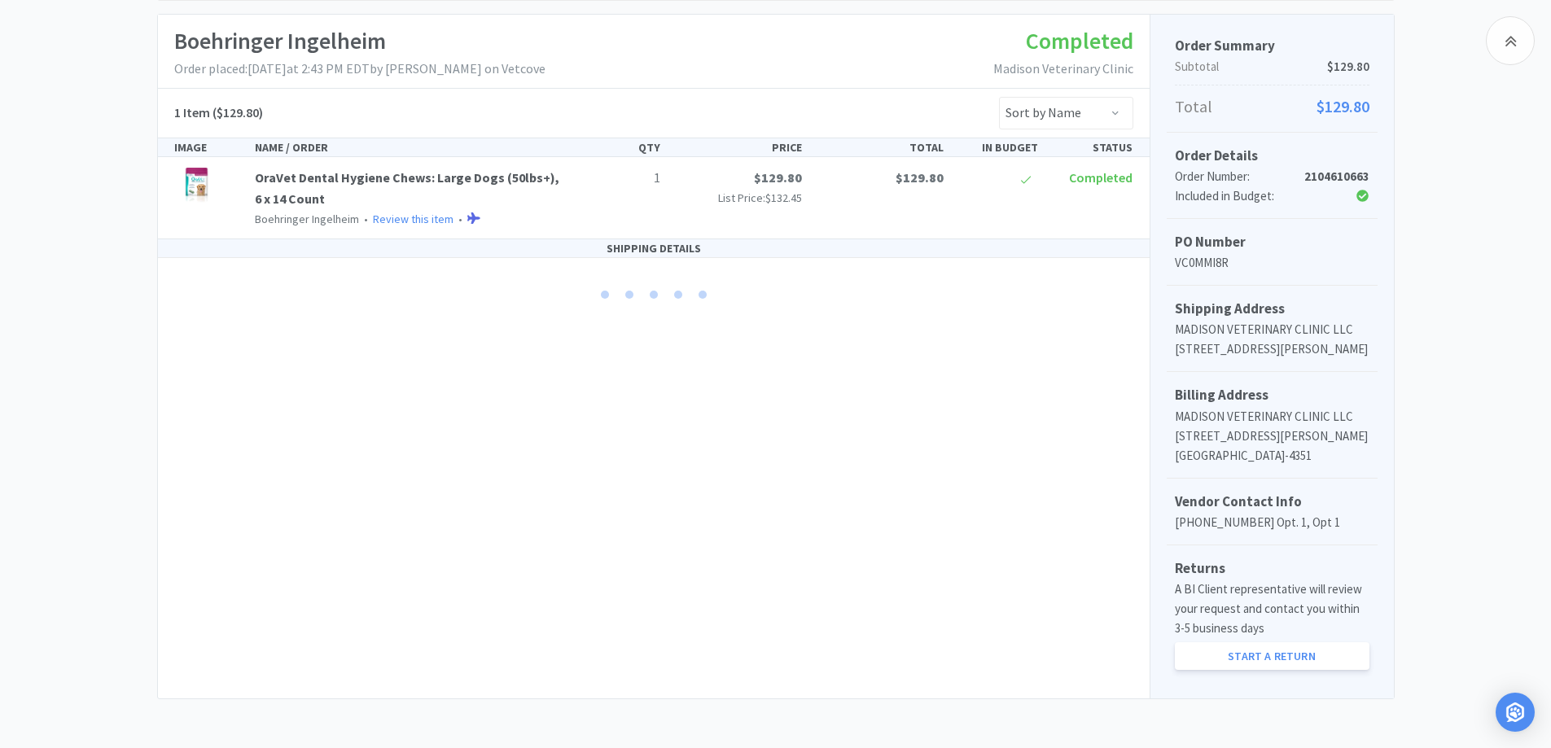
click at [603, 430] on div "Boehringer Ingelheim Order placed: [DATE] 2:43 PM EDT by [PERSON_NAME] on Vetco…" at bounding box center [654, 357] width 992 height 684
click at [699, 291] on div at bounding box center [703, 295] width 8 height 8
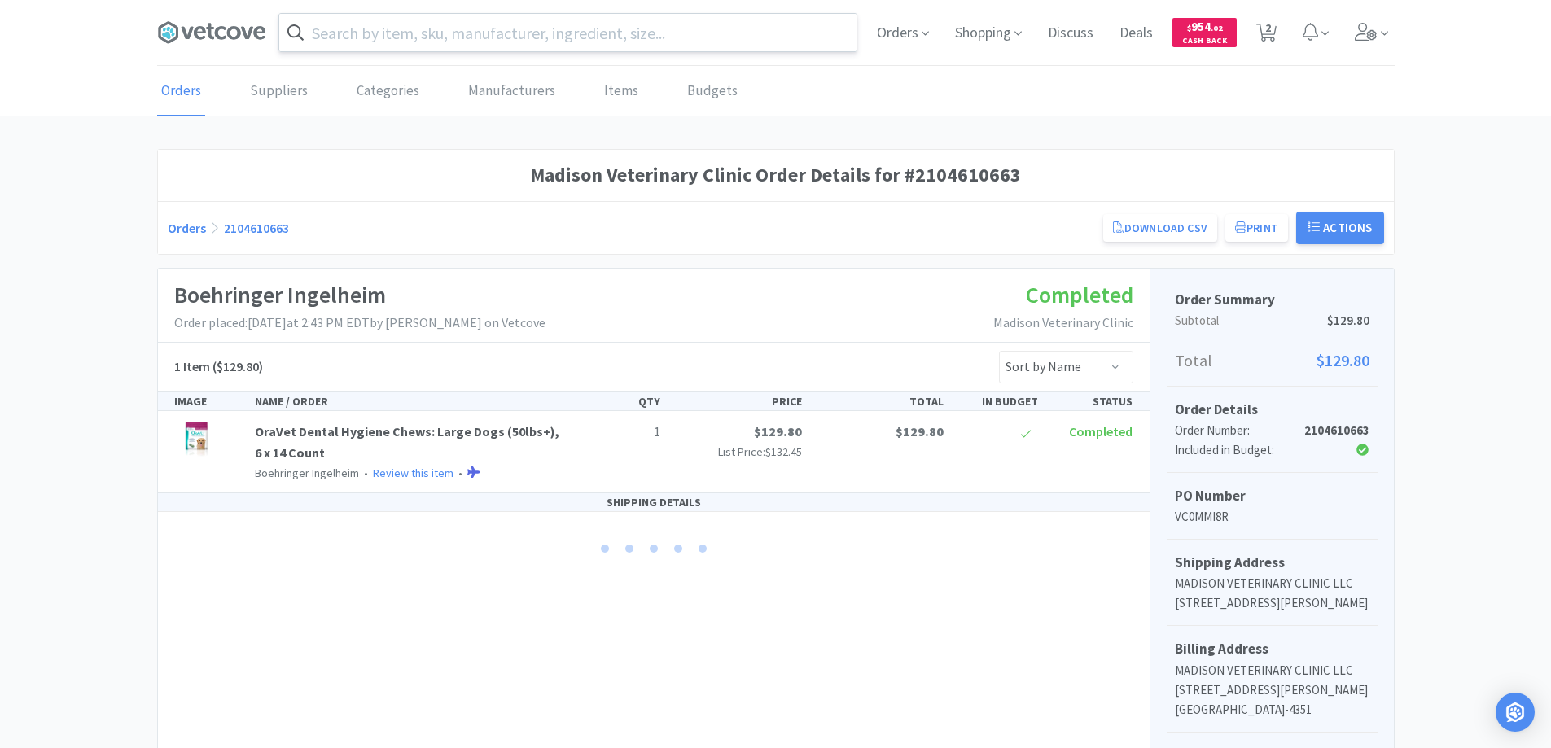
click at [186, 226] on link "Orders" at bounding box center [187, 228] width 38 height 16
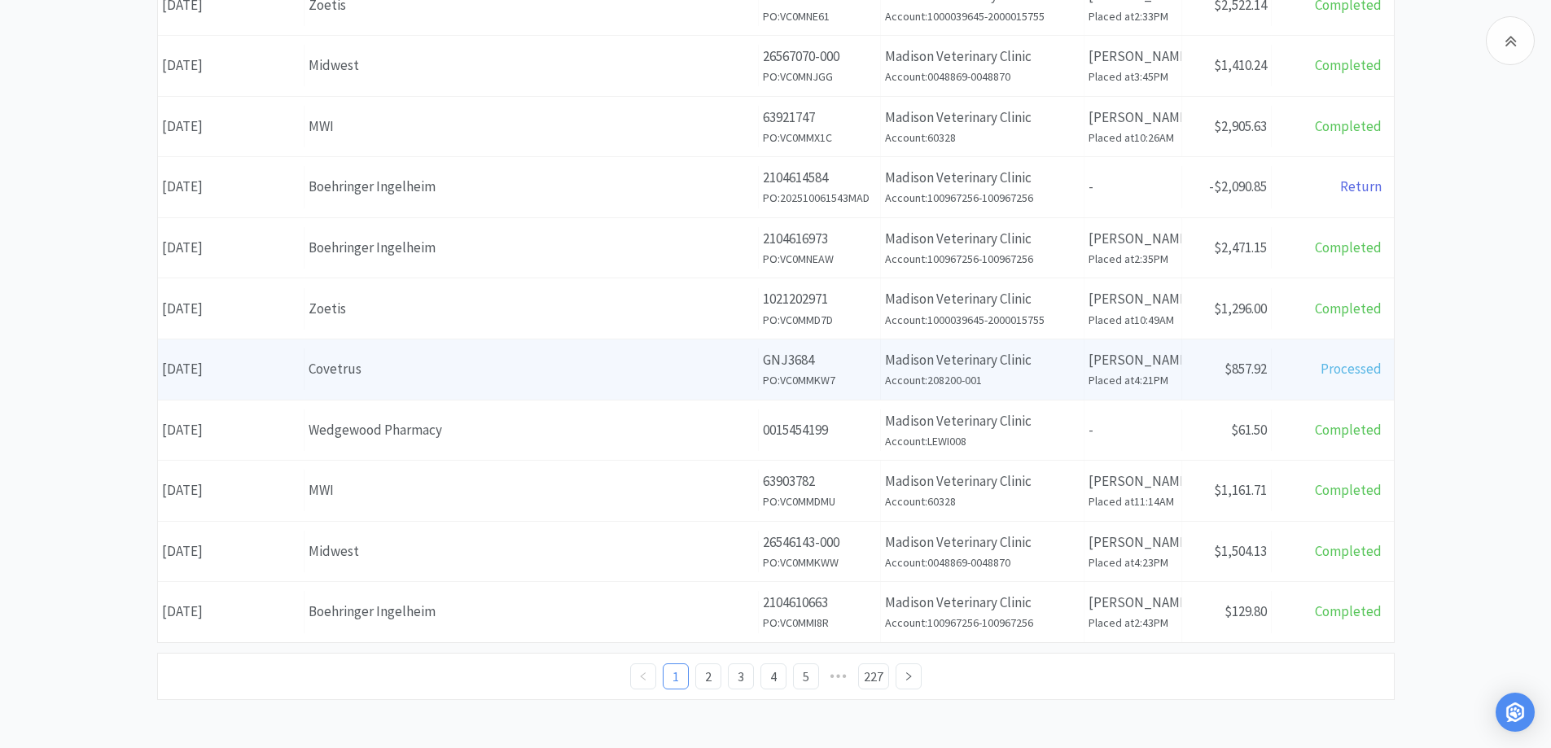
scroll to position [573, 0]
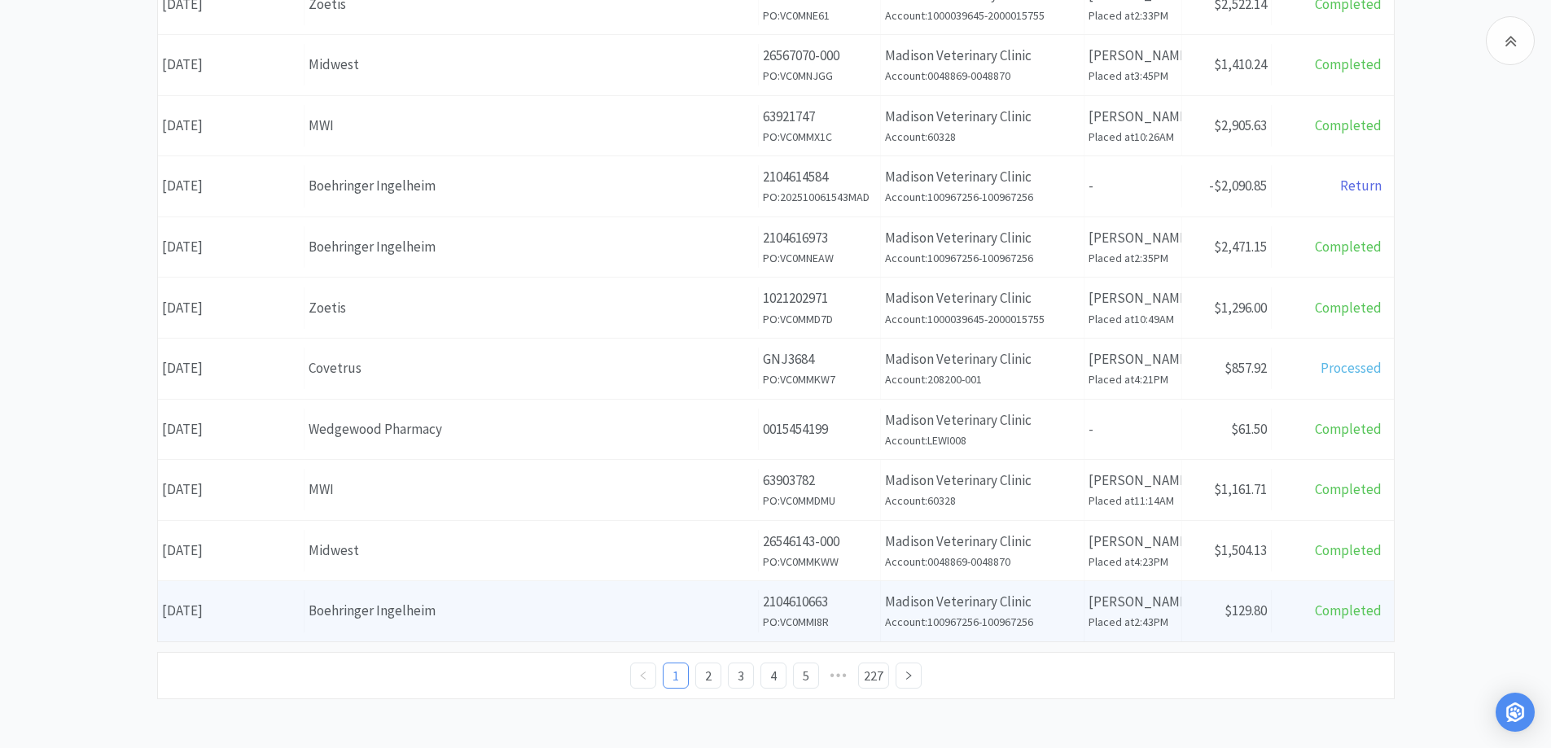
click at [570, 621] on div "Boehringer Ingelheim" at bounding box center [531, 611] width 445 height 22
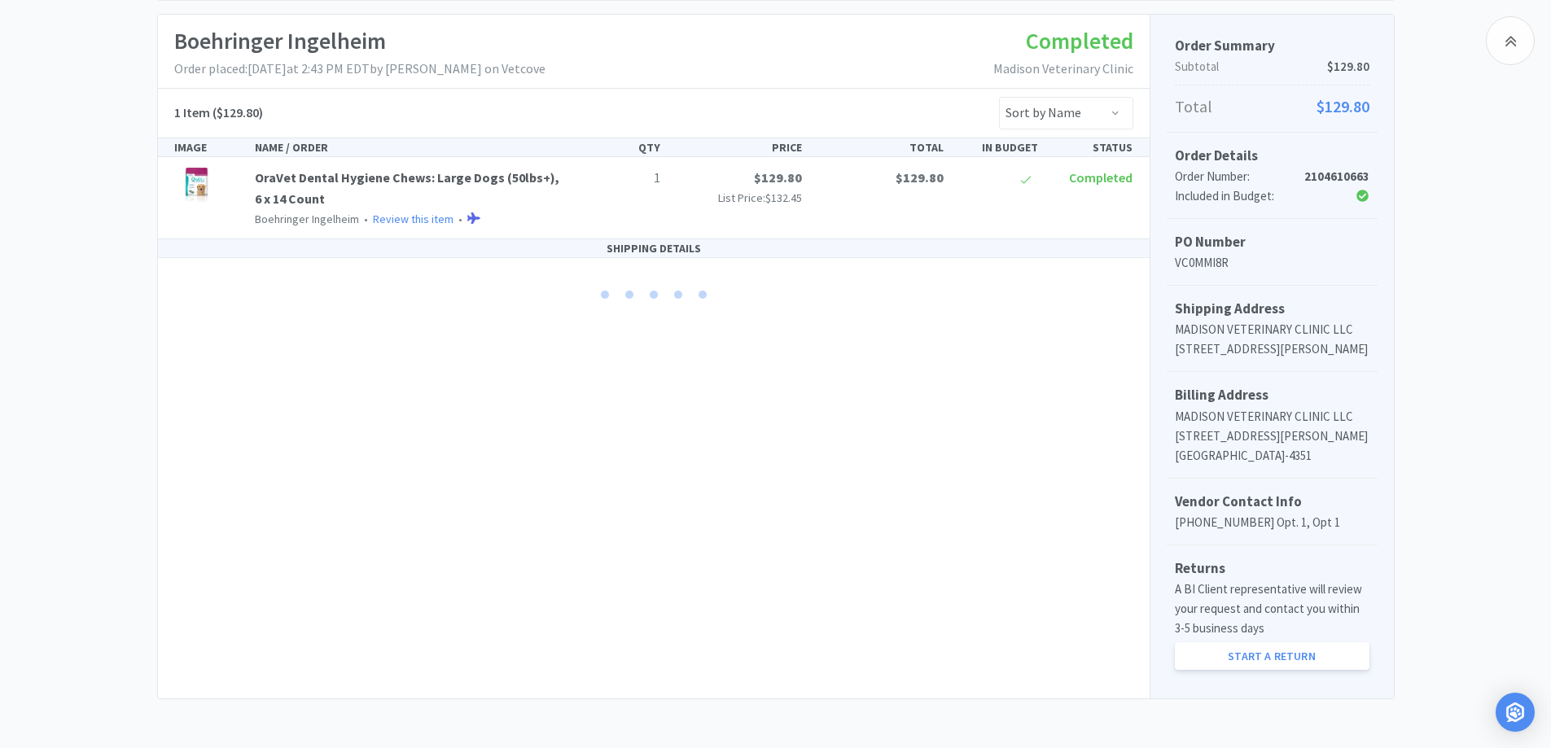
scroll to position [274, 0]
